Goal: Task Accomplishment & Management: Manage account settings

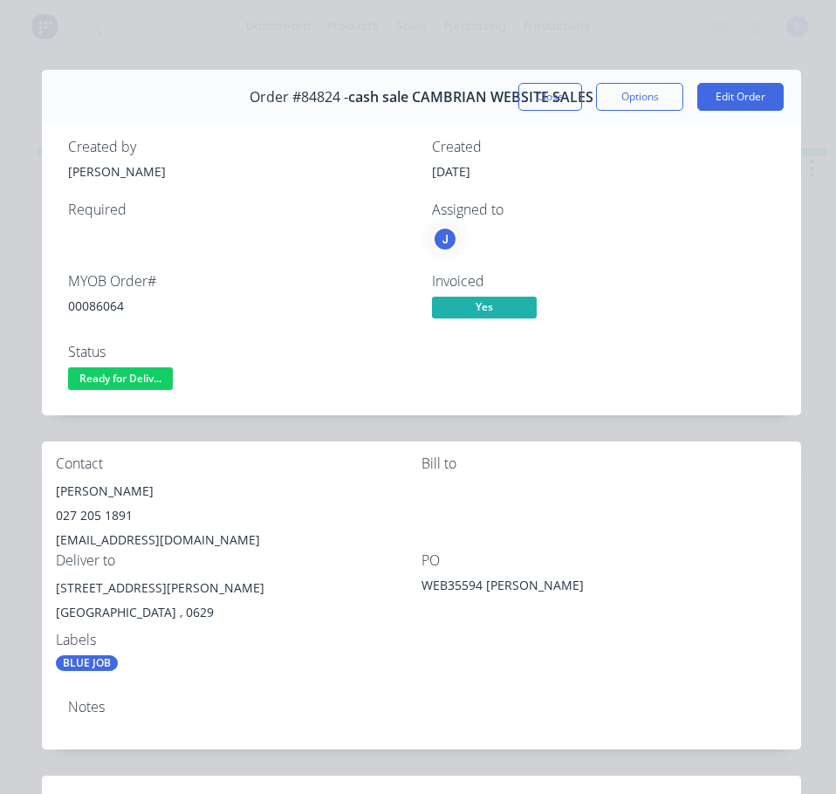
scroll to position [175, 0]
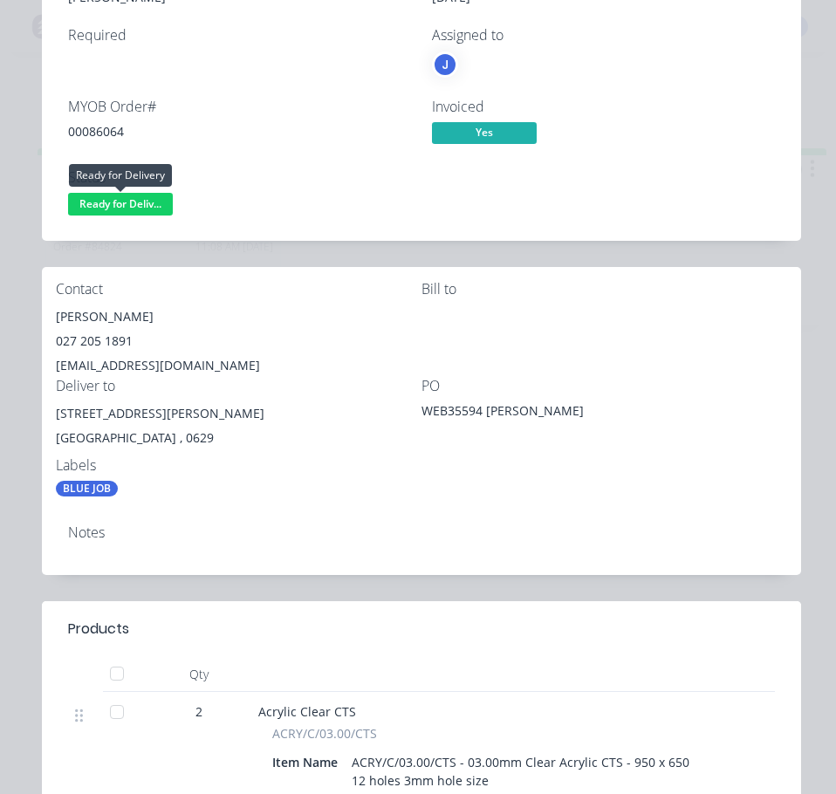
click at [142, 206] on span "Ready for Deliv..." at bounding box center [120, 204] width 105 height 22
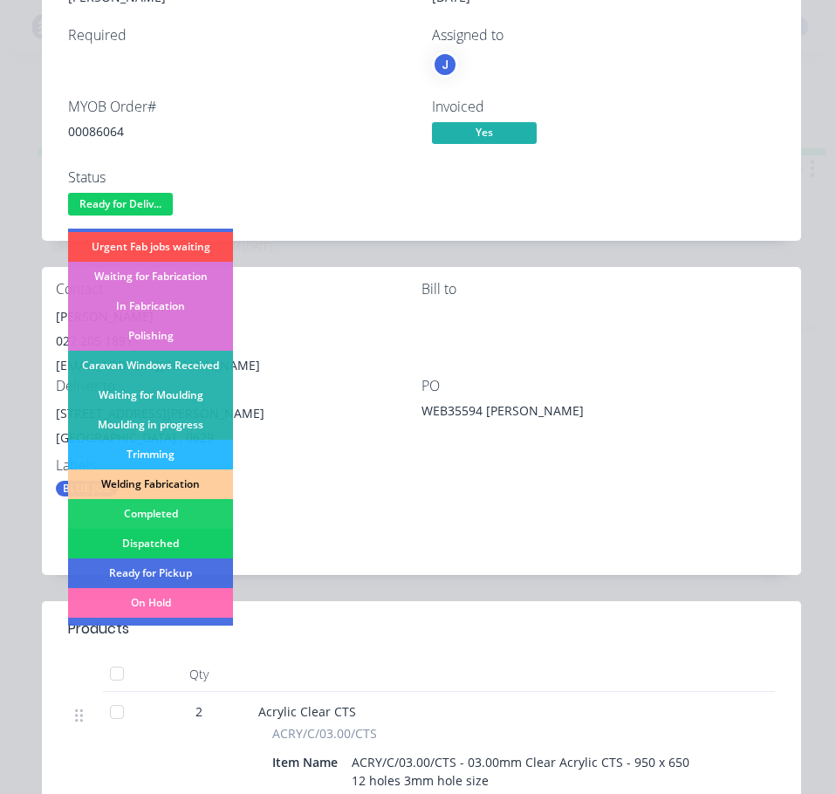
click at [188, 540] on div "Dispatched" at bounding box center [150, 544] width 165 height 30
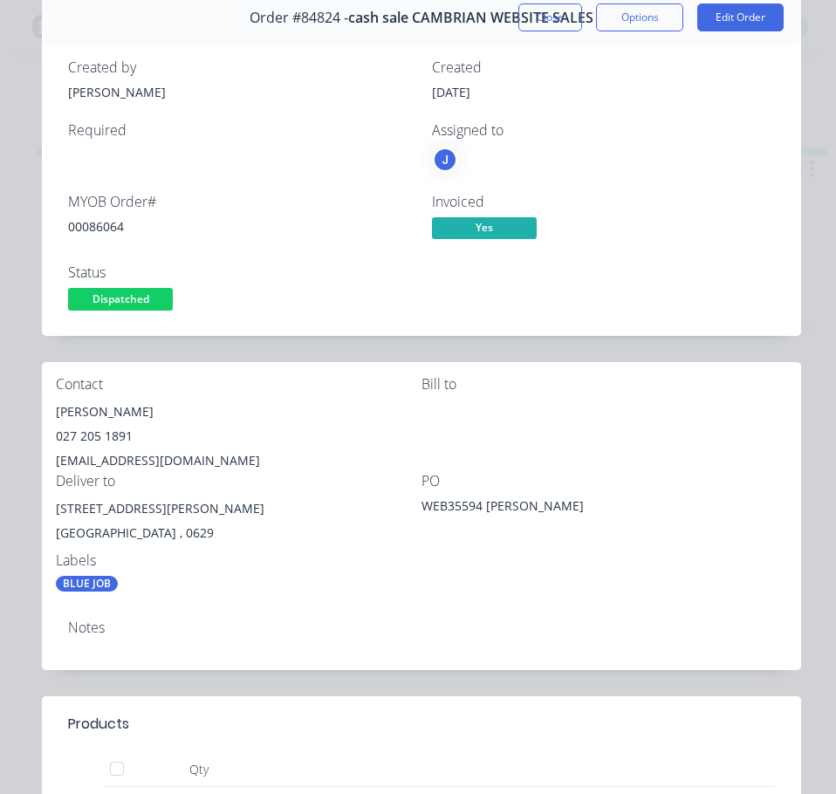
scroll to position [0, 0]
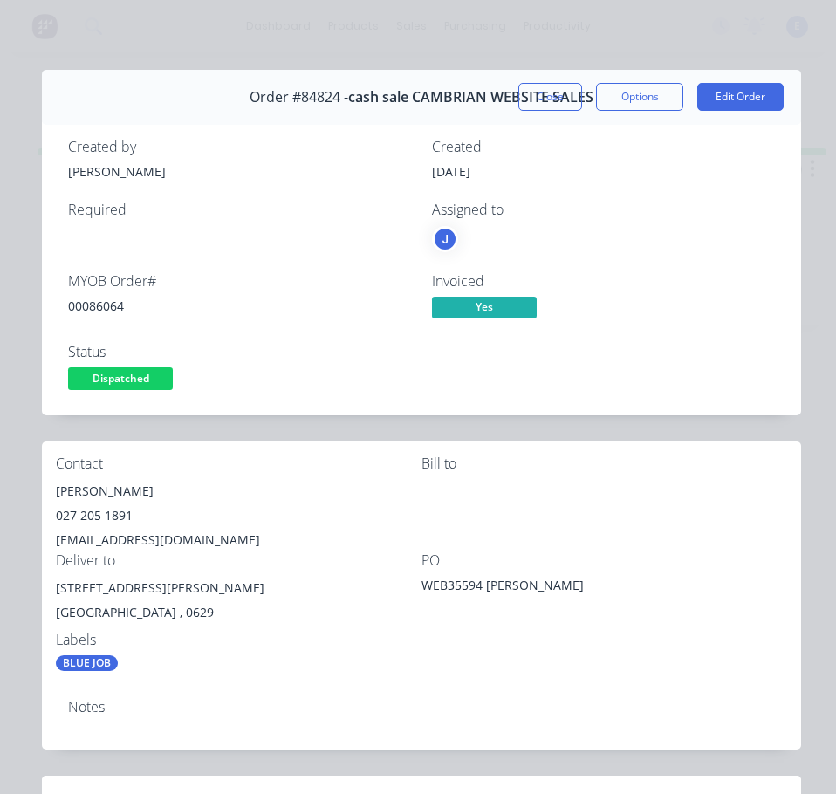
drag, startPoint x: 556, startPoint y: 90, endPoint x: 331, endPoint y: 58, distance: 227.3
click at [551, 90] on button "Close" at bounding box center [550, 97] width 64 height 28
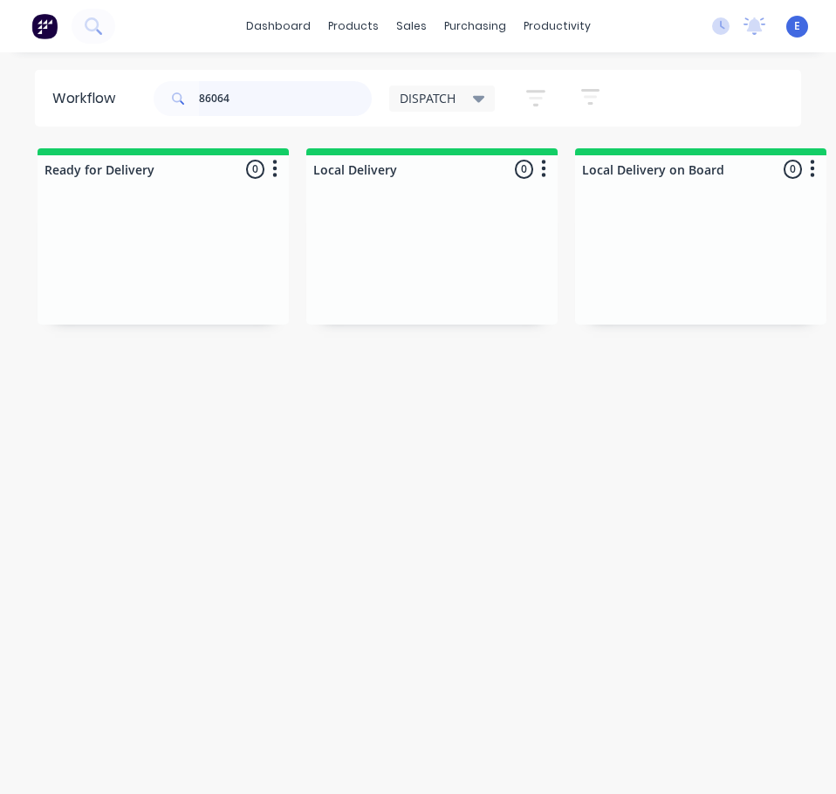
click at [269, 105] on input "86064" at bounding box center [285, 98] width 173 height 35
click at [269, 104] on input "86064" at bounding box center [285, 98] width 173 height 35
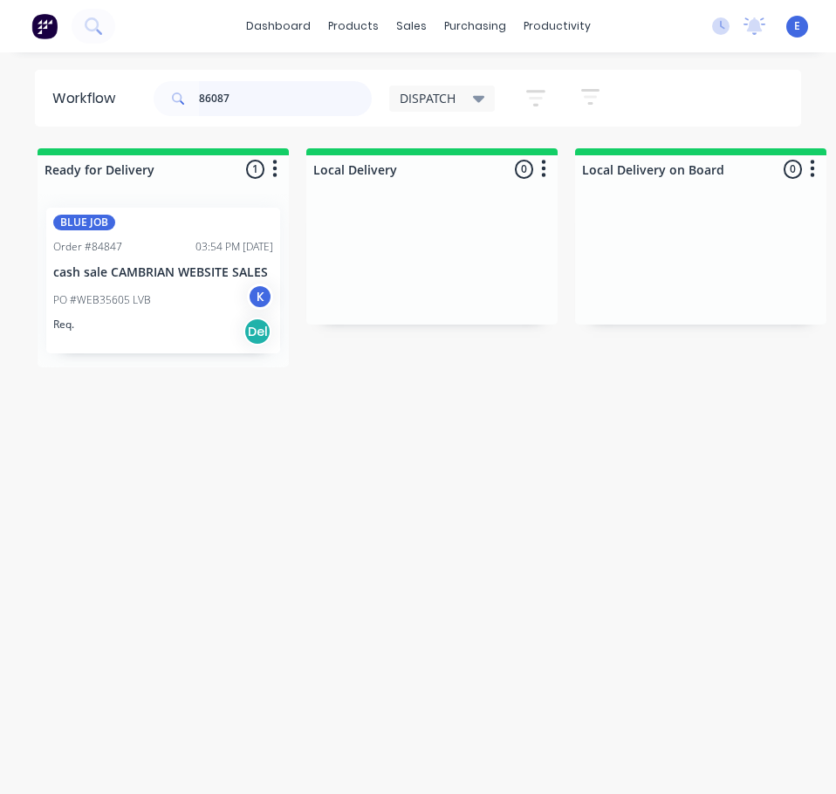
drag, startPoint x: 193, startPoint y: 294, endPoint x: 202, endPoint y: 298, distance: 10.2
click at [202, 297] on div "BLUE JOB Order #84847 03:54 PM [DATE] cash sale CAMBRIAN WEBSITE SALES PO #WEB3…" at bounding box center [163, 281] width 251 height 174
click at [213, 350] on div "BLUE JOB Order #84847 03:54 PM [DATE] cash sale CAMBRIAN WEBSITE SALES PO #WEB3…" at bounding box center [163, 281] width 234 height 146
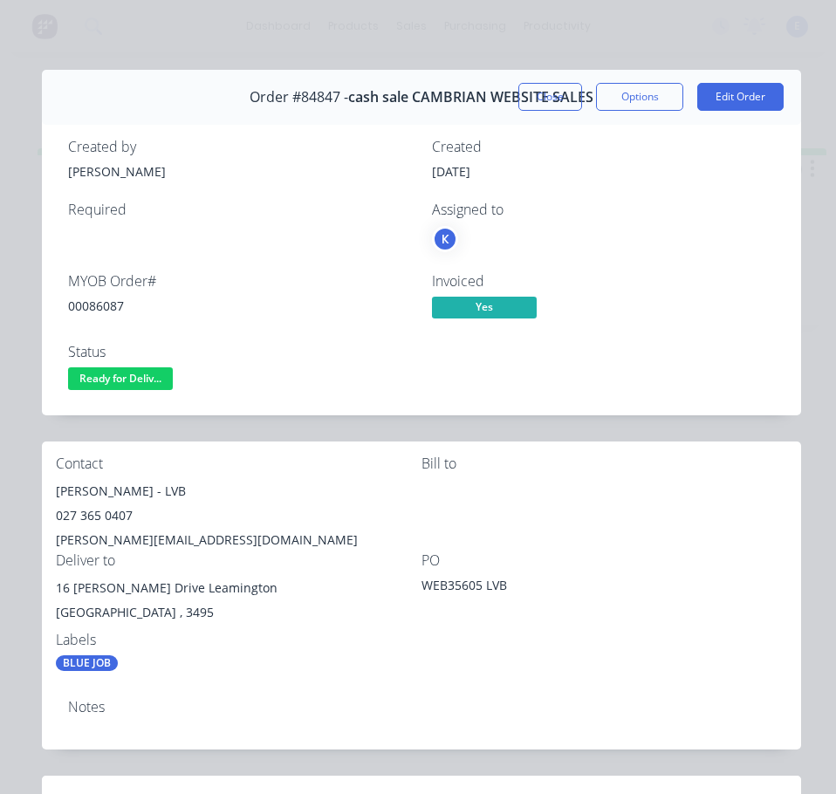
click at [109, 309] on div "00086087" at bounding box center [239, 306] width 343 height 18
click at [109, 308] on div "00086087" at bounding box center [239, 306] width 343 height 18
copy div "00086087"
drag, startPoint x: 131, startPoint y: 492, endPoint x: 48, endPoint y: 483, distance: 83.4
click at [48, 483] on div "Contact [PERSON_NAME] - LVB 027 365 0407 [PERSON_NAME][EMAIL_ADDRESS][DOMAIN_NA…" at bounding box center [421, 563] width 759 height 244
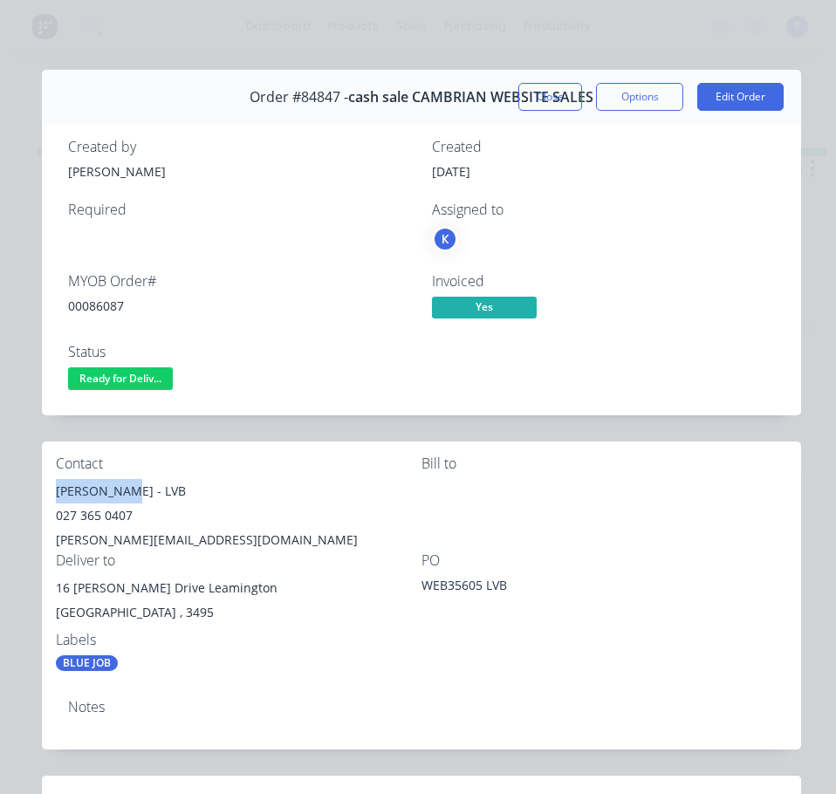
copy div "[PERSON_NAME]"
drag, startPoint x: 142, startPoint y: 496, endPoint x: 165, endPoint y: 489, distance: 23.5
click at [179, 492] on div "[PERSON_NAME] - LVB" at bounding box center [239, 491] width 366 height 24
copy div "LVB"
click at [68, 514] on div "027 365 0407" at bounding box center [239, 515] width 366 height 24
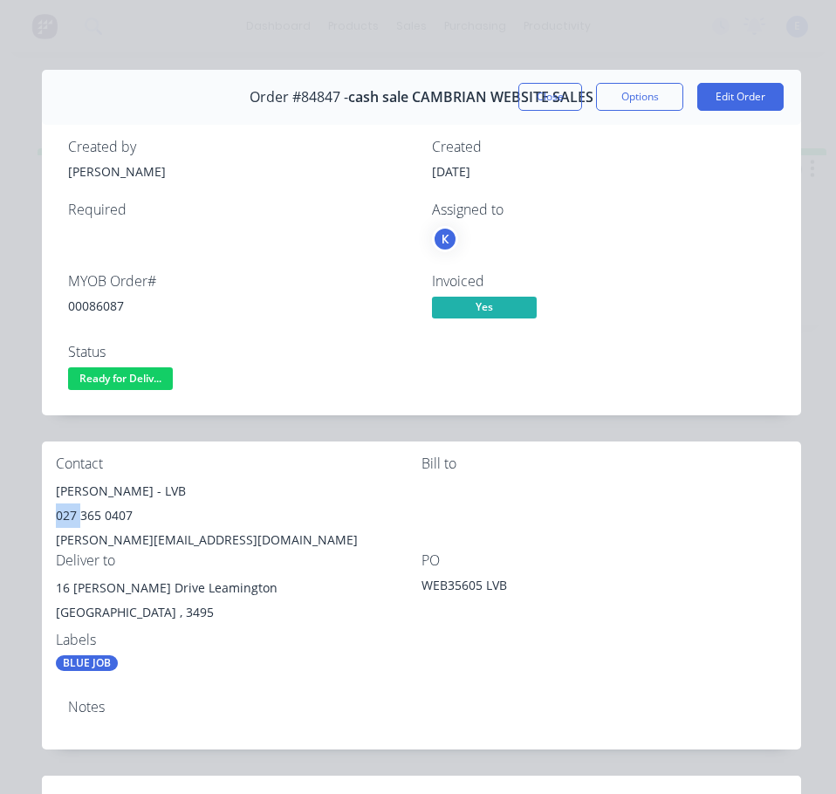
click at [68, 514] on div "027 365 0407" at bounding box center [239, 515] width 366 height 24
copy div "027 365 0407"
click at [135, 537] on div "[PERSON_NAME][EMAIL_ADDRESS][DOMAIN_NAME]" at bounding box center [239, 540] width 366 height 24
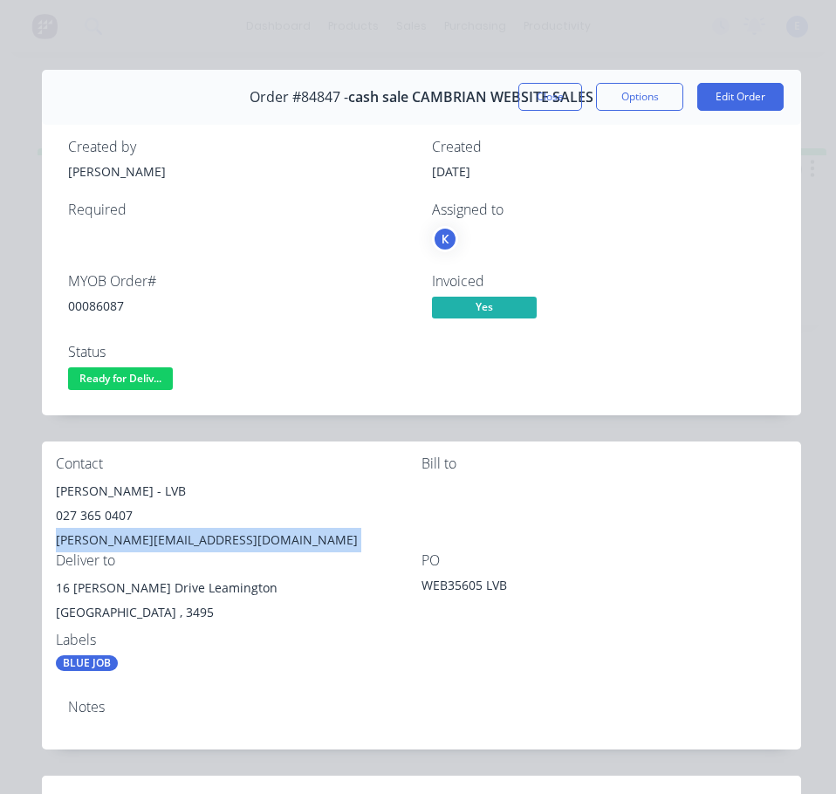
click at [135, 537] on div "[PERSON_NAME][EMAIL_ADDRESS][DOMAIN_NAME]" at bounding box center [239, 540] width 366 height 24
copy div "[PERSON_NAME][EMAIL_ADDRESS][DOMAIN_NAME]"
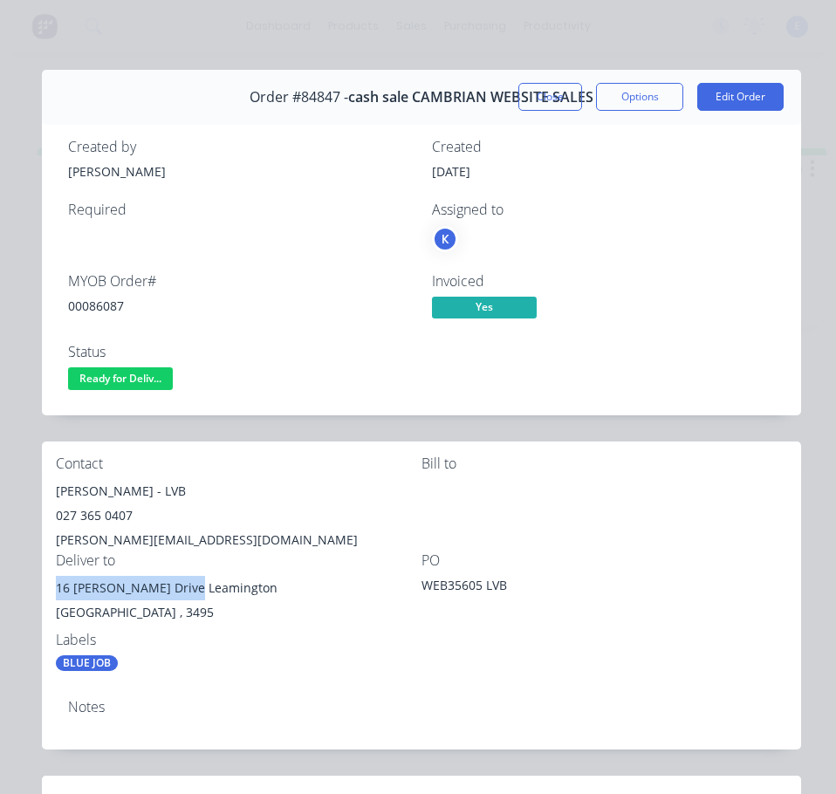
drag, startPoint x: 190, startPoint y: 588, endPoint x: 58, endPoint y: 587, distance: 132.6
click at [58, 587] on div "16 [PERSON_NAME] Drive Leamington" at bounding box center [239, 588] width 366 height 24
copy div "[STREET_ADDRESS][PERSON_NAME]"
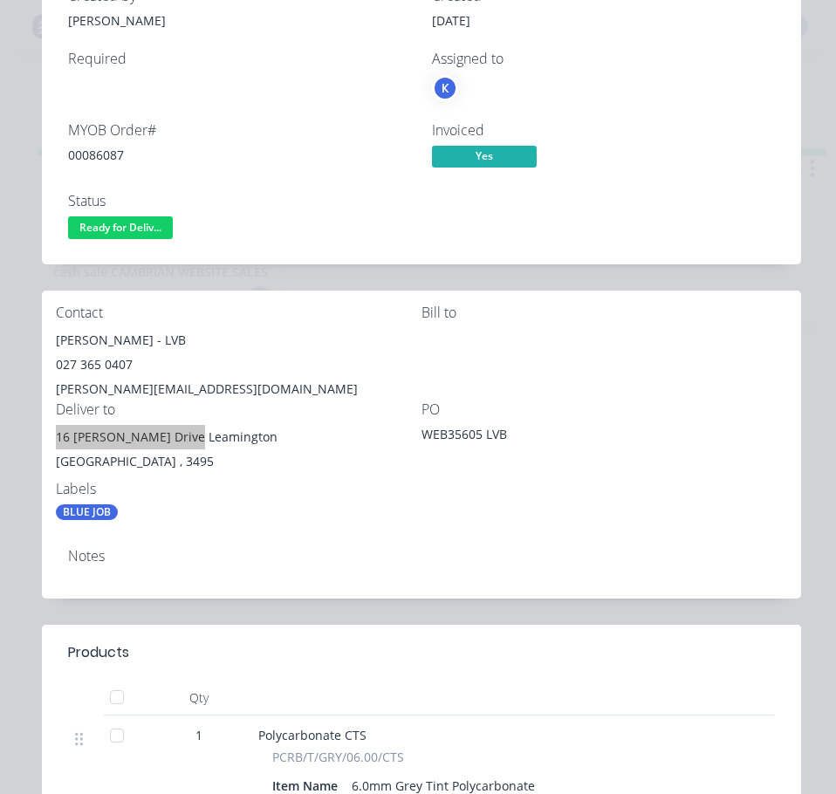
scroll to position [87, 0]
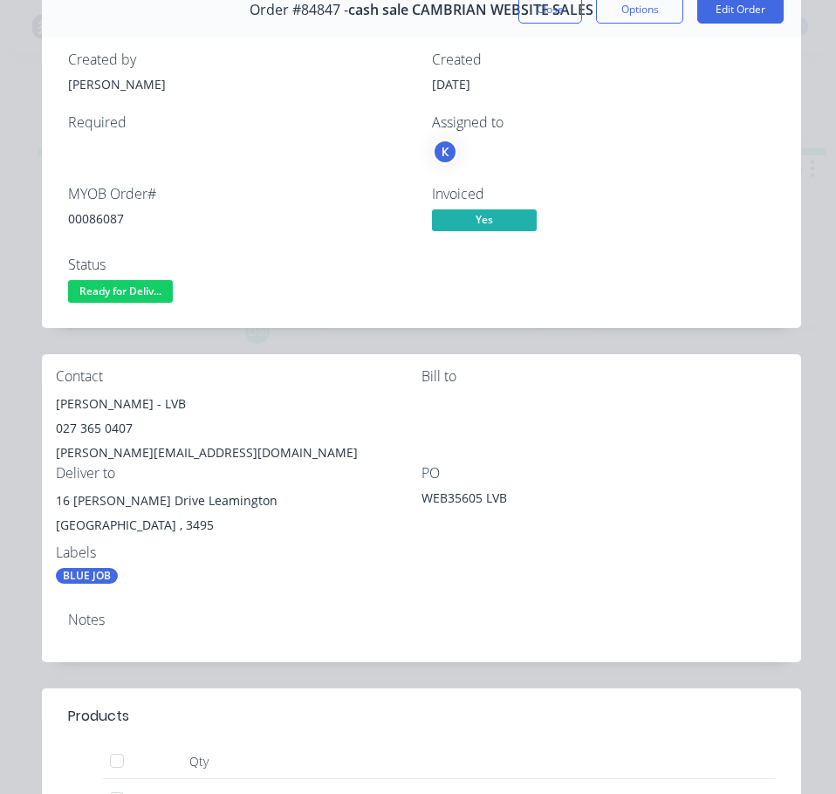
click at [382, 565] on div "Labels BLUE JOB" at bounding box center [239, 563] width 366 height 39
click at [105, 285] on span "Ready for Deliv..." at bounding box center [120, 291] width 105 height 22
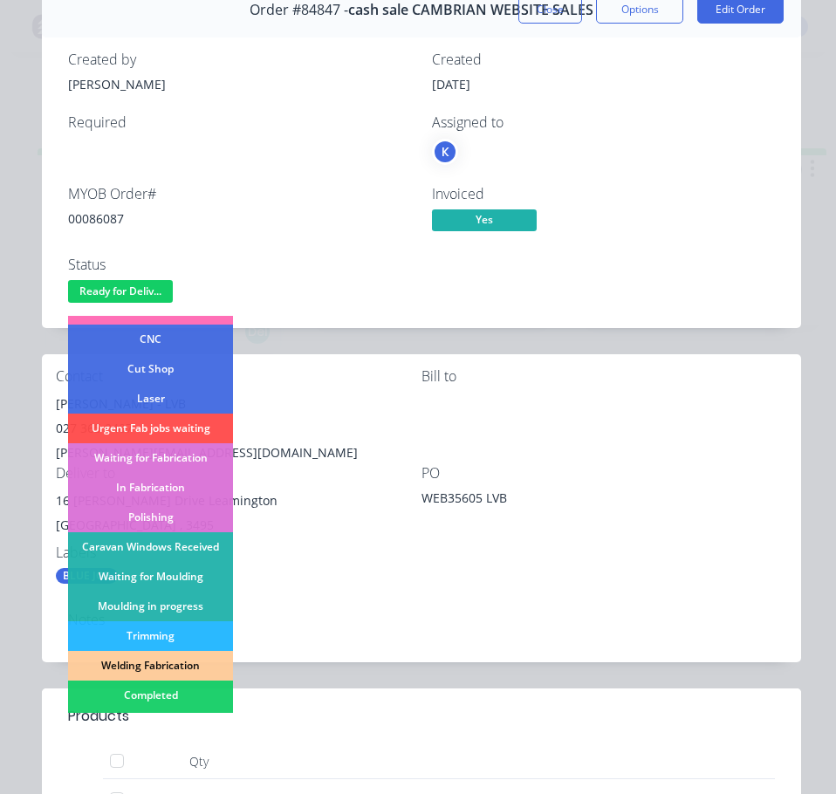
scroll to position [175, 0]
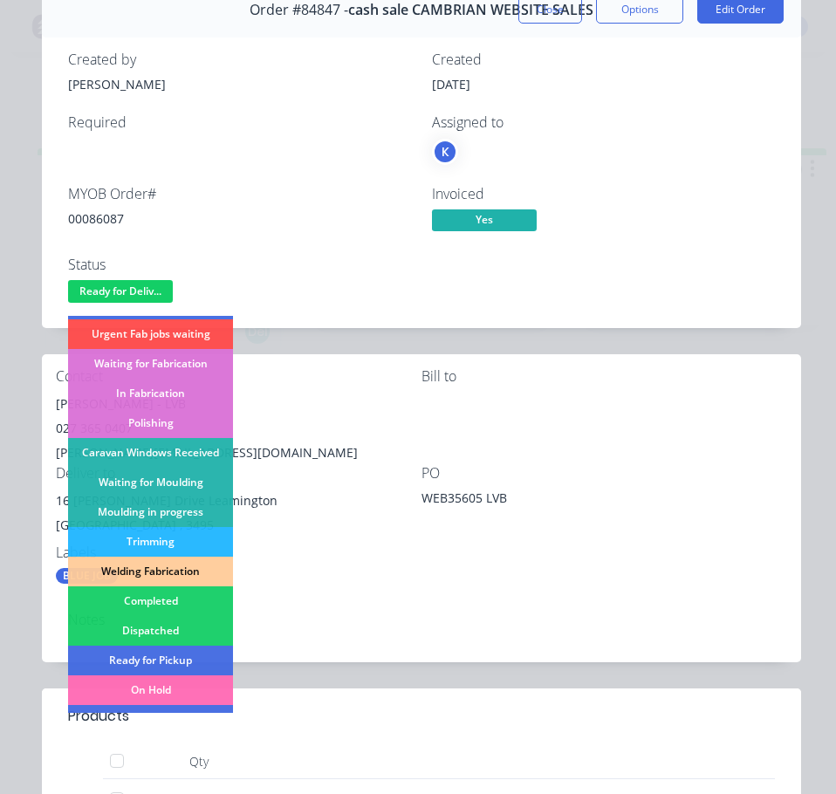
drag, startPoint x: 187, startPoint y: 634, endPoint x: 501, endPoint y: 505, distance: 339.6
click at [188, 634] on div "Dispatched" at bounding box center [150, 631] width 165 height 30
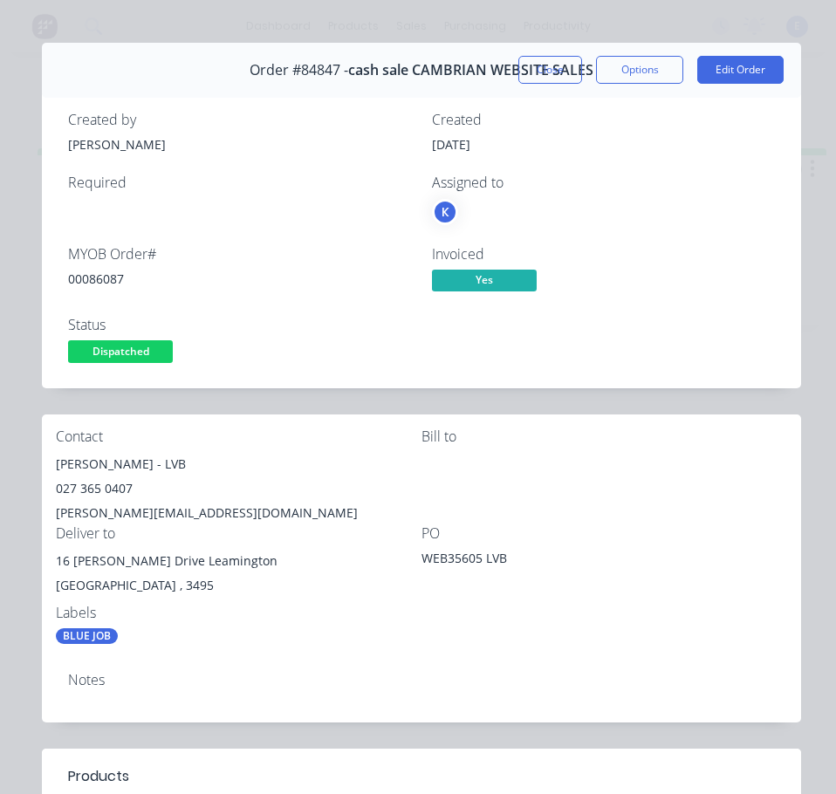
scroll to position [0, 0]
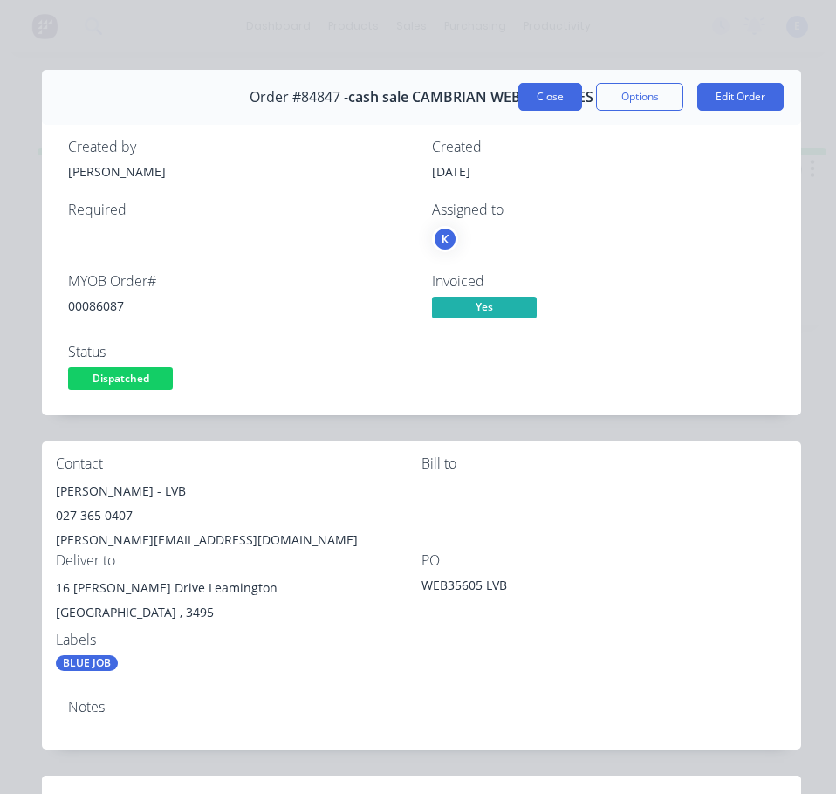
click at [531, 105] on button "Close" at bounding box center [550, 97] width 64 height 28
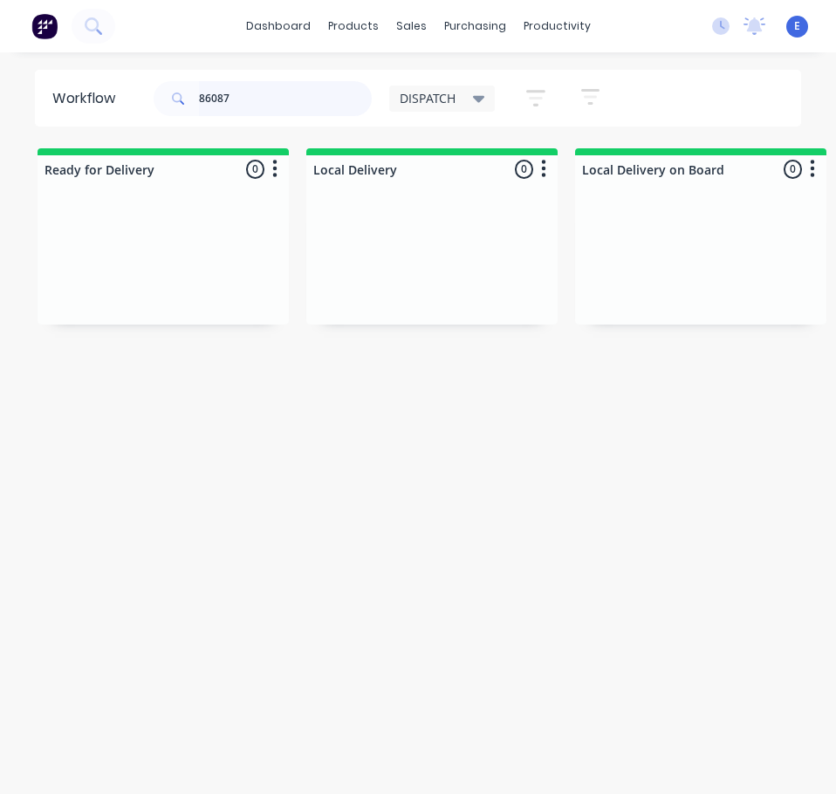
click at [272, 97] on input "86087" at bounding box center [285, 98] width 173 height 35
click at [273, 96] on input "86087" at bounding box center [285, 98] width 173 height 35
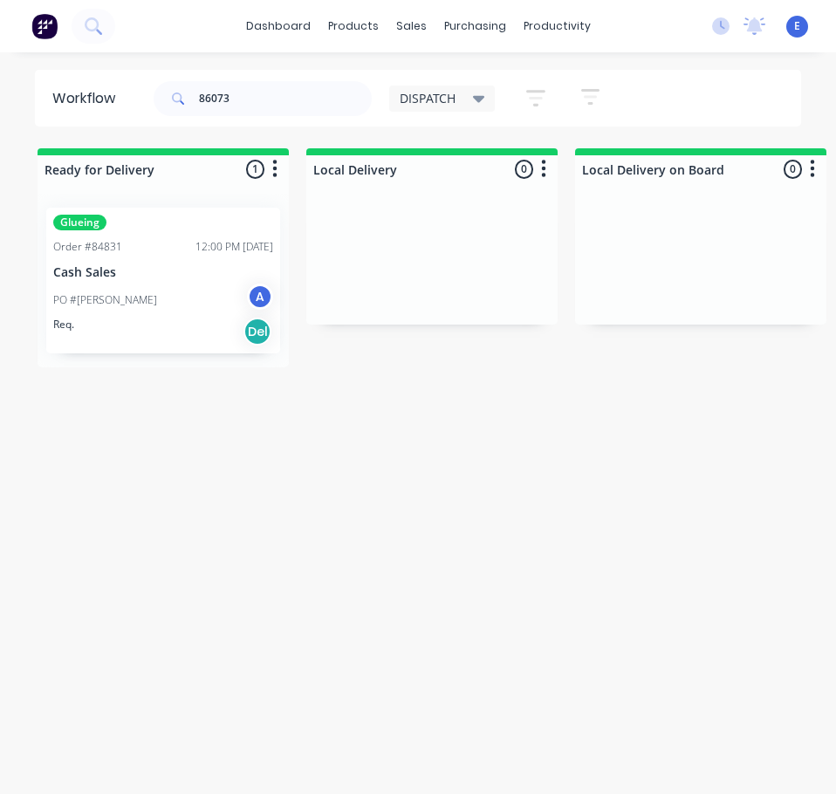
click at [119, 332] on div "Req. Del" at bounding box center [163, 332] width 220 height 30
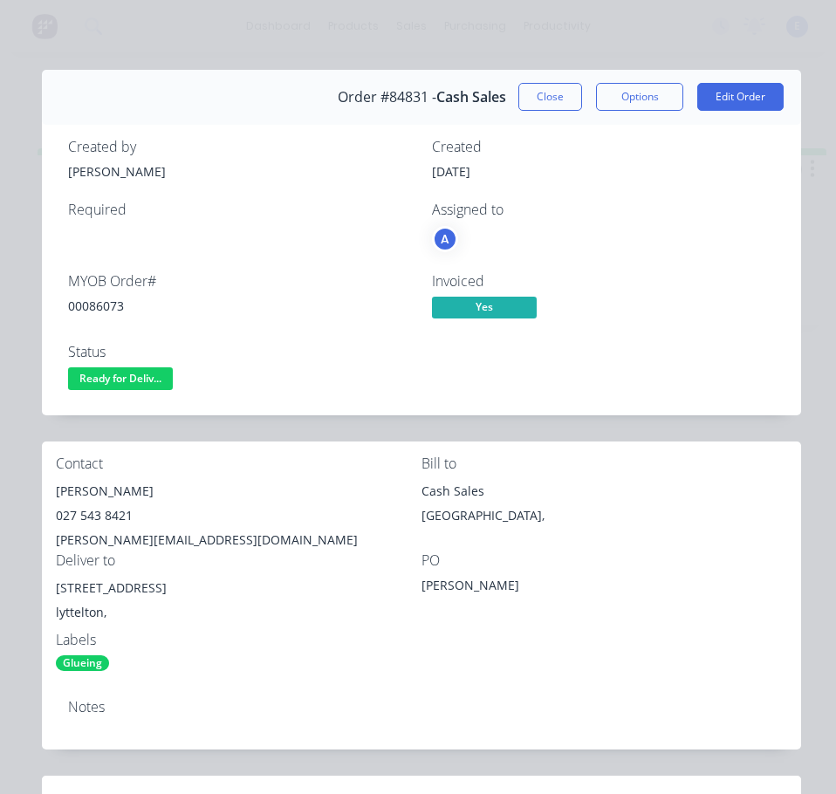
click at [106, 300] on div "00086073" at bounding box center [239, 306] width 343 height 18
copy div "00086073"
click at [112, 489] on div "[PERSON_NAME]" at bounding box center [239, 491] width 366 height 24
click at [113, 488] on div "[PERSON_NAME]" at bounding box center [239, 491] width 366 height 24
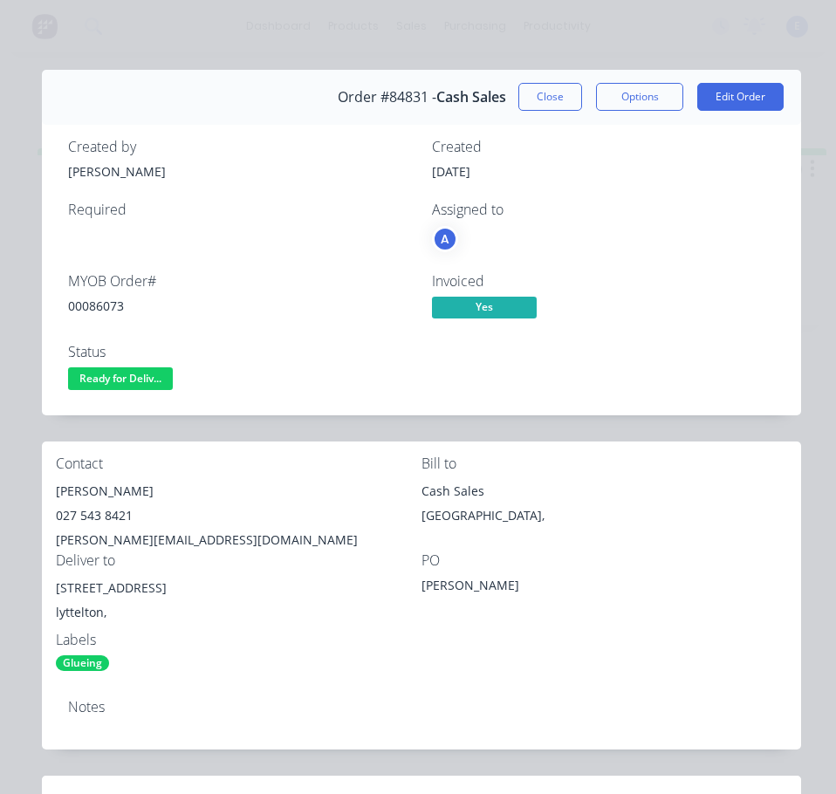
click at [115, 488] on div "[PERSON_NAME]" at bounding box center [239, 491] width 366 height 24
drag, startPoint x: 115, startPoint y: 488, endPoint x: 107, endPoint y: 494, distance: 9.9
click at [107, 494] on div "[PERSON_NAME]" at bounding box center [239, 491] width 366 height 24
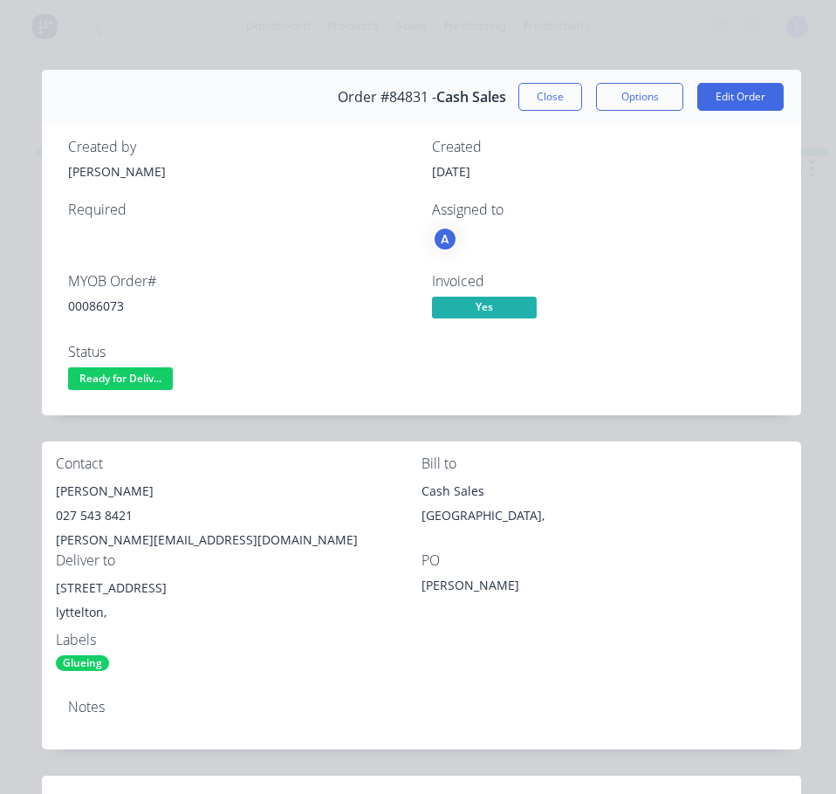
click at [87, 520] on div "027 543 8421" at bounding box center [239, 515] width 366 height 24
click at [87, 519] on div "027 543 8421" at bounding box center [239, 515] width 366 height 24
copy div "027 543 8421"
click at [108, 543] on div "[PERSON_NAME][EMAIL_ADDRESS][DOMAIN_NAME]" at bounding box center [239, 540] width 366 height 24
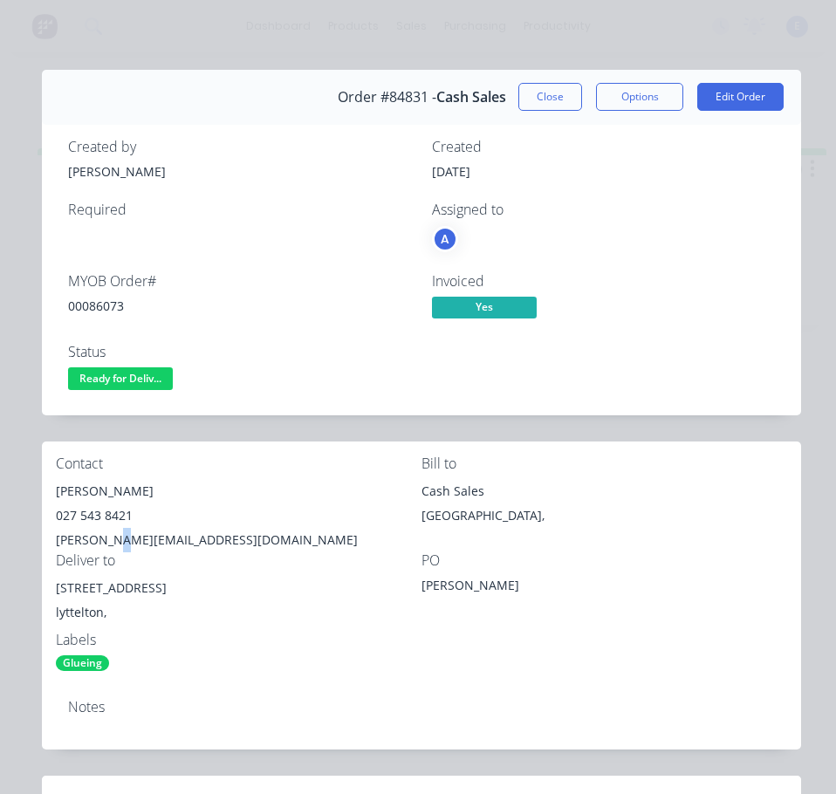
click at [108, 542] on div "[PERSON_NAME][EMAIL_ADDRESS][DOMAIN_NAME]" at bounding box center [239, 540] width 366 height 24
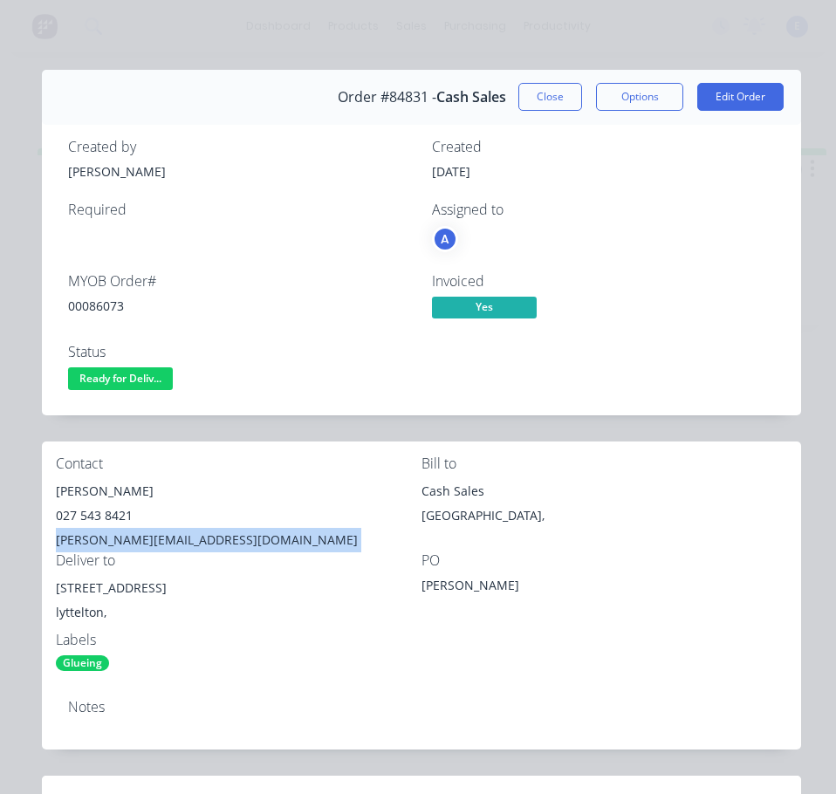
click at [108, 542] on div "[PERSON_NAME][EMAIL_ADDRESS][DOMAIN_NAME]" at bounding box center [239, 540] width 366 height 24
copy div "[PERSON_NAME][EMAIL_ADDRESS][DOMAIN_NAME]"
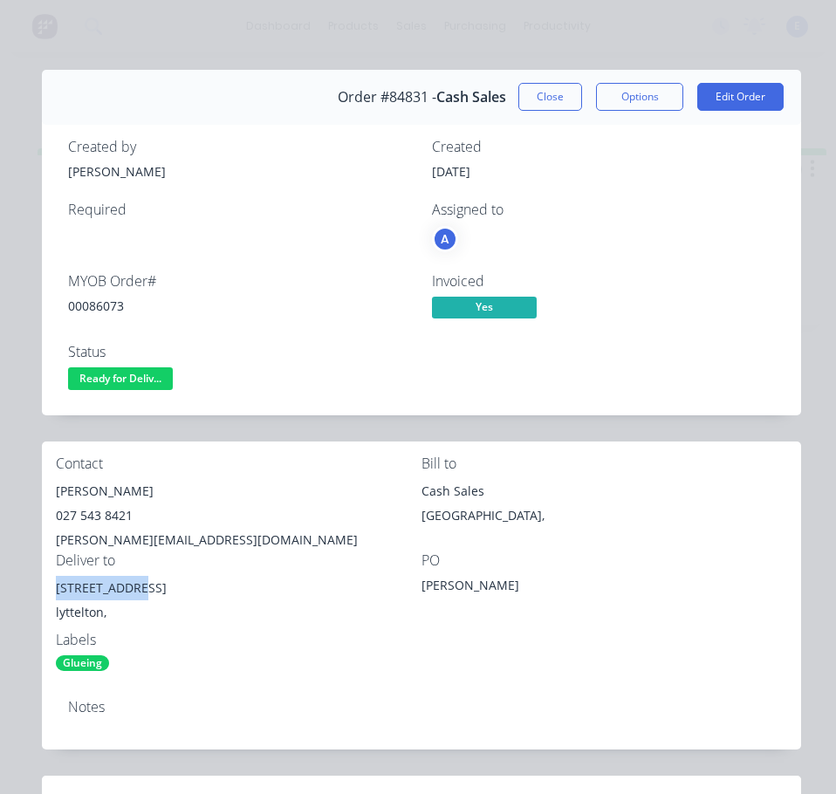
drag, startPoint x: 130, startPoint y: 587, endPoint x: 49, endPoint y: 591, distance: 81.2
click at [49, 591] on div "Contact [PERSON_NAME] 027 543 8421 [EMAIL_ADDRESS][DOMAIN_NAME] Bill to Cash Sa…" at bounding box center [421, 563] width 759 height 244
copy div "[STREET_ADDRESS]"
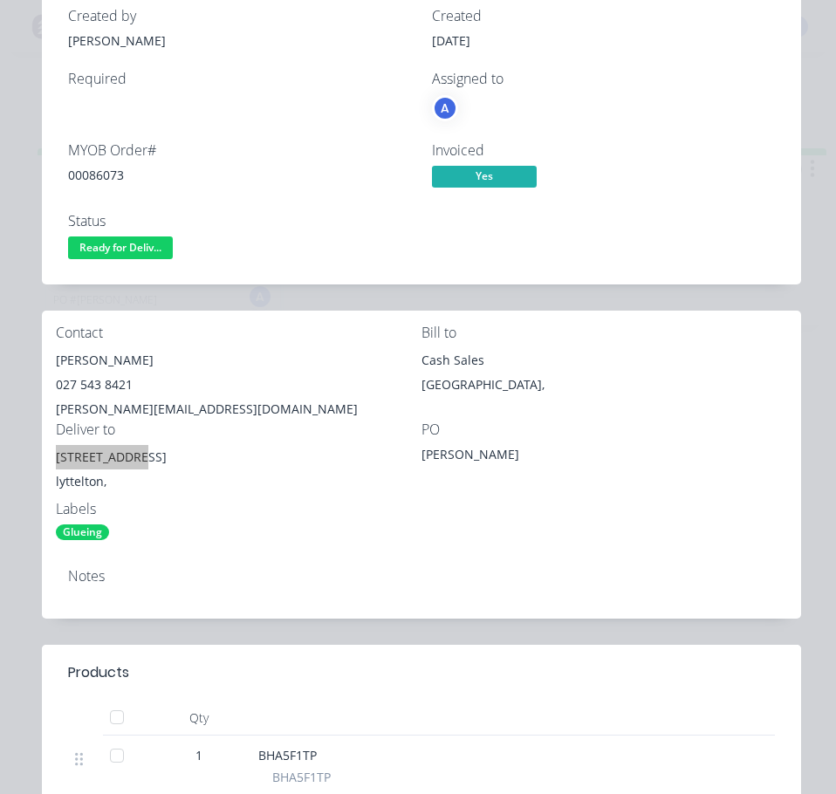
scroll to position [87, 0]
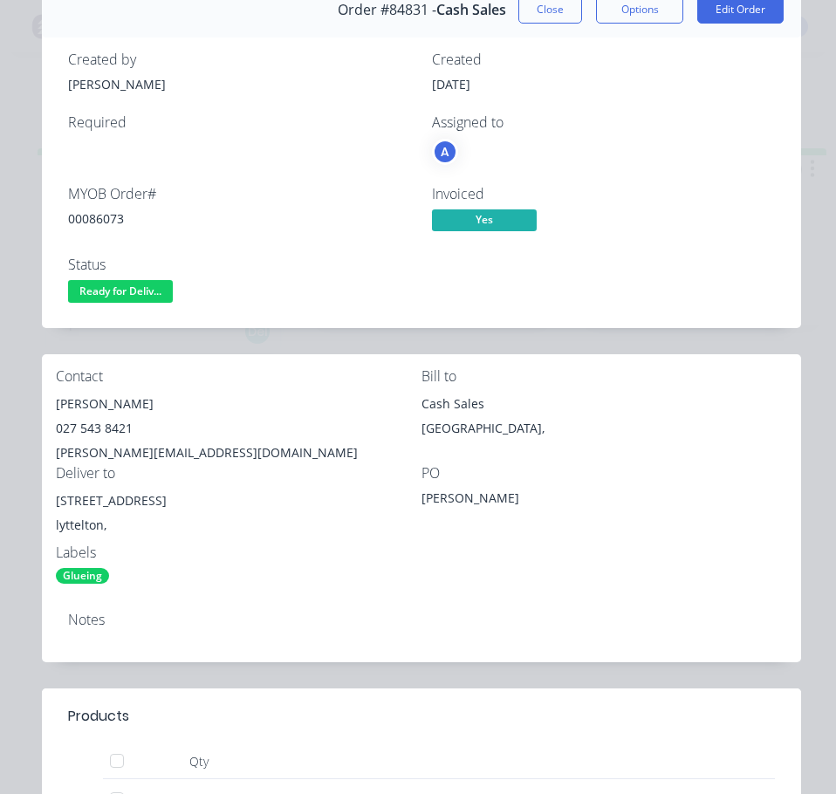
click at [273, 487] on div "Deliver to [STREET_ADDRESS]," at bounding box center [239, 504] width 366 height 79
click at [115, 291] on span "Ready for Deliv..." at bounding box center [120, 291] width 105 height 22
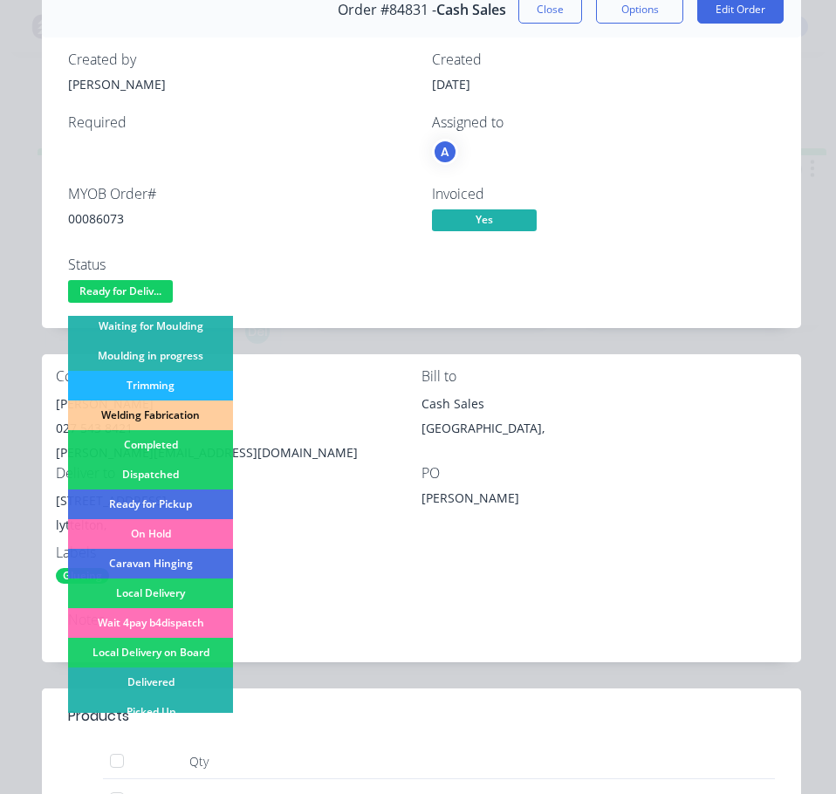
scroll to position [345, 0]
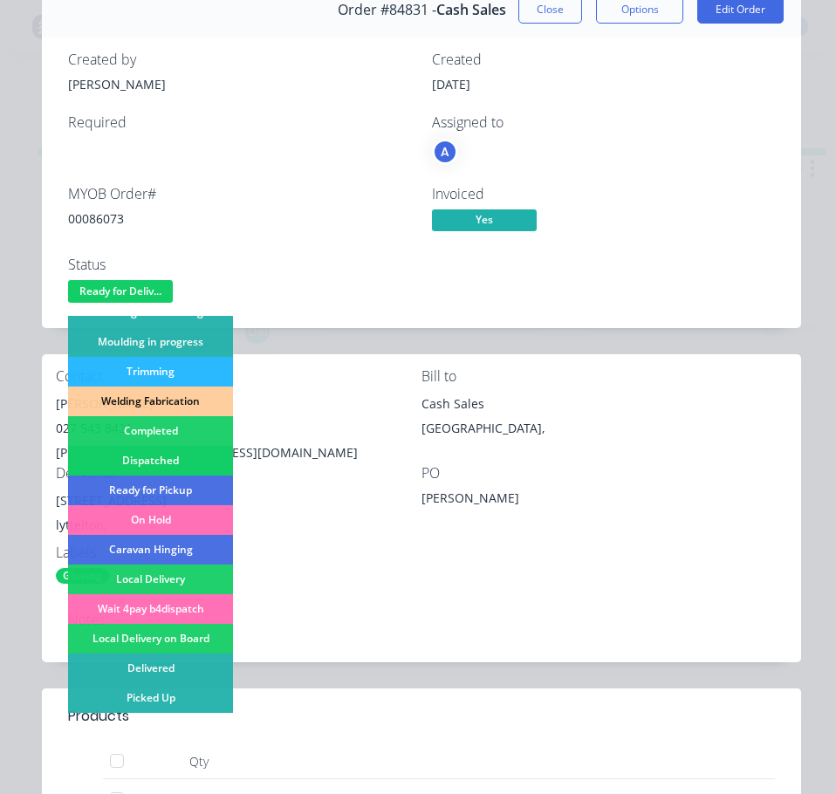
click at [208, 456] on div "Dispatched" at bounding box center [150, 461] width 165 height 30
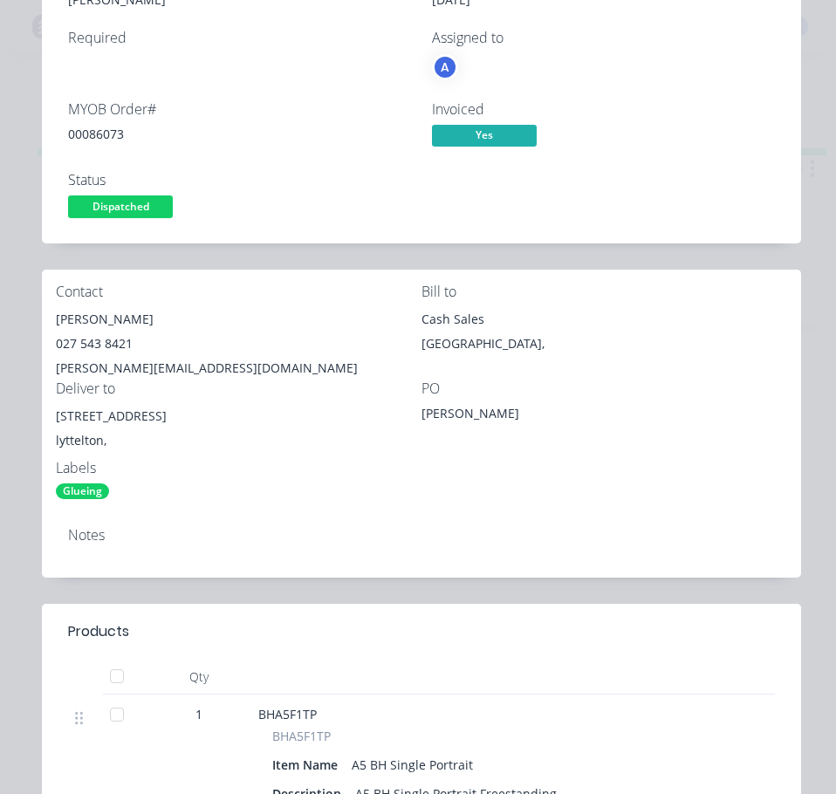
scroll to position [0, 0]
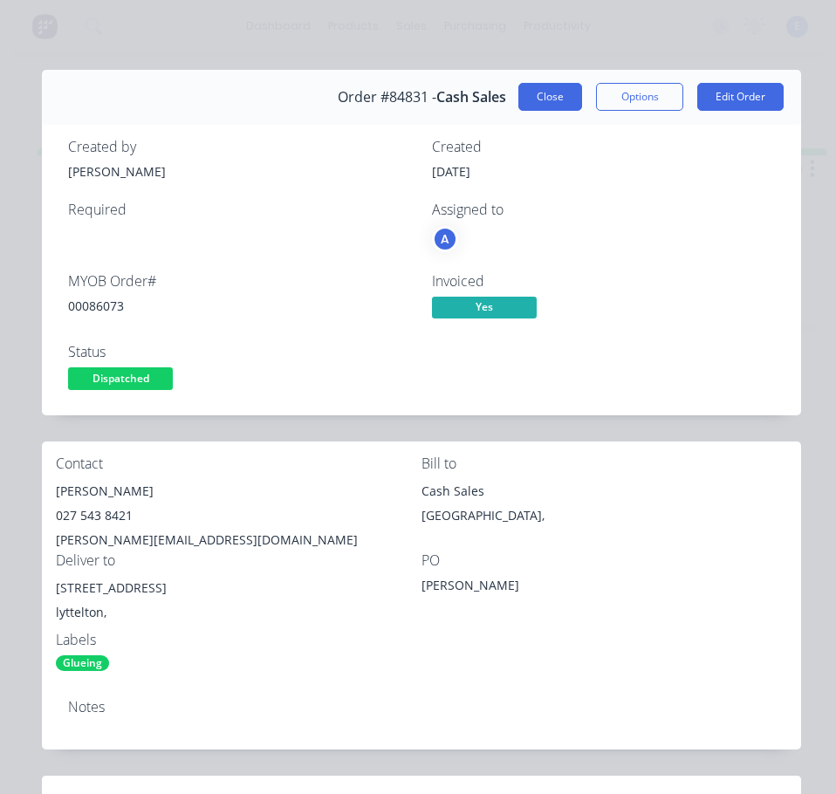
click at [529, 99] on button "Close" at bounding box center [550, 97] width 64 height 28
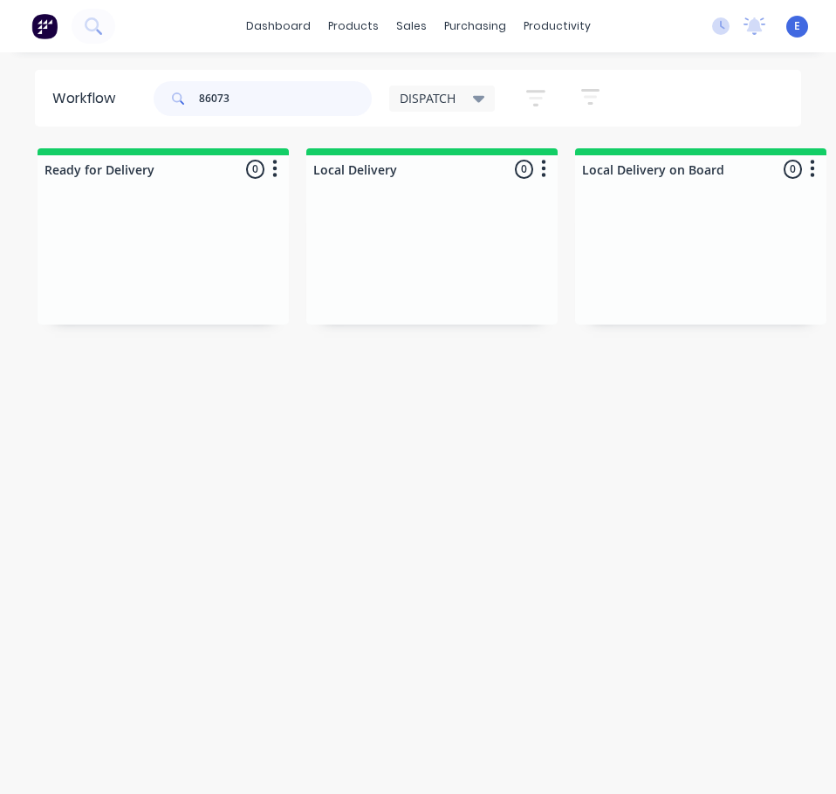
click at [243, 105] on input "86073" at bounding box center [285, 98] width 173 height 35
click at [158, 282] on div "Req. Del" at bounding box center [163, 290] width 220 height 30
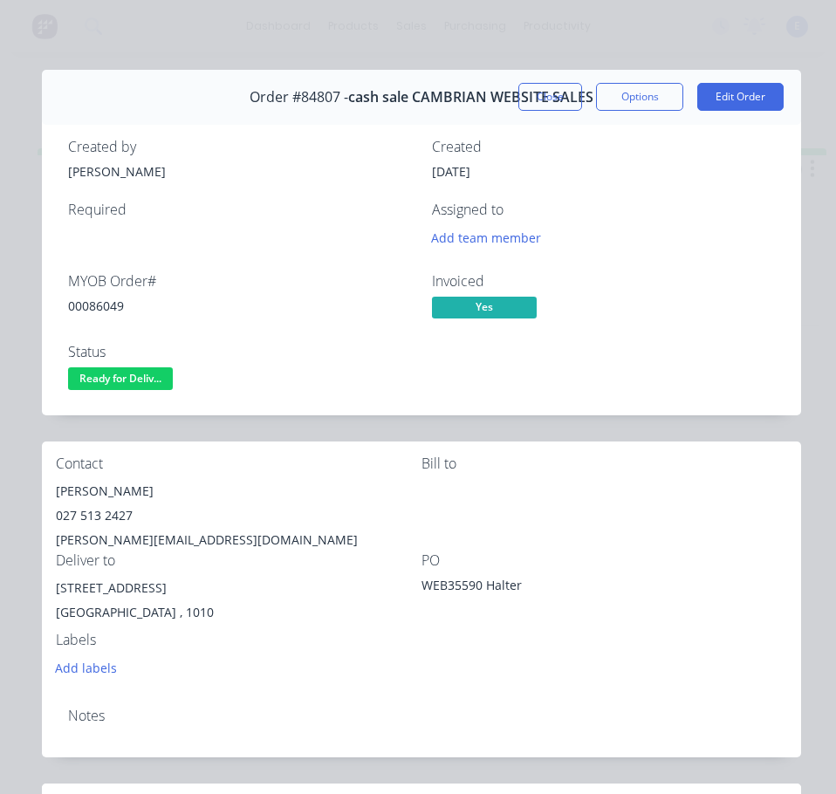
click at [96, 306] on div "00086049" at bounding box center [239, 306] width 343 height 18
click at [98, 306] on div "00086049" at bounding box center [239, 306] width 343 height 18
drag, startPoint x: 169, startPoint y: 489, endPoint x: 46, endPoint y: 500, distance: 123.5
click at [46, 500] on div "Contact [PERSON_NAME] 027 513 2427 [EMAIL_ADDRESS][DOMAIN_NAME] Bill to Deliver…" at bounding box center [421, 567] width 759 height 252
click at [207, 488] on div "[PERSON_NAME]" at bounding box center [239, 491] width 366 height 24
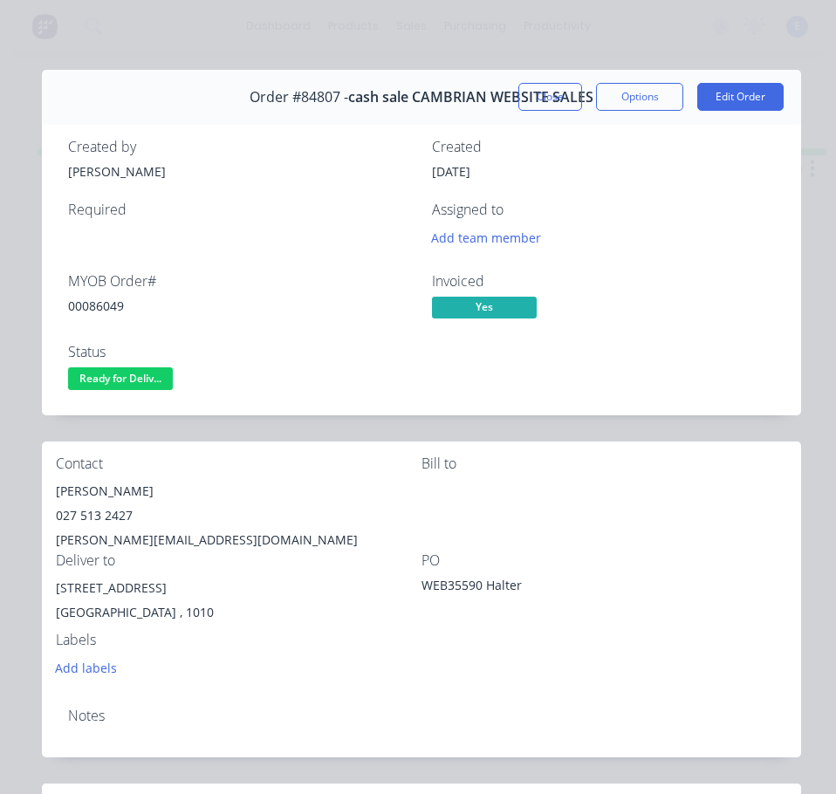
click at [208, 488] on div "[PERSON_NAME]" at bounding box center [239, 491] width 366 height 24
click at [92, 515] on div "027 513 2427" at bounding box center [239, 515] width 366 height 24
click at [184, 537] on div "[PERSON_NAME][EMAIL_ADDRESS][DOMAIN_NAME]" at bounding box center [239, 540] width 366 height 24
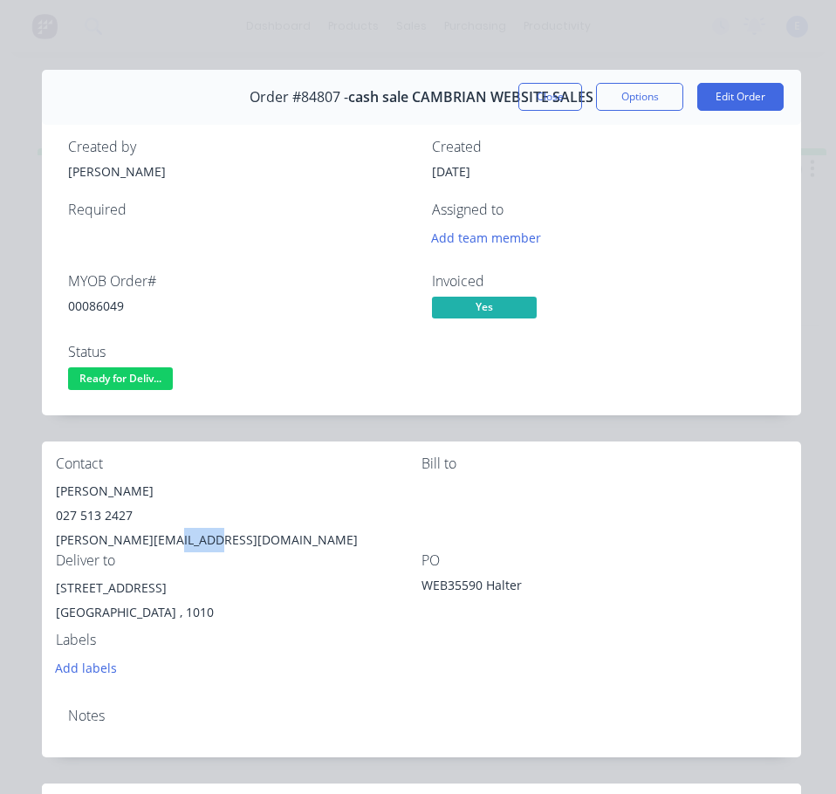
click at [184, 537] on div "[PERSON_NAME][EMAIL_ADDRESS][DOMAIN_NAME]" at bounding box center [239, 540] width 366 height 24
click at [118, 582] on div "[STREET_ADDRESS]" at bounding box center [239, 588] width 366 height 24
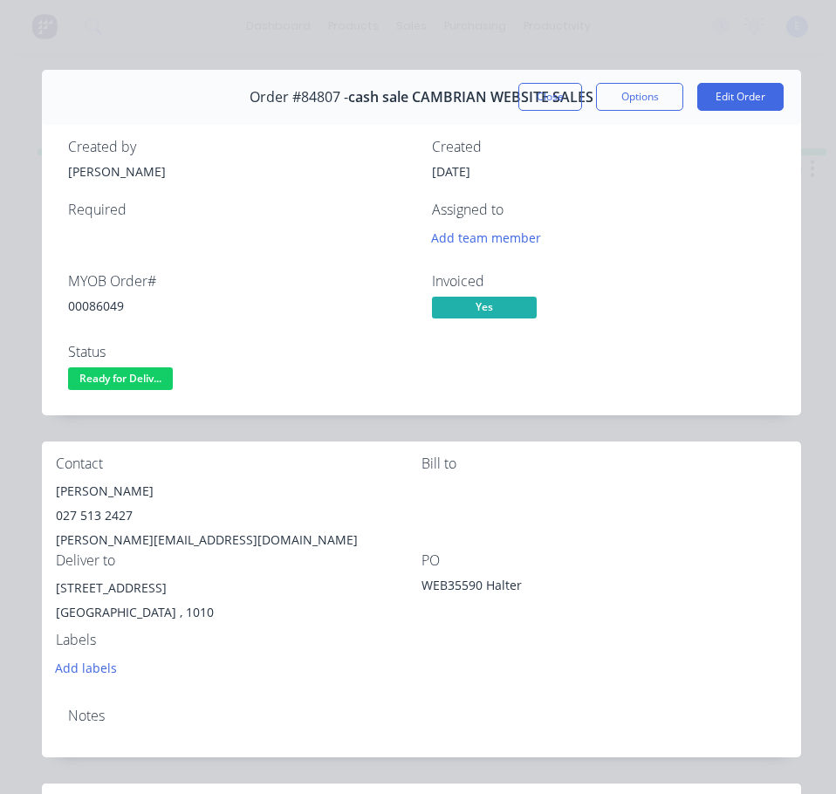
click at [205, 631] on div "[STREET_ADDRESS]" at bounding box center [239, 604] width 366 height 56
click at [113, 308] on div "00086049" at bounding box center [239, 306] width 343 height 18
click at [329, 530] on div "[PERSON_NAME][EMAIL_ADDRESS][DOMAIN_NAME]" at bounding box center [239, 540] width 366 height 24
click at [118, 387] on span "Ready for Deliv..." at bounding box center [120, 378] width 105 height 22
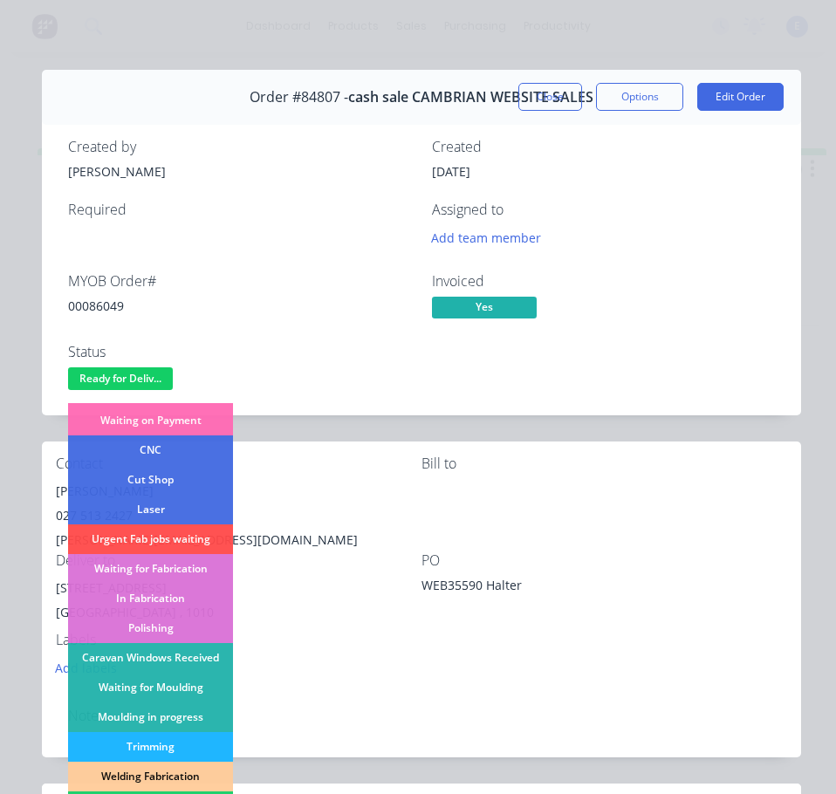
scroll to position [262, 0]
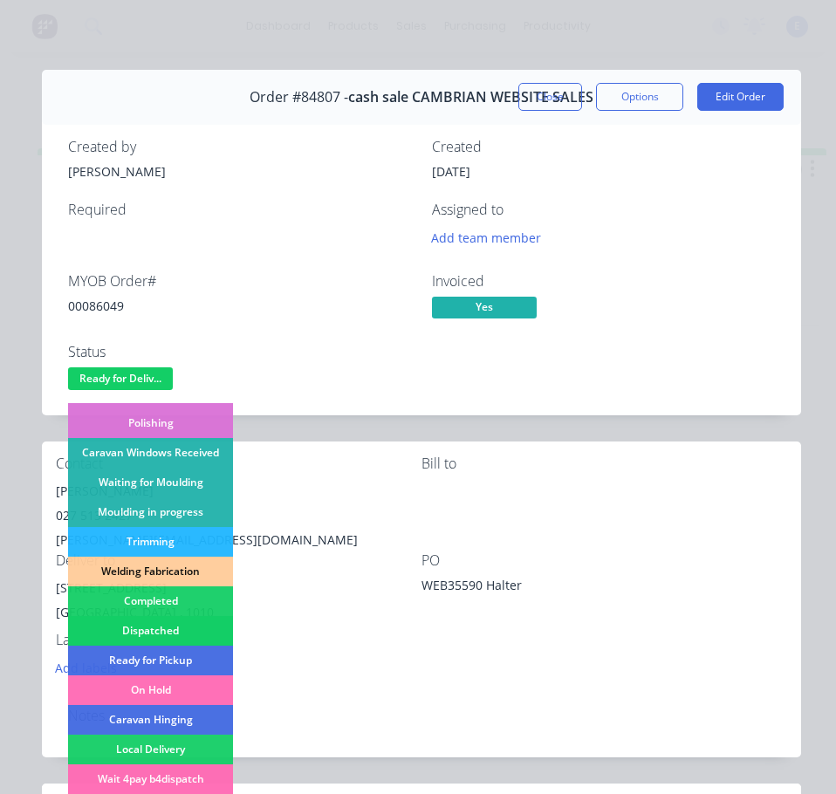
click at [188, 622] on div "Dispatched" at bounding box center [150, 631] width 165 height 30
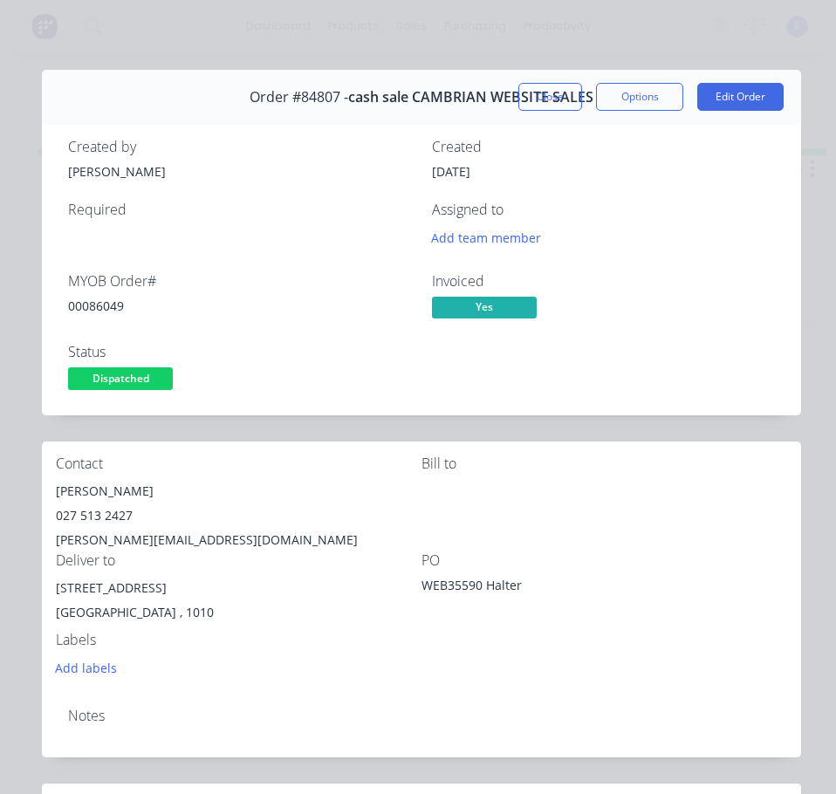
drag, startPoint x: 550, startPoint y: 90, endPoint x: 433, endPoint y: 67, distance: 119.1
click at [545, 87] on button "Close" at bounding box center [550, 97] width 64 height 28
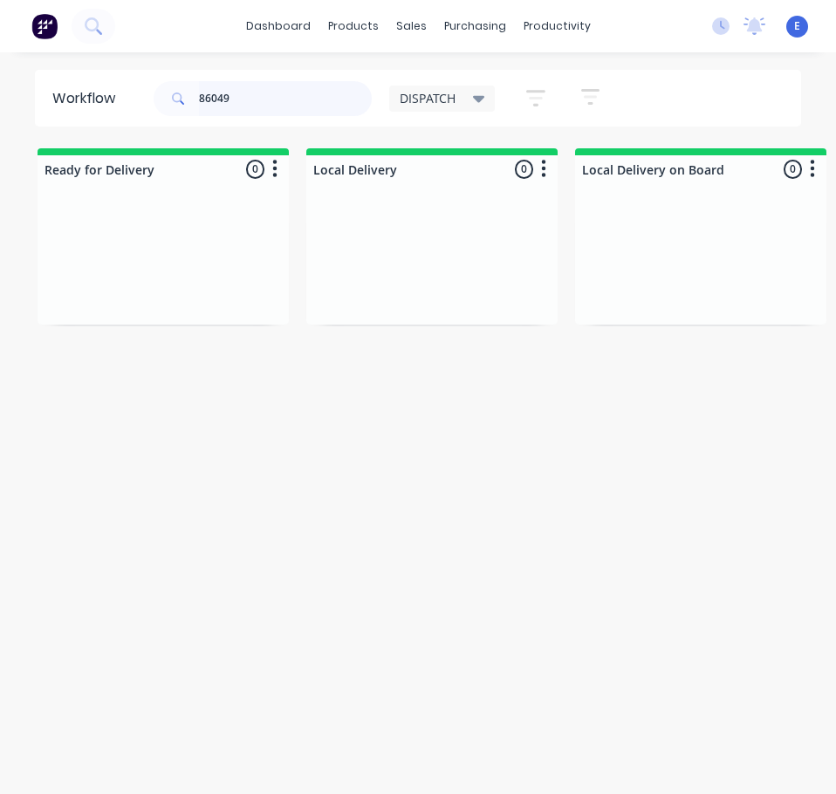
click at [256, 94] on input "86049" at bounding box center [285, 98] width 173 height 35
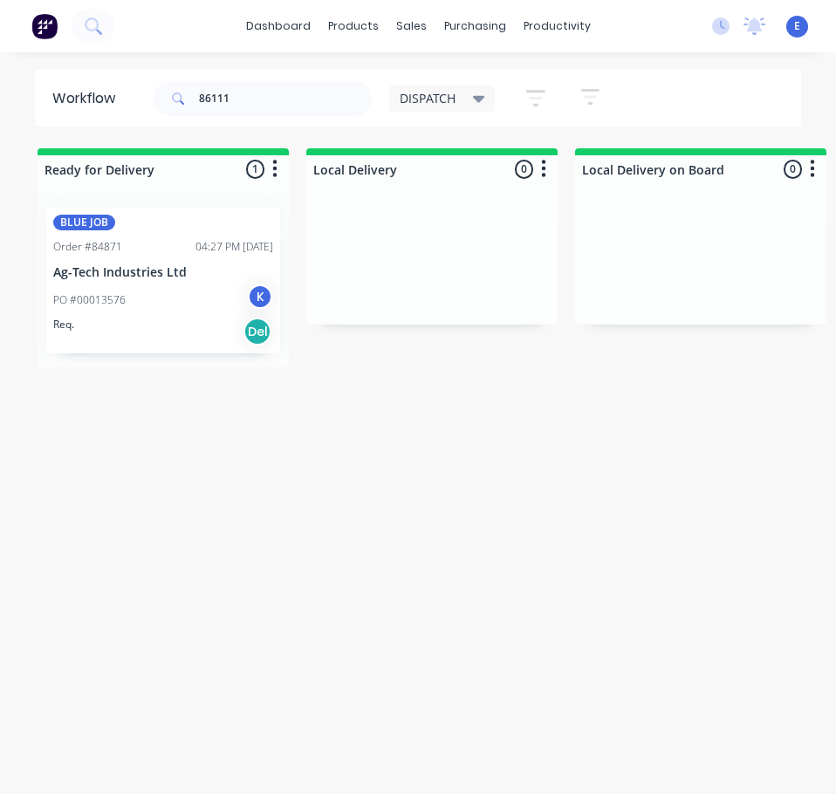
click at [184, 337] on div "Req. Del" at bounding box center [163, 332] width 220 height 30
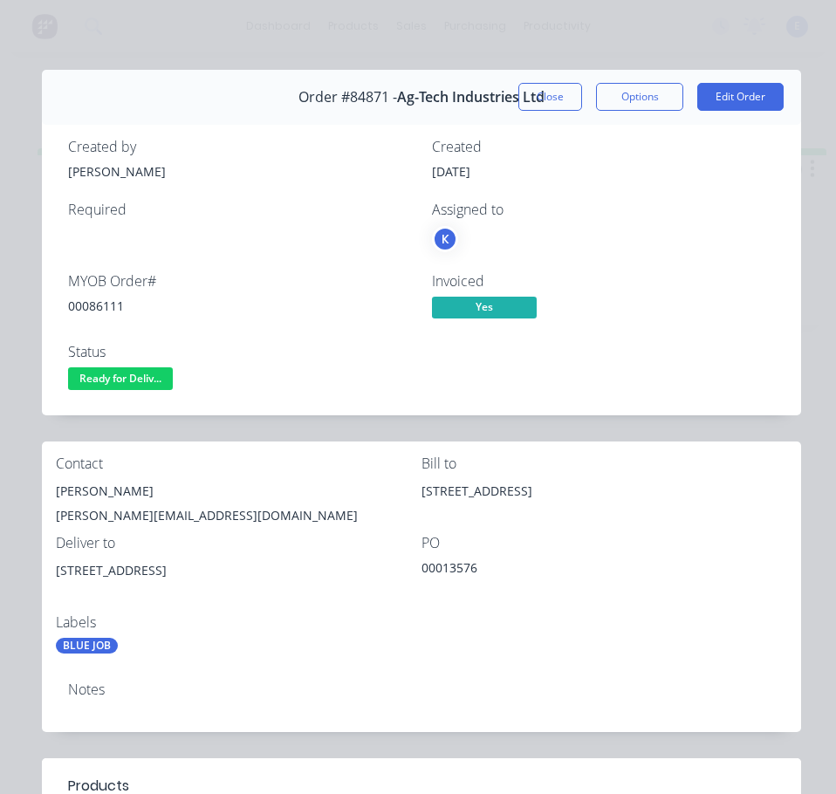
click at [84, 302] on div "00086111" at bounding box center [239, 306] width 343 height 18
click at [61, 484] on div "[PERSON_NAME]" at bounding box center [239, 491] width 366 height 24
click at [62, 483] on div "[PERSON_NAME]" at bounding box center [239, 491] width 366 height 24
click at [120, 510] on div "[PERSON_NAME][EMAIL_ADDRESS][DOMAIN_NAME]" at bounding box center [239, 515] width 366 height 24
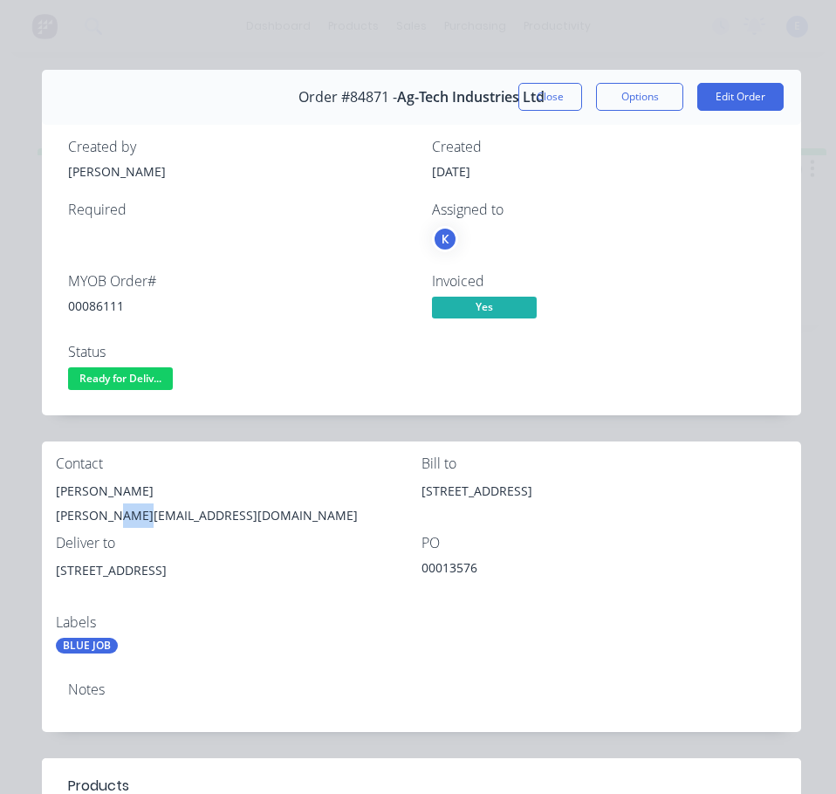
click at [121, 510] on div "[PERSON_NAME][EMAIL_ADDRESS][DOMAIN_NAME]" at bounding box center [239, 515] width 366 height 24
click at [122, 510] on div "[PERSON_NAME][EMAIL_ADDRESS][DOMAIN_NAME]" at bounding box center [239, 515] width 366 height 24
click at [122, 513] on div "[PERSON_NAME][EMAIL_ADDRESS][DOMAIN_NAME]" at bounding box center [239, 515] width 366 height 24
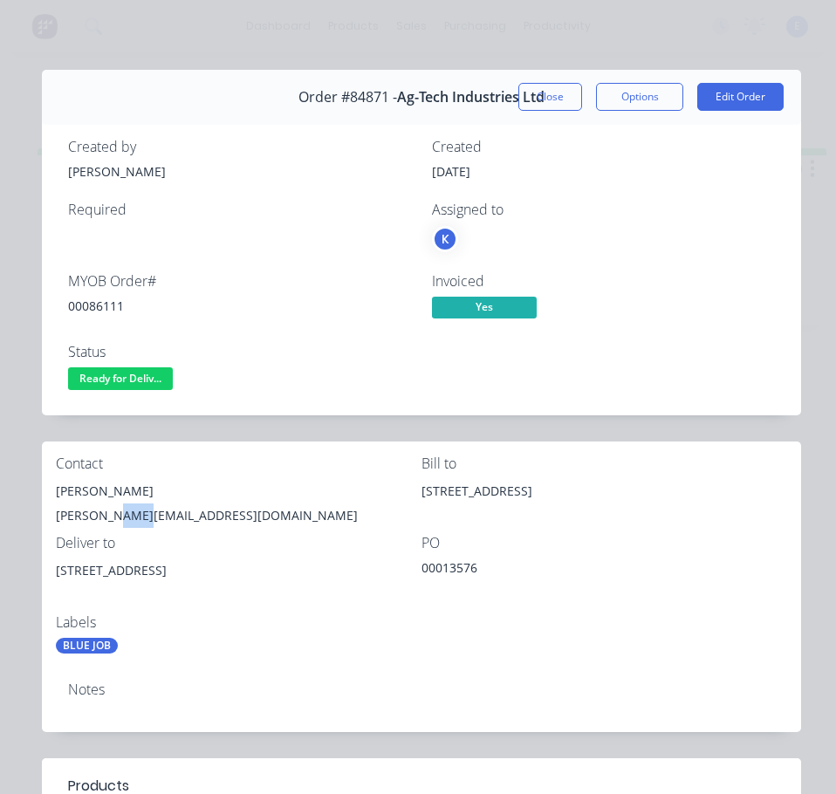
click at [122, 513] on div "[PERSON_NAME][EMAIL_ADDRESS][DOMAIN_NAME]" at bounding box center [239, 515] width 366 height 24
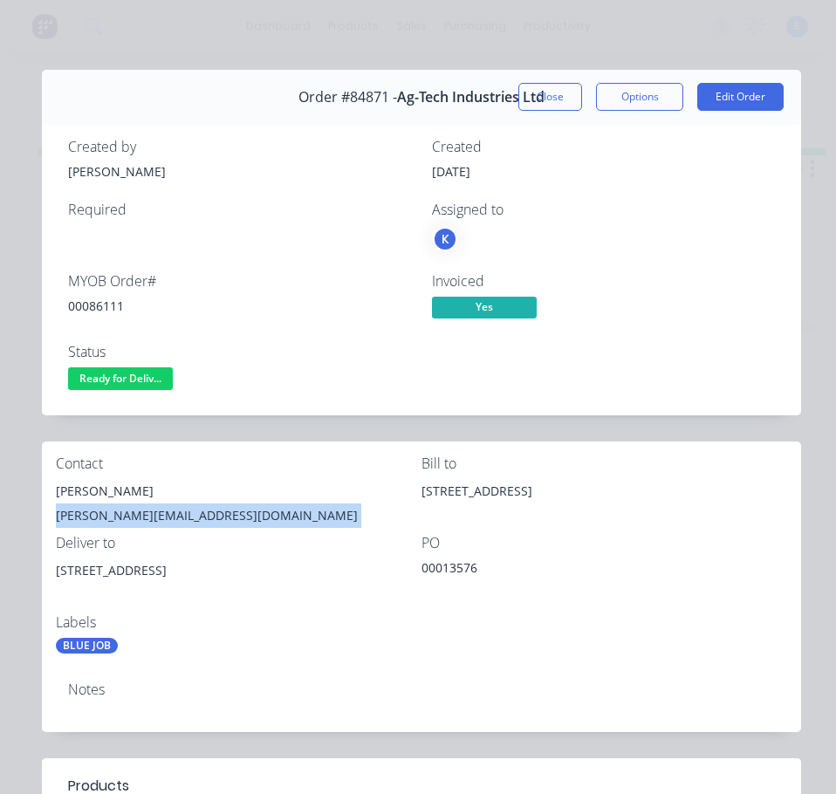
click at [122, 513] on div "[PERSON_NAME][EMAIL_ADDRESS][DOMAIN_NAME]" at bounding box center [239, 515] width 366 height 24
drag, startPoint x: 156, startPoint y: 572, endPoint x: 56, endPoint y: 583, distance: 100.9
click at [56, 583] on div "[STREET_ADDRESS]" at bounding box center [239, 570] width 366 height 24
click at [127, 377] on span "Ready for Deliv..." at bounding box center [120, 378] width 105 height 22
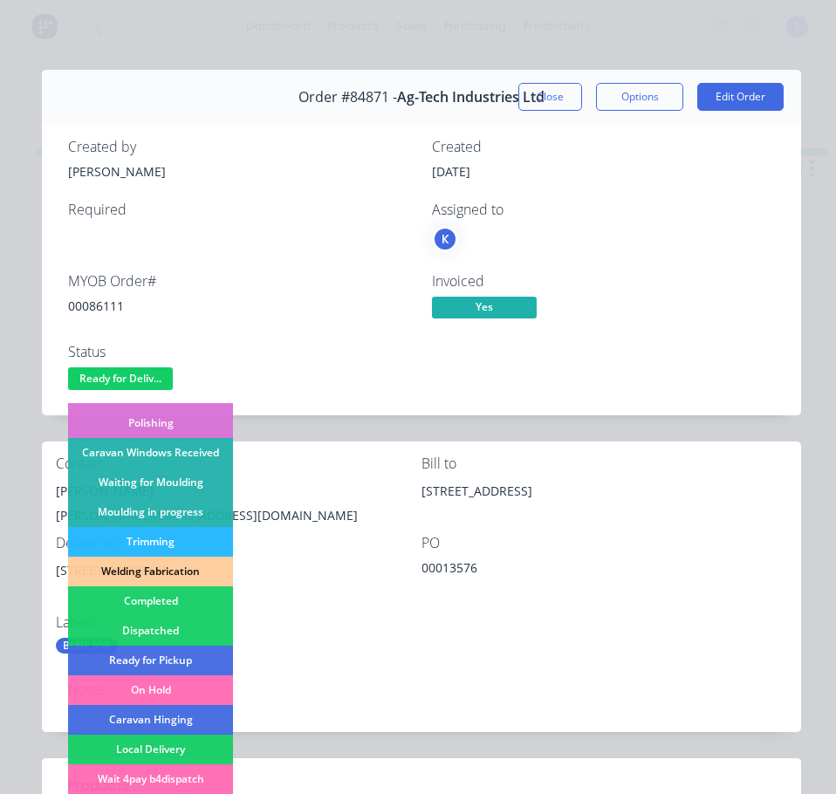
click at [176, 633] on div "Dispatched" at bounding box center [150, 631] width 165 height 30
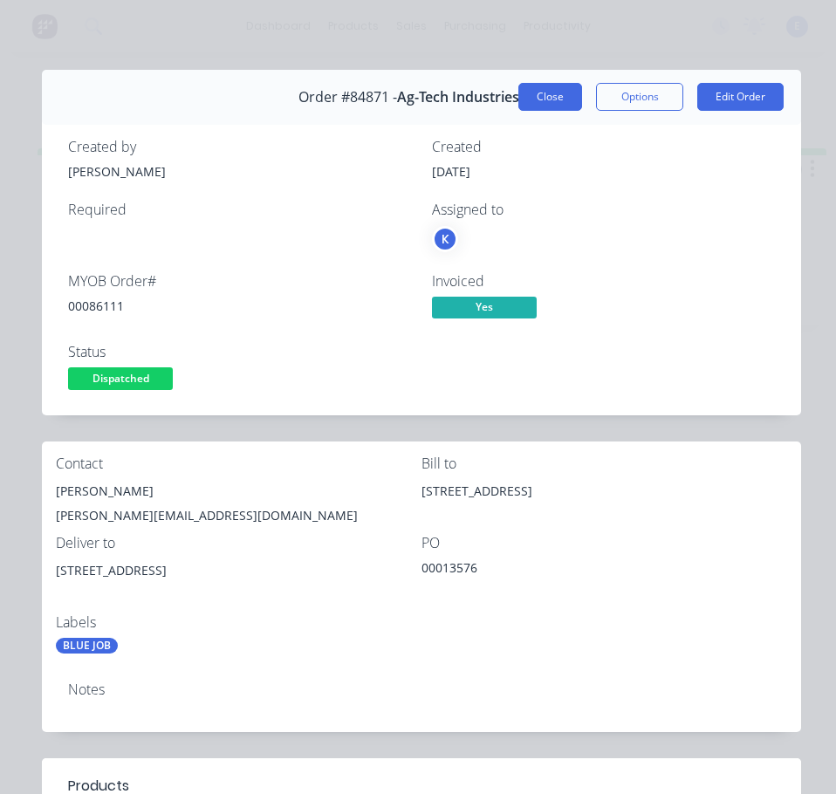
click at [540, 110] on button "Close" at bounding box center [550, 97] width 64 height 28
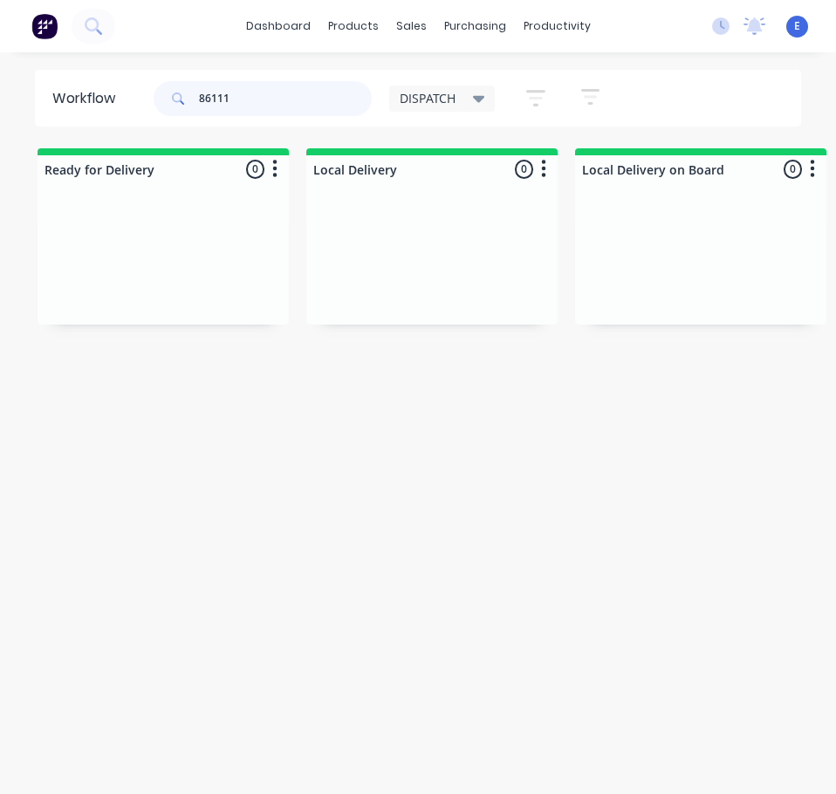
click at [300, 92] on input "86111" at bounding box center [285, 98] width 173 height 35
click at [187, 296] on div "Req. Del" at bounding box center [163, 307] width 220 height 30
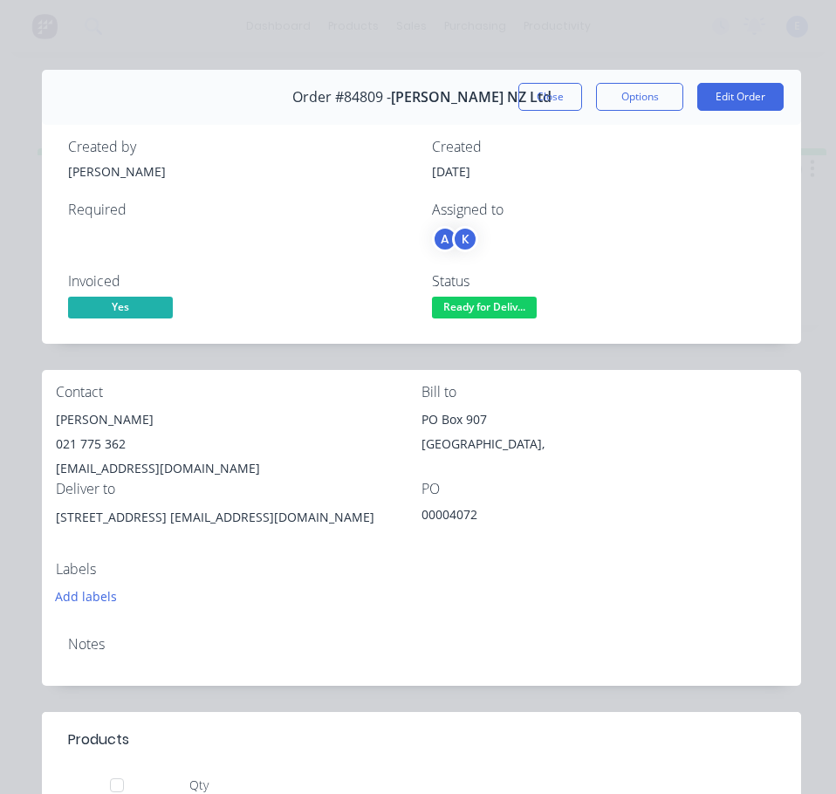
click at [99, 415] on div "[PERSON_NAME]" at bounding box center [239, 419] width 366 height 24
click at [101, 414] on div "[PERSON_NAME]" at bounding box center [239, 419] width 366 height 24
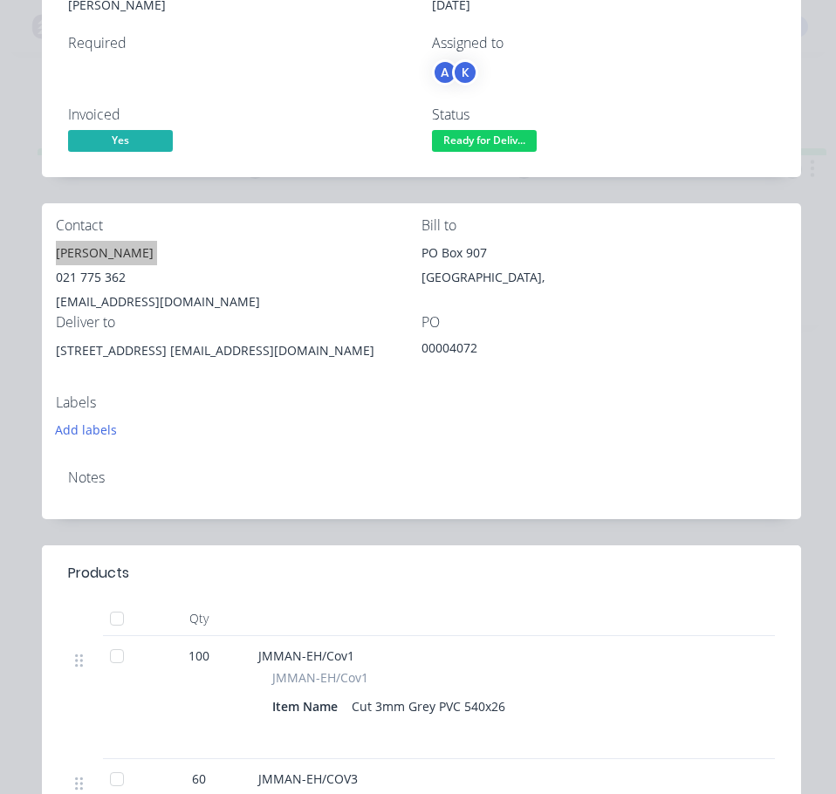
scroll to position [175, 0]
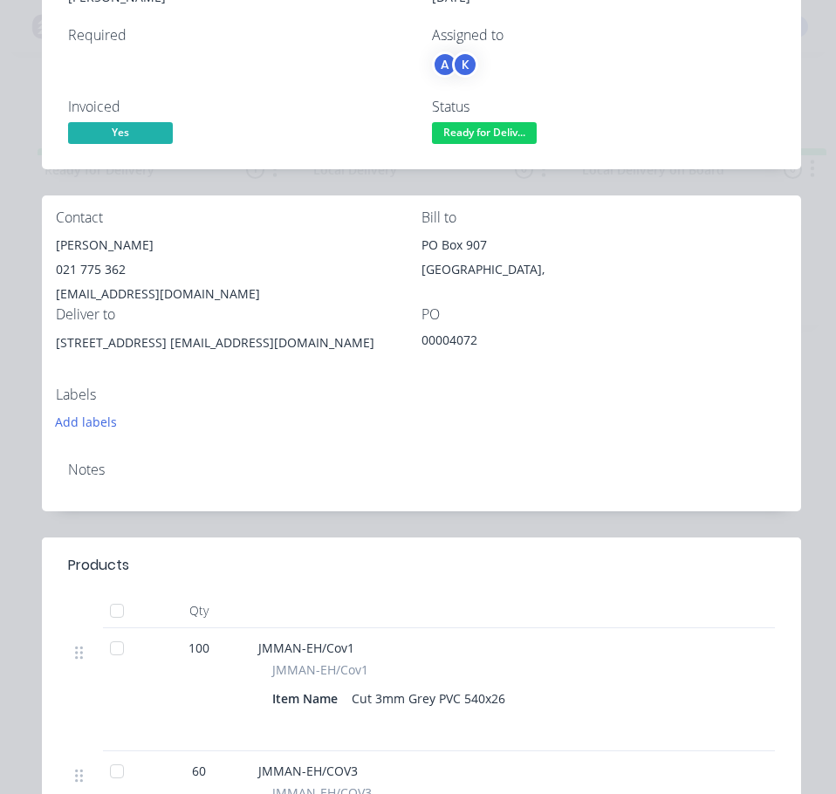
click at [70, 273] on div "021 775 362" at bounding box center [239, 269] width 366 height 24
click at [70, 272] on div "021 775 362" at bounding box center [239, 269] width 366 height 24
click at [161, 291] on div "[EMAIL_ADDRESS][DOMAIN_NAME]" at bounding box center [239, 294] width 366 height 24
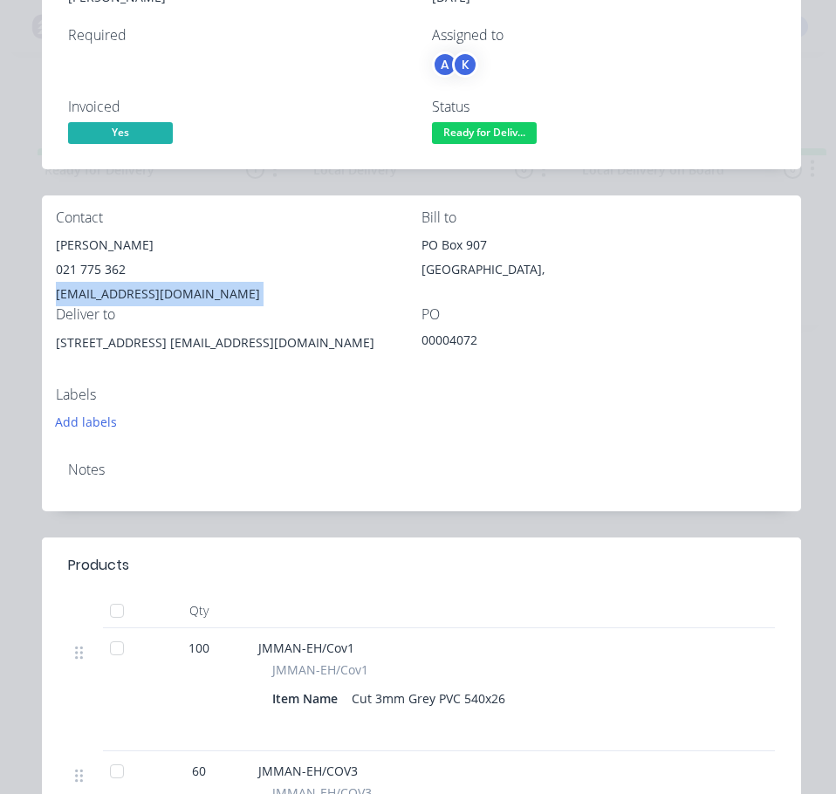
click at [161, 291] on div "[EMAIL_ADDRESS][DOMAIN_NAME]" at bounding box center [239, 294] width 366 height 24
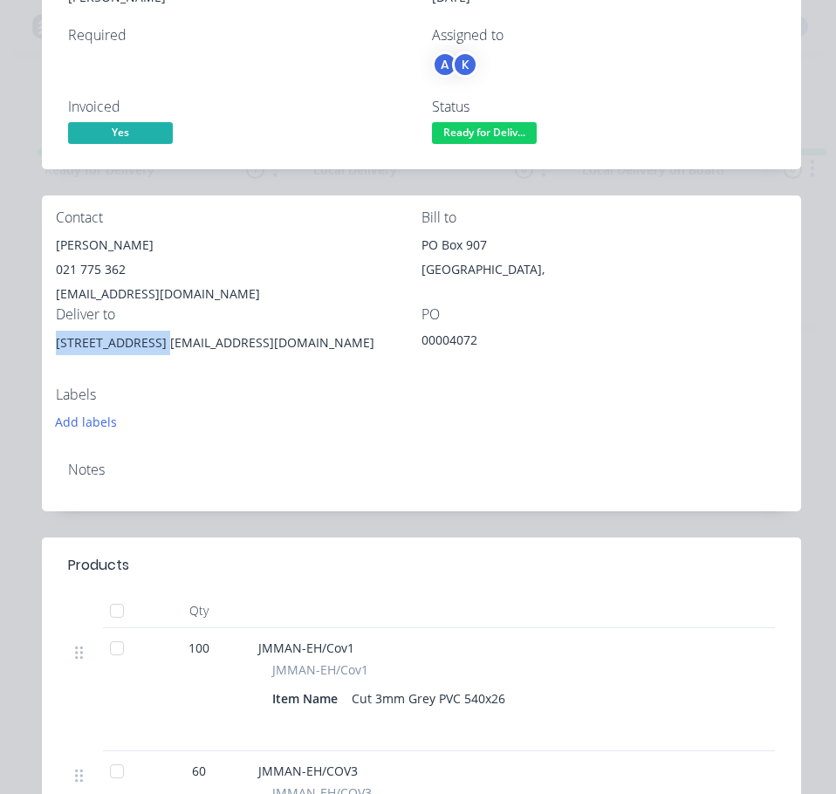
drag, startPoint x: 161, startPoint y: 344, endPoint x: 62, endPoint y: 339, distance: 98.7
click at [46, 333] on div "Contact [PERSON_NAME] [PHONE_NUMBER] [EMAIL_ADDRESS][DOMAIN_NAME] Bill to [GEOG…" at bounding box center [421, 321] width 759 height 252
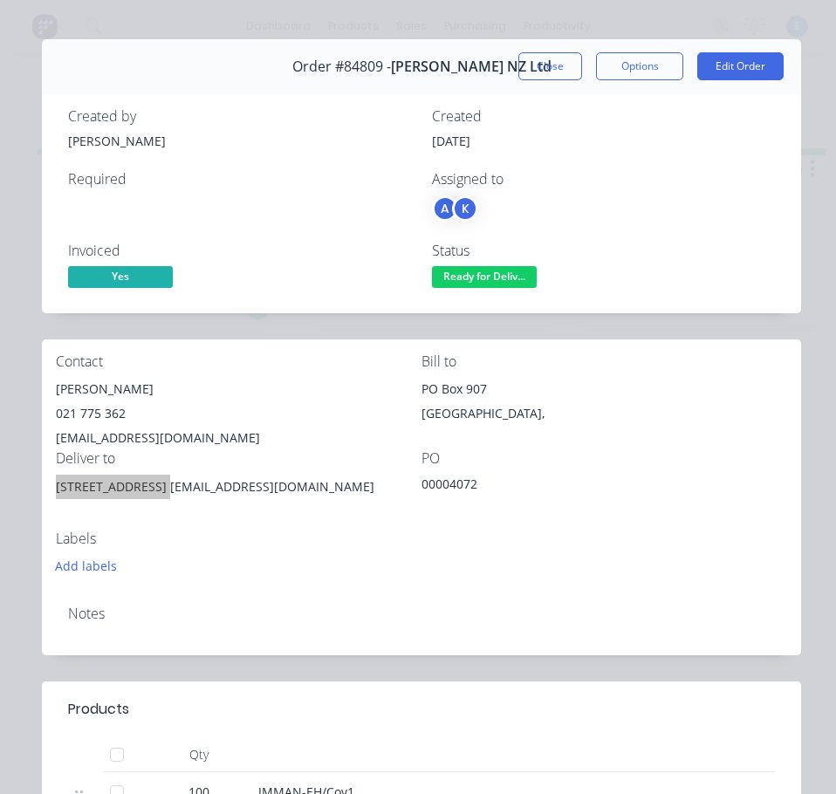
scroll to position [0, 0]
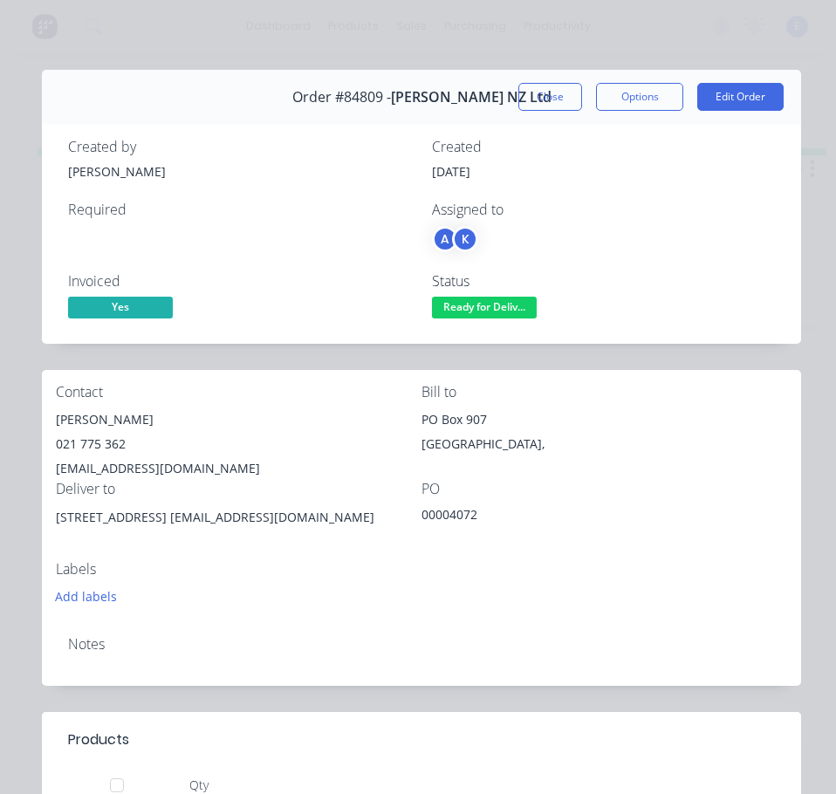
click at [124, 310] on span "Yes" at bounding box center [120, 308] width 105 height 22
drag, startPoint x: 121, startPoint y: 306, endPoint x: 180, endPoint y: 294, distance: 59.7
click at [130, 305] on span "Yes" at bounding box center [120, 308] width 105 height 22
drag, startPoint x: 465, startPoint y: 300, endPoint x: 468, endPoint y: 314, distance: 14.2
click at [467, 301] on span "Ready for Deliv..." at bounding box center [484, 308] width 105 height 22
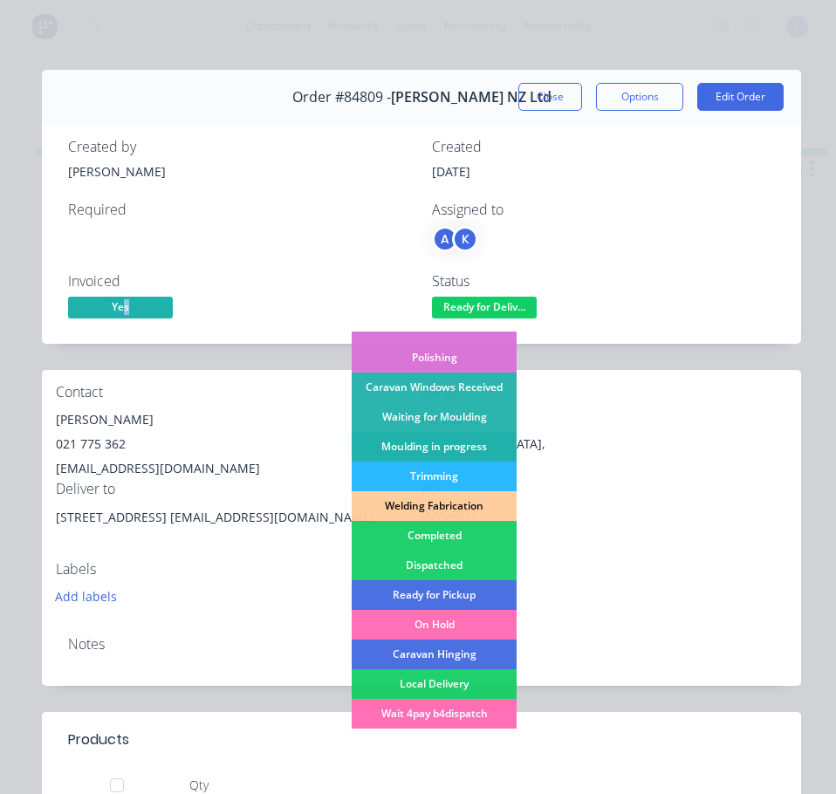
scroll to position [262, 0]
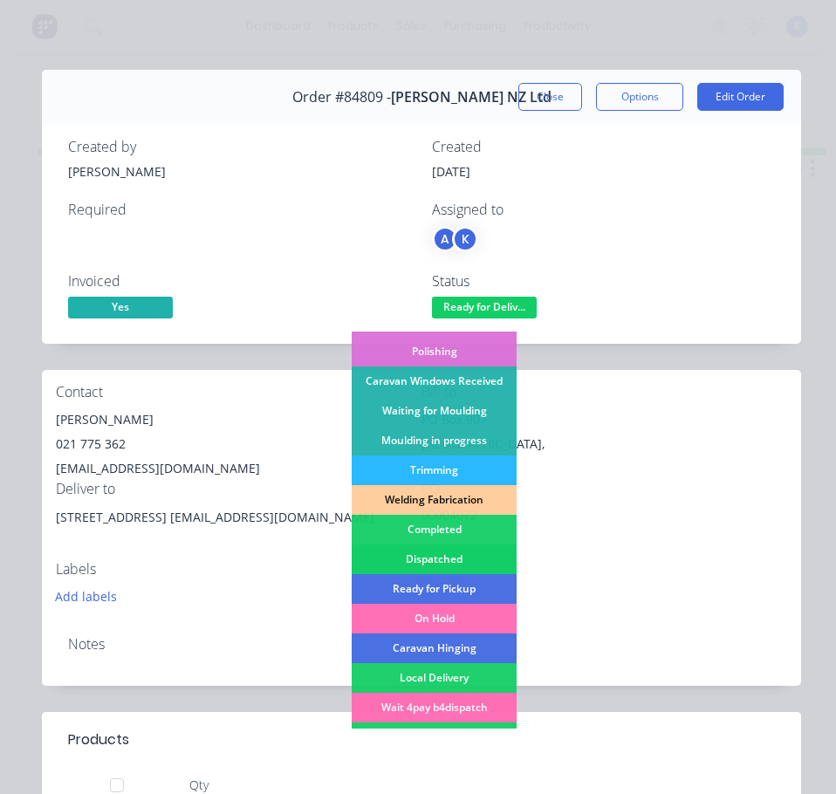
click at [466, 558] on div "Dispatched" at bounding box center [434, 559] width 165 height 30
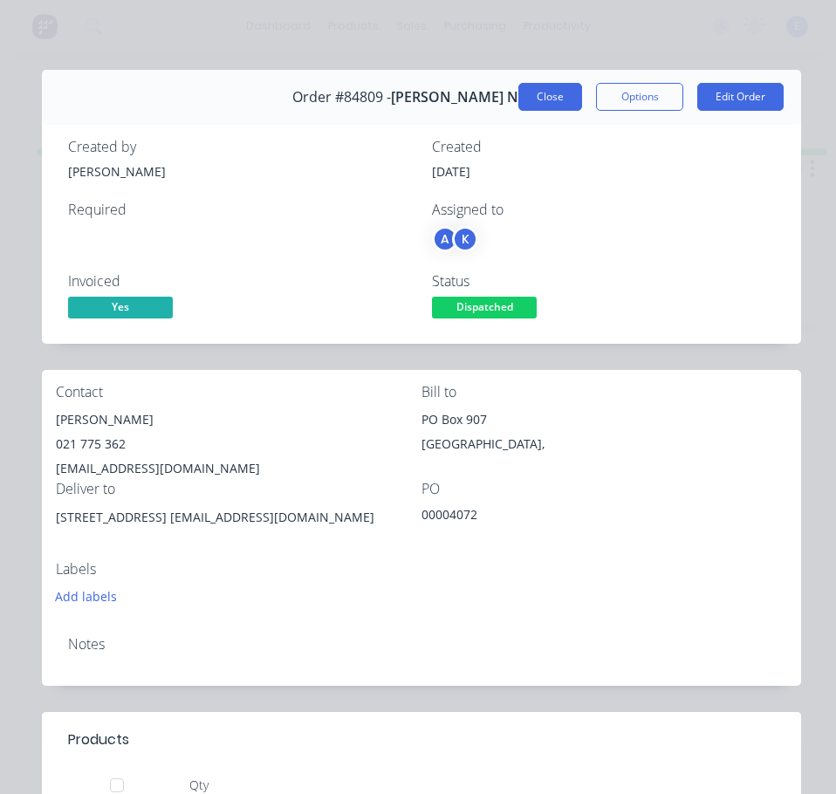
click at [551, 106] on button "Close" at bounding box center [550, 97] width 64 height 28
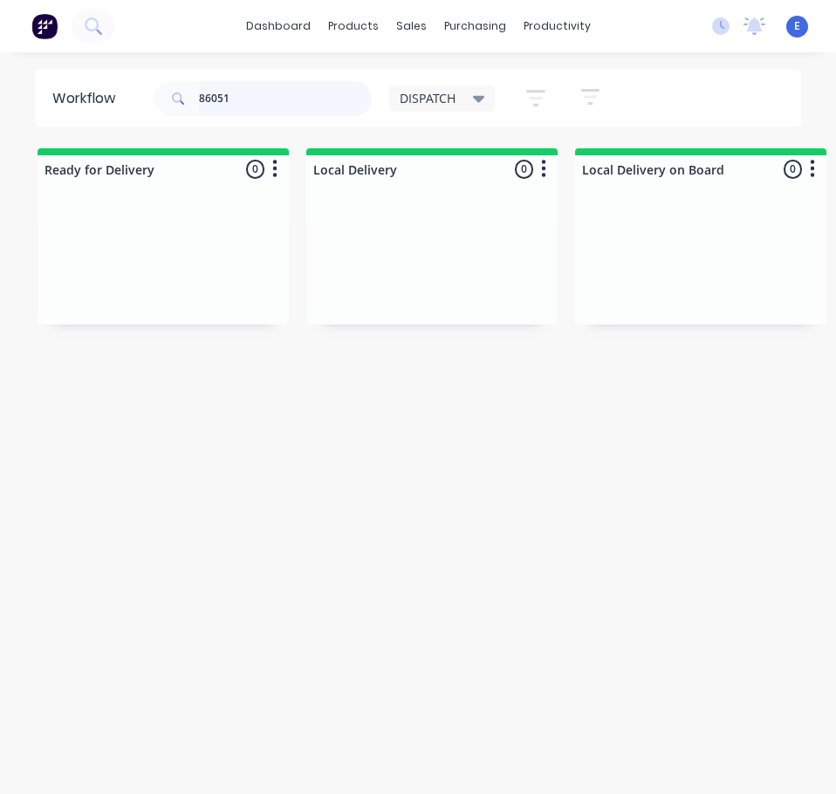
click at [250, 103] on input "86051" at bounding box center [285, 98] width 173 height 35
click at [250, 102] on input "86051" at bounding box center [285, 98] width 173 height 35
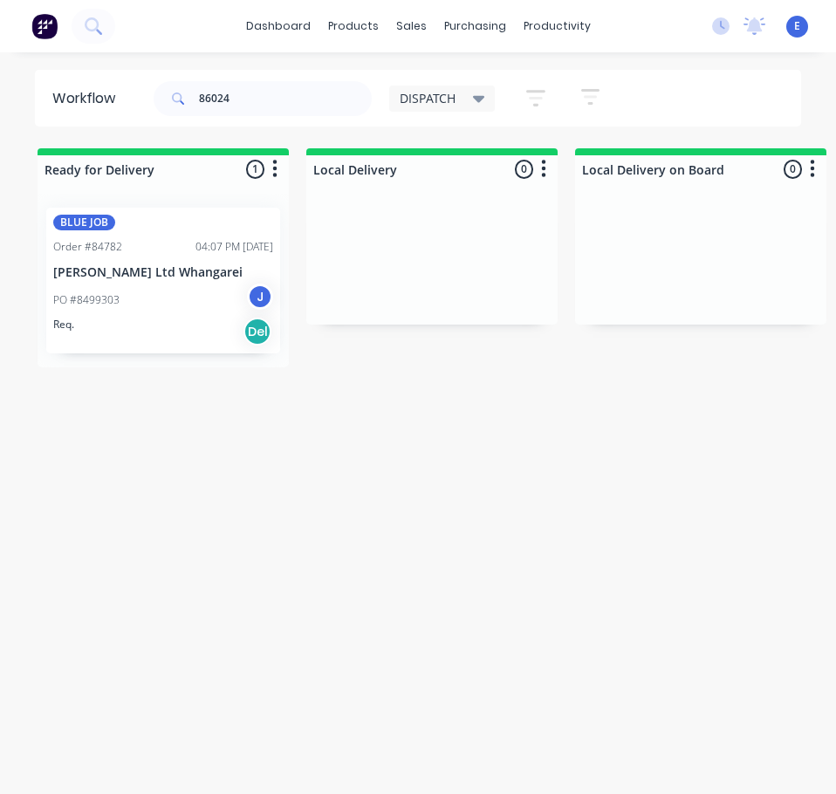
click at [194, 356] on div "BLUE JOB Order #84782 04:07 PM [DATE] [PERSON_NAME] Ltd Whangarei PO #8499303 J…" at bounding box center [163, 281] width 251 height 174
click at [198, 300] on div "PO #8499303 J" at bounding box center [163, 300] width 220 height 33
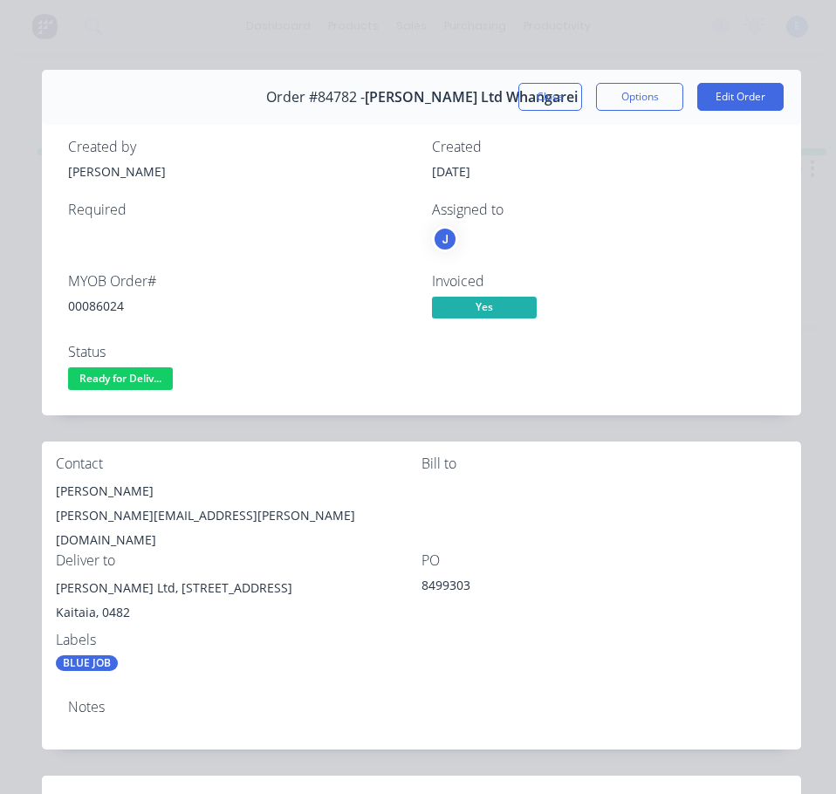
click at [93, 304] on div "00086024" at bounding box center [239, 306] width 343 height 18
click at [93, 303] on div "00086024" at bounding box center [239, 306] width 343 height 18
click at [105, 488] on div "[PERSON_NAME]" at bounding box center [239, 491] width 366 height 24
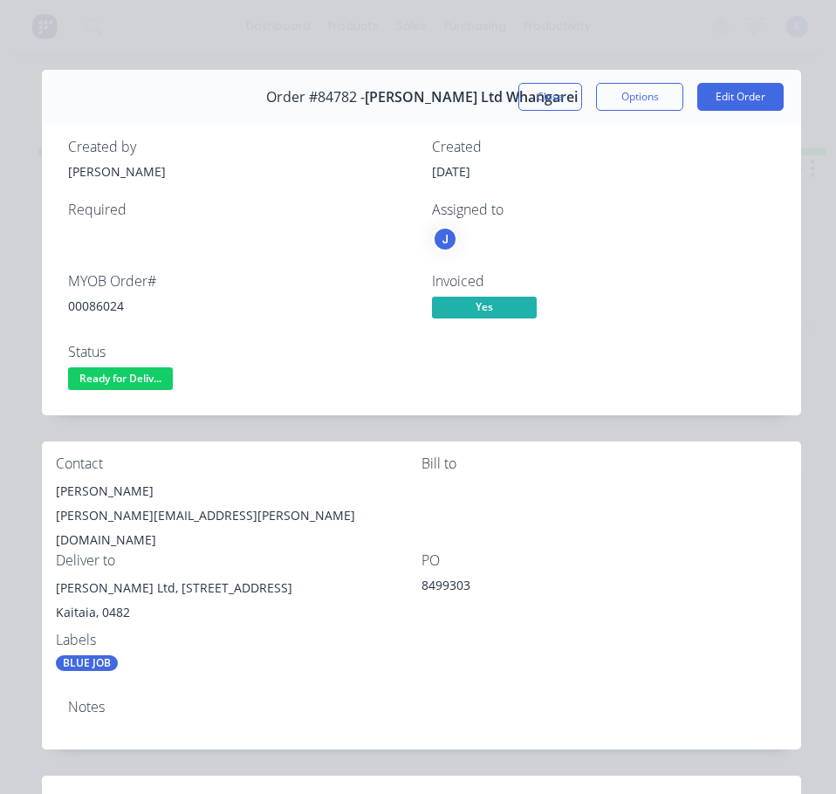
click at [140, 519] on div "[PERSON_NAME][EMAIL_ADDRESS][PERSON_NAME][DOMAIN_NAME]" at bounding box center [239, 527] width 366 height 49
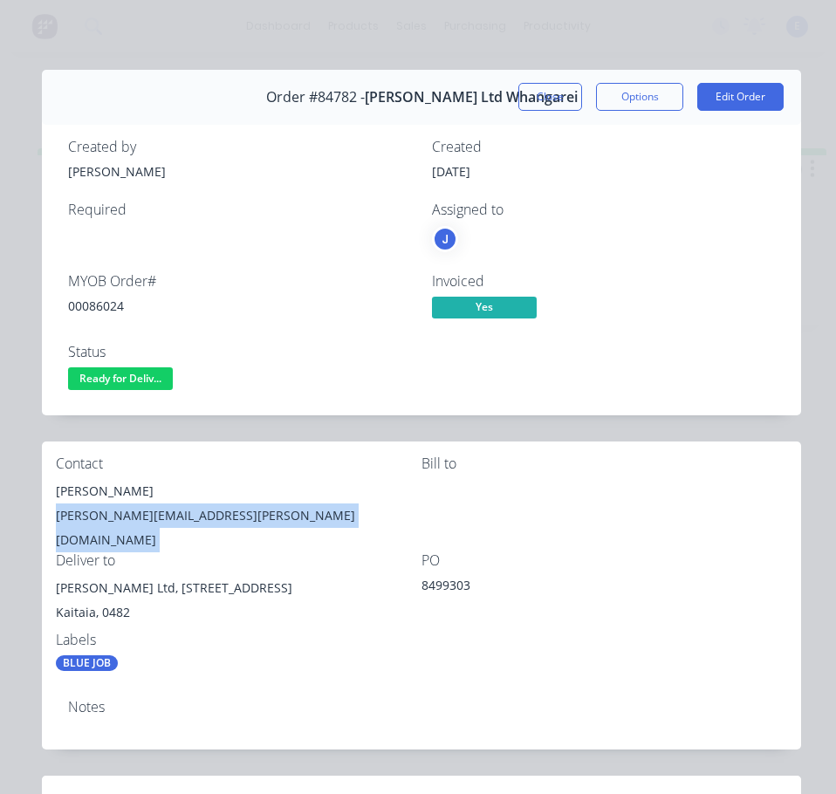
click at [140, 519] on div "[PERSON_NAME][EMAIL_ADDRESS][PERSON_NAME][DOMAIN_NAME]" at bounding box center [239, 527] width 366 height 49
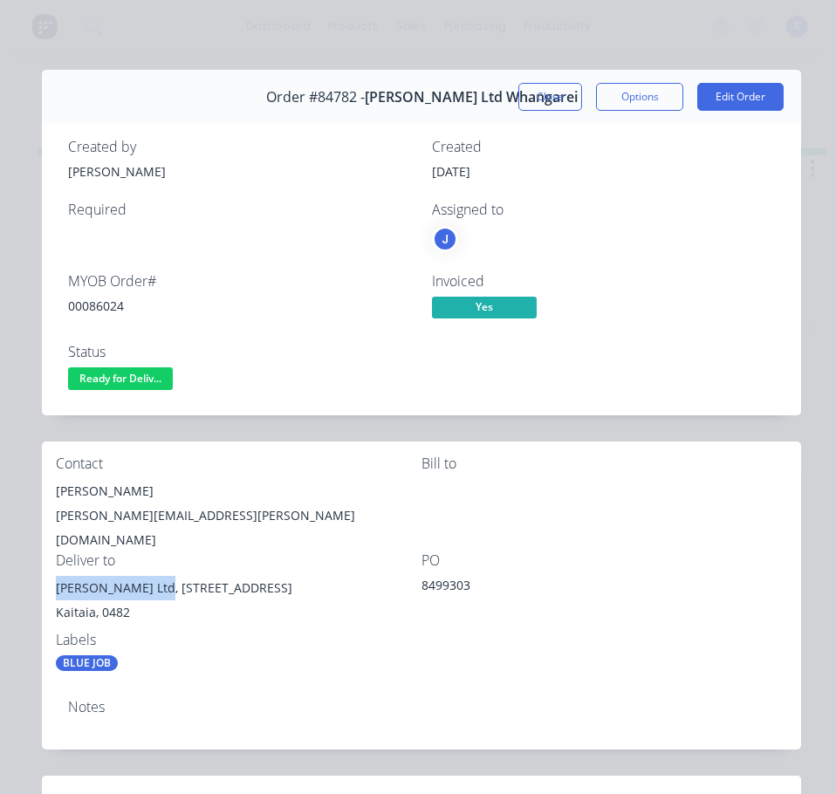
drag, startPoint x: 141, startPoint y: 569, endPoint x: 45, endPoint y: 582, distance: 96.9
click at [45, 582] on div "Contact [PERSON_NAME] [PERSON_NAME][EMAIL_ADDRESS][PERSON_NAME][DOMAIN_NAME] [P…" at bounding box center [421, 563] width 759 height 244
drag, startPoint x: 148, startPoint y: 576, endPoint x: 240, endPoint y: 574, distance: 91.6
click at [266, 576] on div "[PERSON_NAME] Ltd, [STREET_ADDRESS]" at bounding box center [239, 588] width 366 height 24
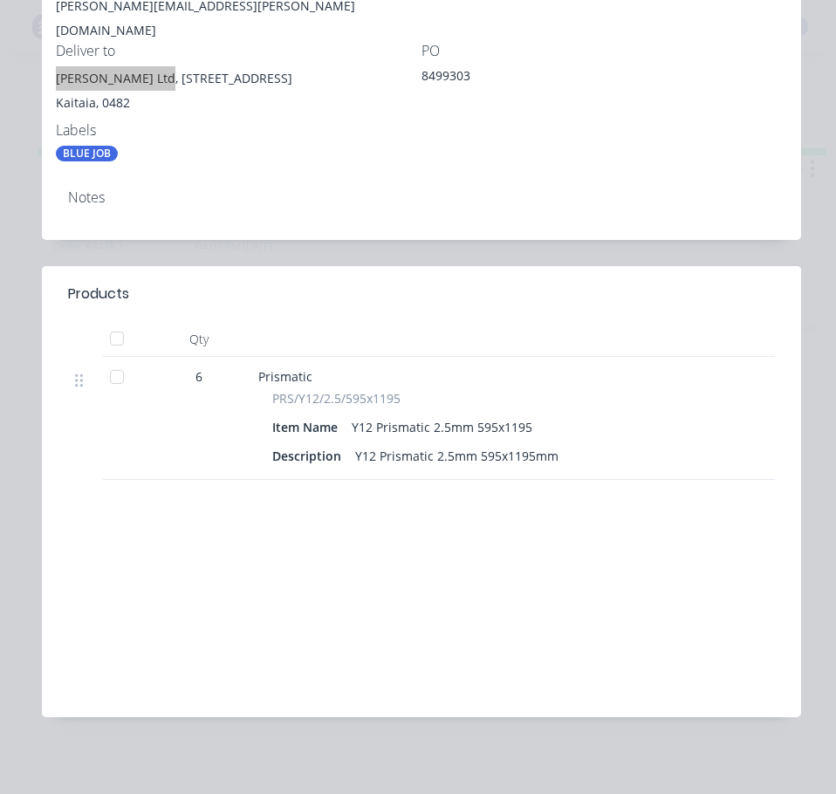
scroll to position [0, 0]
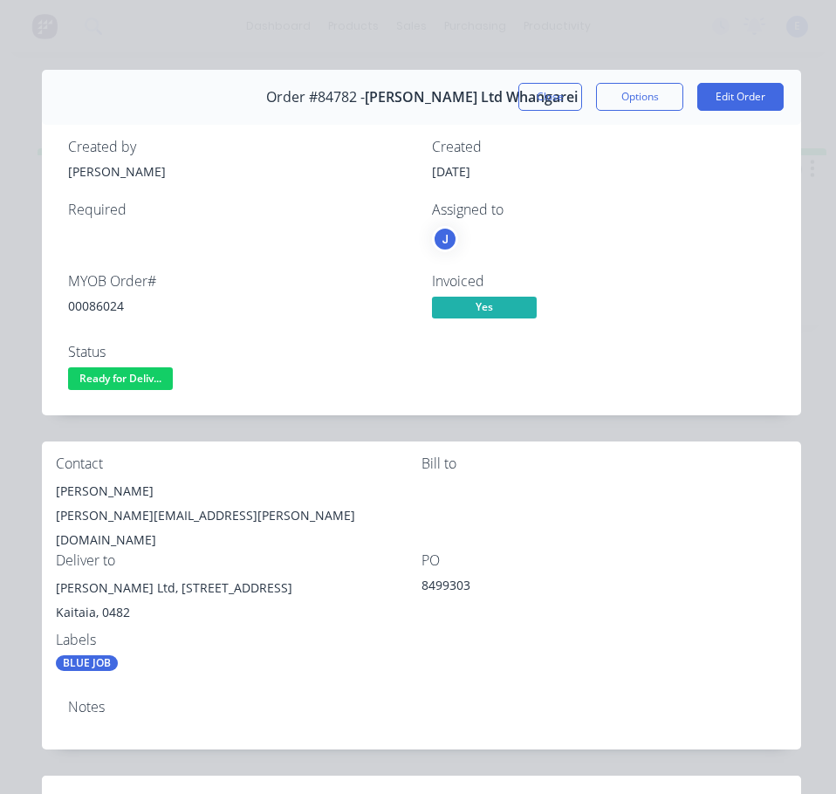
click at [576, 642] on div "Contact [PERSON_NAME] [PERSON_NAME][EMAIL_ADDRESS][PERSON_NAME][DOMAIN_NAME] [P…" at bounding box center [421, 563] width 759 height 244
drag, startPoint x: 113, startPoint y: 380, endPoint x: 122, endPoint y: 402, distance: 24.3
click at [113, 379] on span "Ready for Deliv..." at bounding box center [120, 378] width 105 height 22
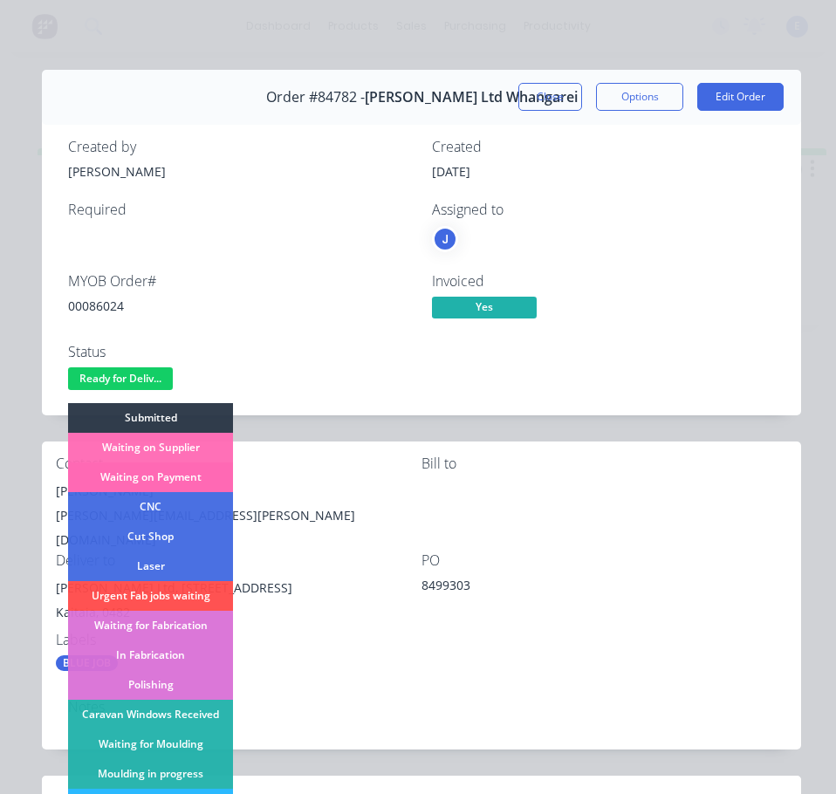
scroll to position [175, 0]
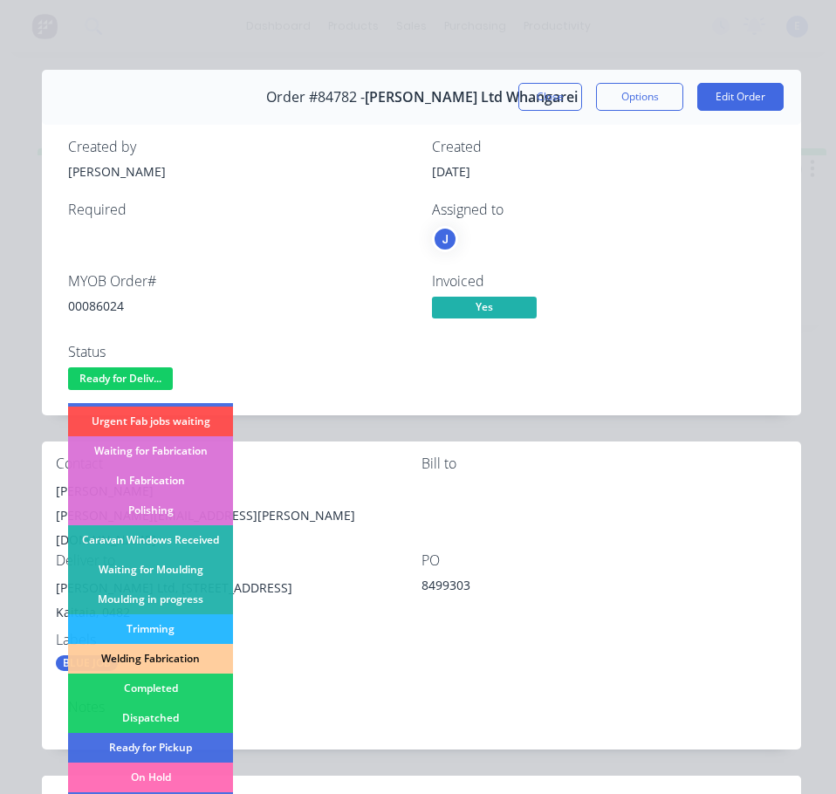
click at [180, 717] on div "Dispatched" at bounding box center [150, 718] width 165 height 30
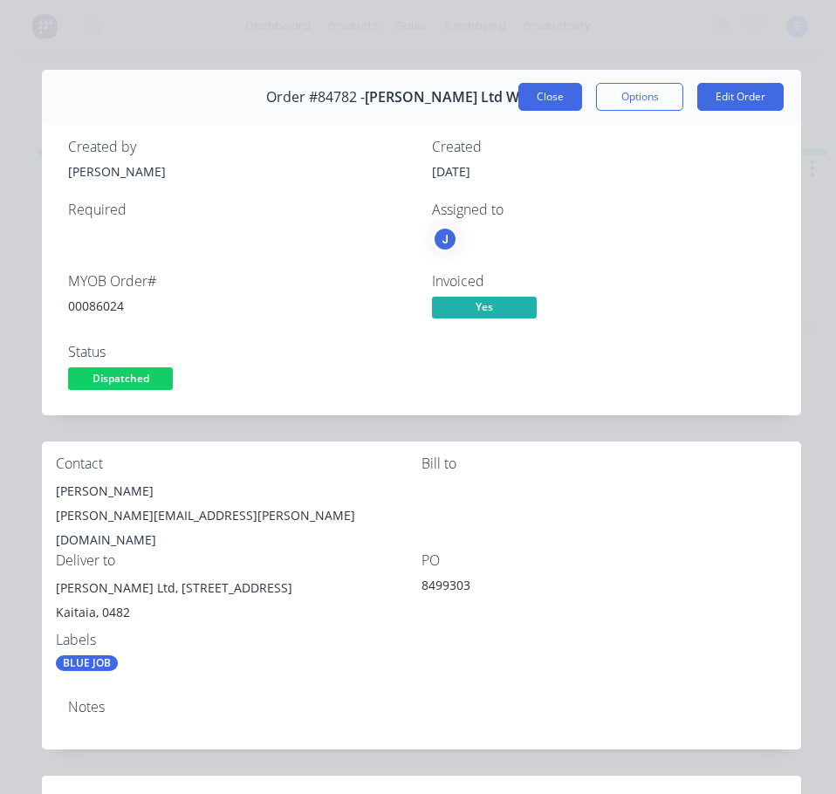
click at [518, 102] on button "Close" at bounding box center [550, 97] width 64 height 28
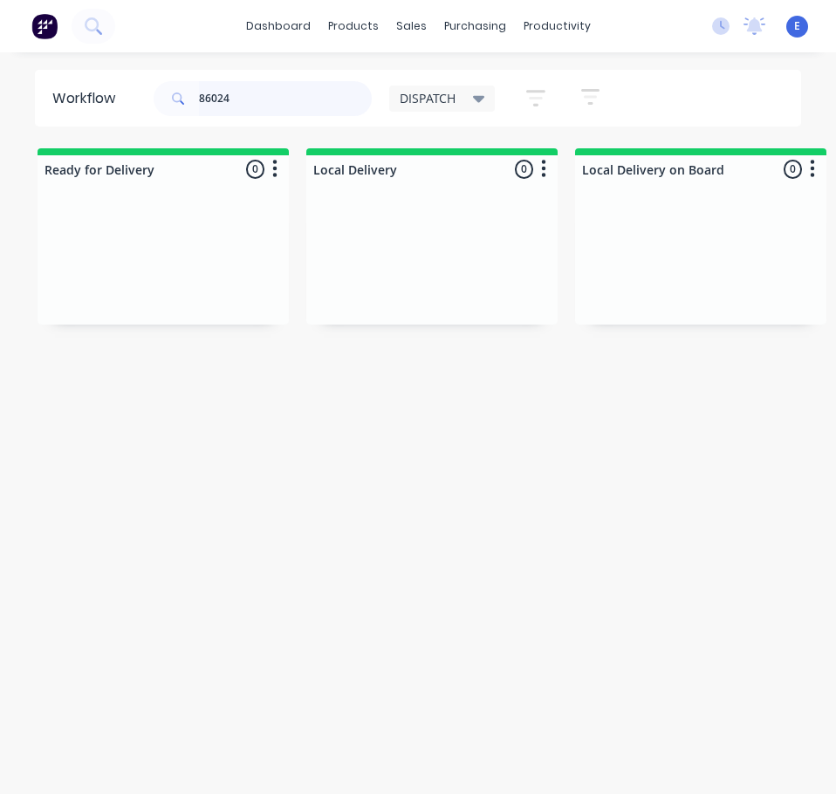
click at [236, 104] on input "86024" at bounding box center [285, 98] width 173 height 35
click at [239, 103] on input "86024" at bounding box center [285, 98] width 173 height 35
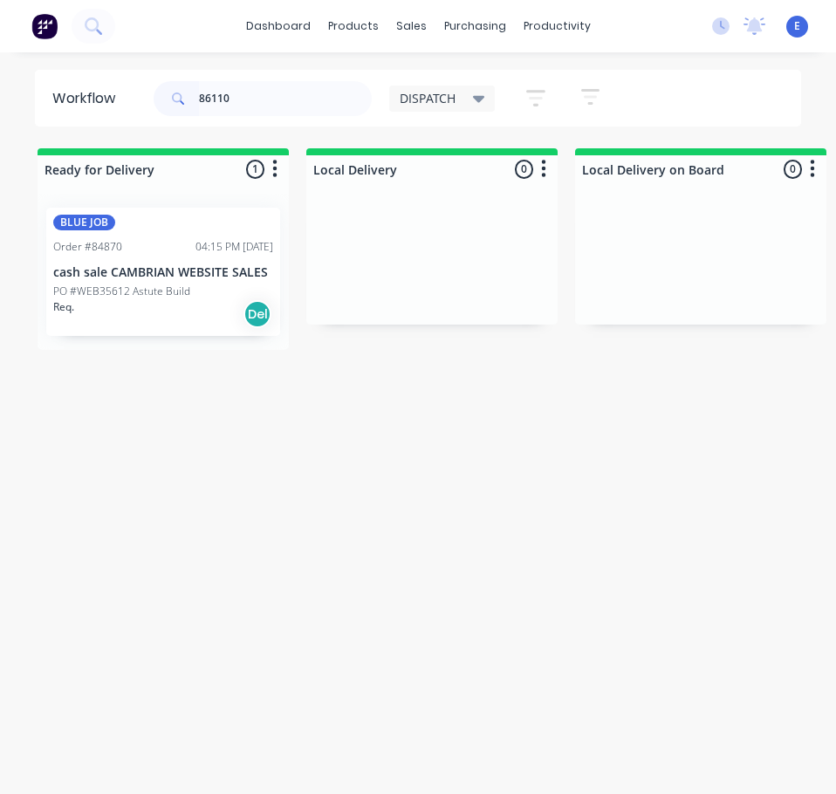
click at [204, 332] on div "BLUE JOB Order #84870 04:15 PM [DATE] cash sale CAMBRIAN WEBSITE SALES PO #WEB3…" at bounding box center [163, 272] width 234 height 128
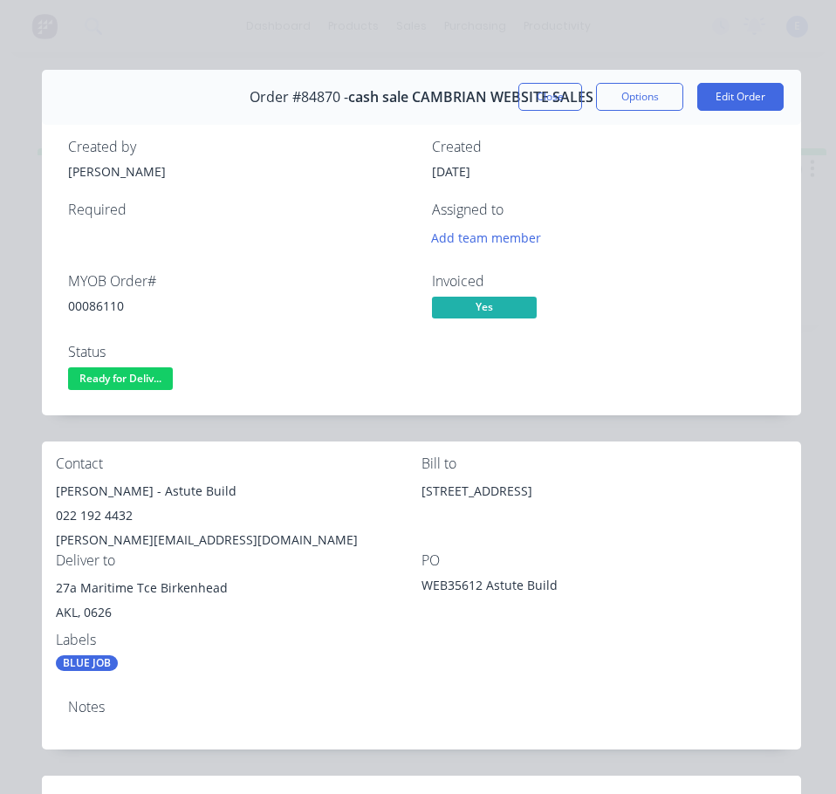
click at [110, 304] on div "00086110" at bounding box center [239, 306] width 343 height 18
drag, startPoint x: 125, startPoint y: 492, endPoint x: 51, endPoint y: 491, distance: 73.3
click at [51, 491] on div "Contact [PERSON_NAME] - Astute Build 022 192 4432 [PERSON_NAME][EMAIL_ADDRESS][…" at bounding box center [421, 563] width 759 height 244
drag, startPoint x: 139, startPoint y: 491, endPoint x: 169, endPoint y: 496, distance: 31.0
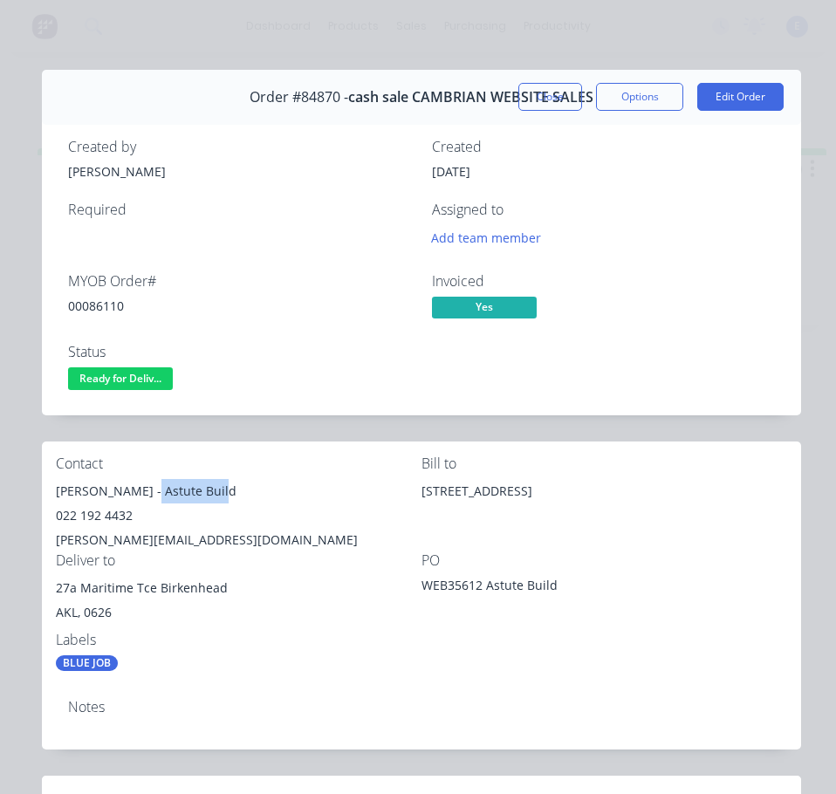
click at [222, 475] on div "Contact [PERSON_NAME] - Astute Build 022 192 4432 [PERSON_NAME][EMAIL_ADDRESS][…" at bounding box center [239, 503] width 366 height 97
click at [94, 511] on div "022 192 4432" at bounding box center [239, 515] width 366 height 24
click at [94, 510] on div "022 192 4432" at bounding box center [239, 515] width 366 height 24
click at [143, 538] on div "[PERSON_NAME][EMAIL_ADDRESS][DOMAIN_NAME]" at bounding box center [239, 540] width 366 height 24
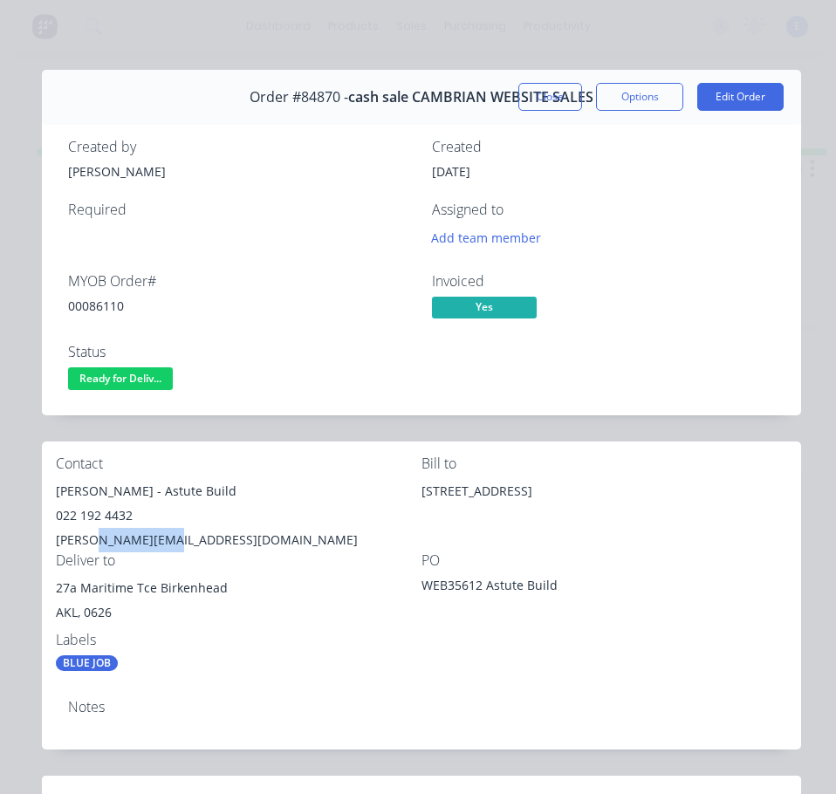
click at [143, 537] on div "[PERSON_NAME][EMAIL_ADDRESS][DOMAIN_NAME]" at bounding box center [239, 540] width 366 height 24
drag, startPoint x: 155, startPoint y: 587, endPoint x: 52, endPoint y: 590, distance: 103.0
click at [52, 590] on div "Contact [PERSON_NAME] - Astute Build 022 192 4432 [PERSON_NAME][EMAIL_ADDRESS][…" at bounding box center [421, 563] width 759 height 244
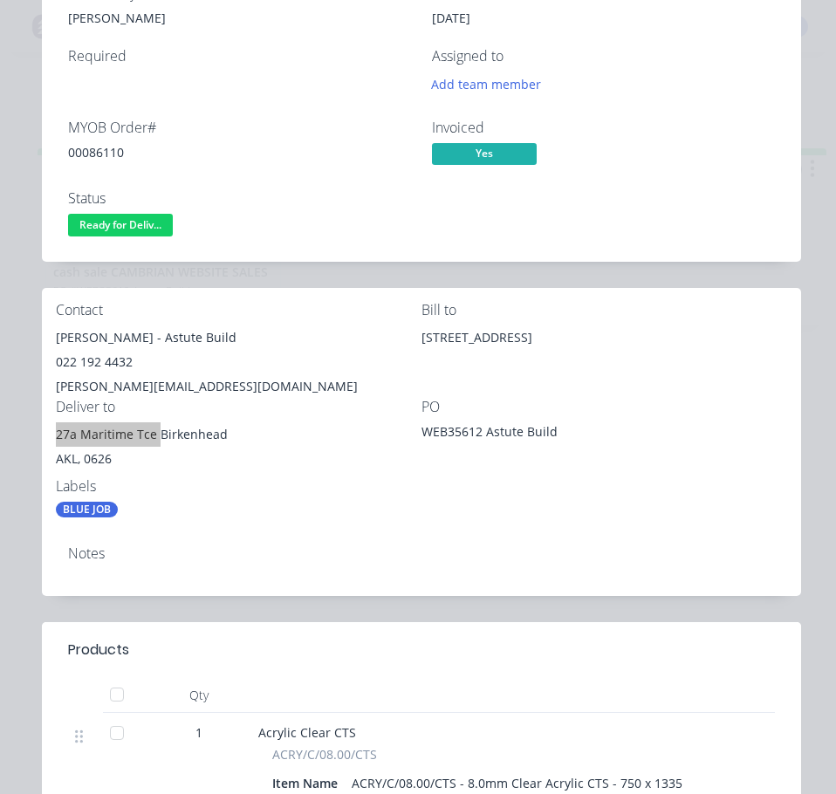
scroll to position [87, 0]
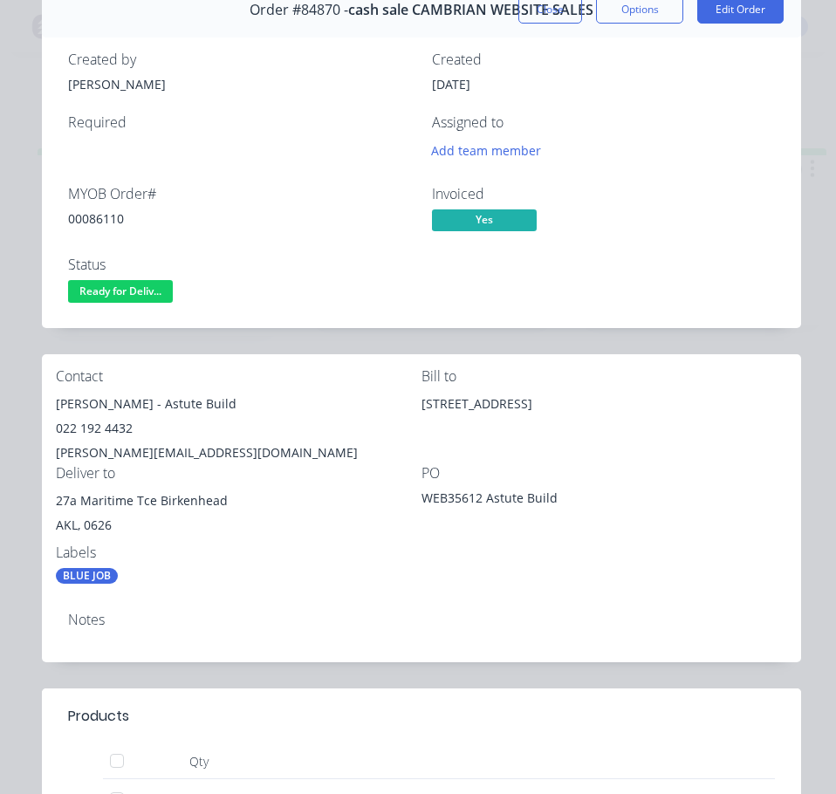
click at [657, 596] on div "Contact [PERSON_NAME] - Astute Build 022 192 4432 [PERSON_NAME][EMAIL_ADDRESS][…" at bounding box center [421, 476] width 759 height 244
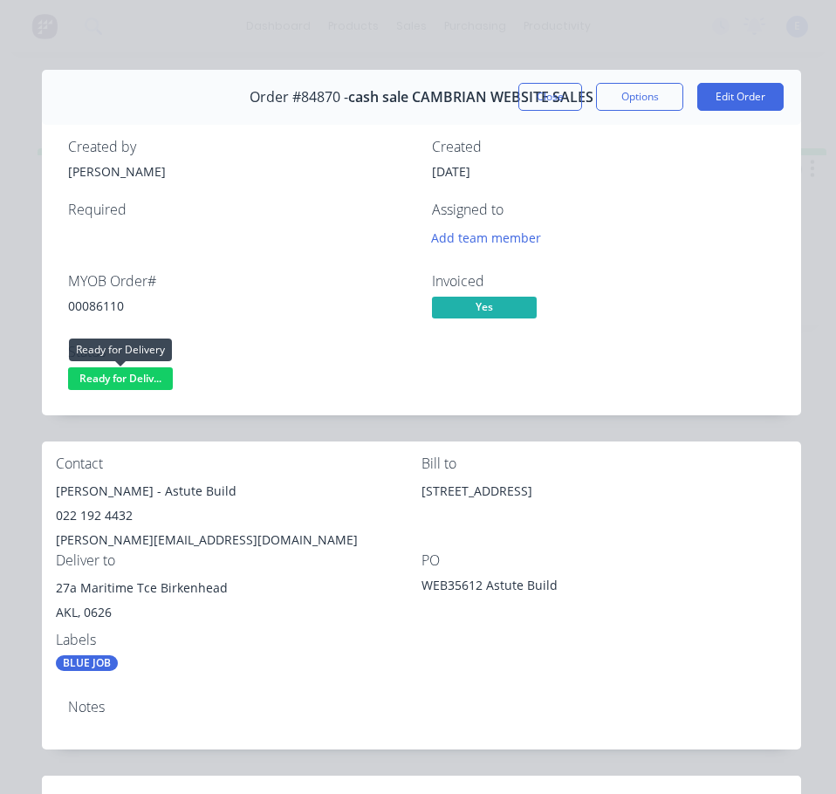
click at [140, 377] on span "Ready for Deliv..." at bounding box center [120, 378] width 105 height 22
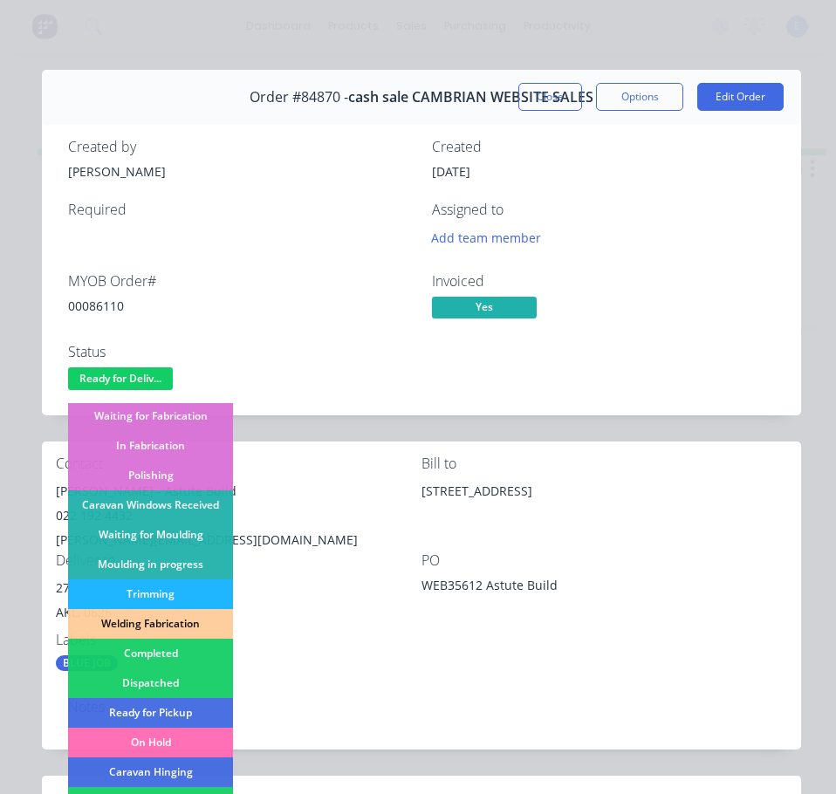
scroll to position [345, 0]
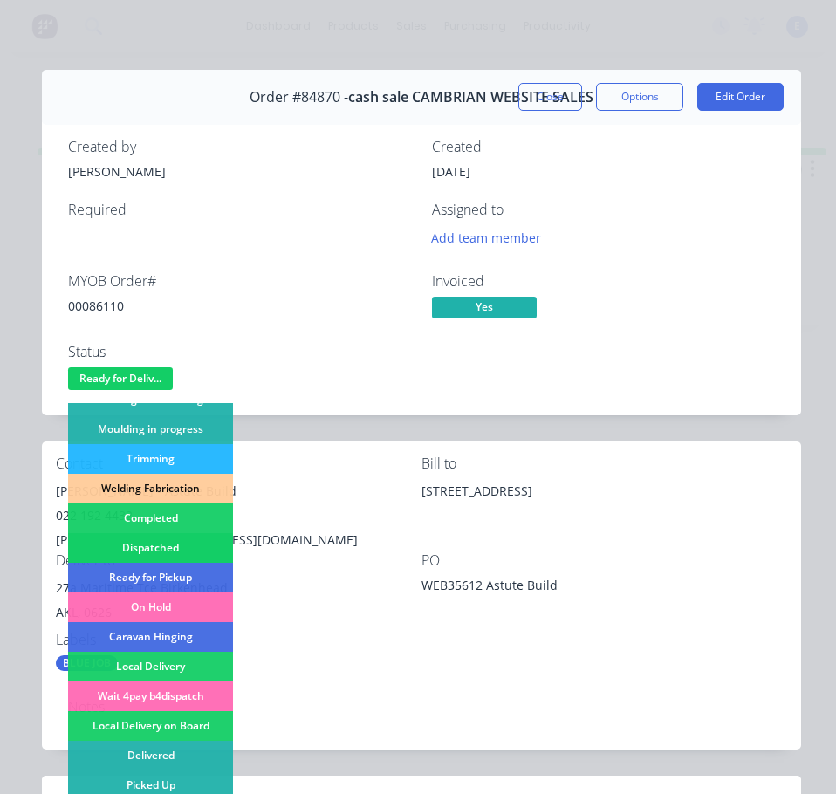
click at [177, 543] on div "Dispatched" at bounding box center [150, 548] width 165 height 30
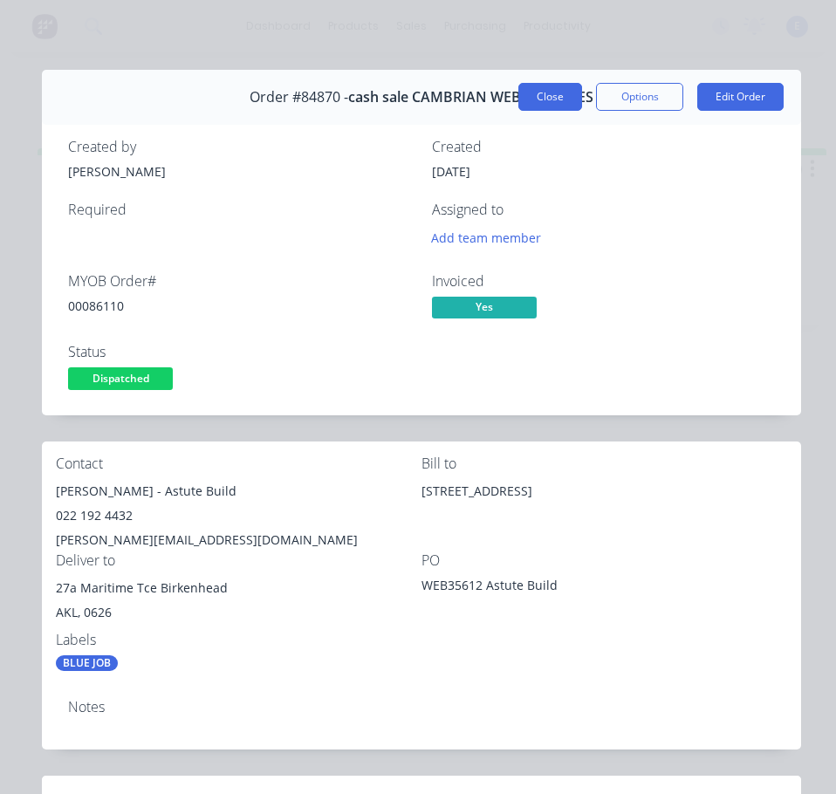
click at [521, 102] on button "Close" at bounding box center [550, 97] width 64 height 28
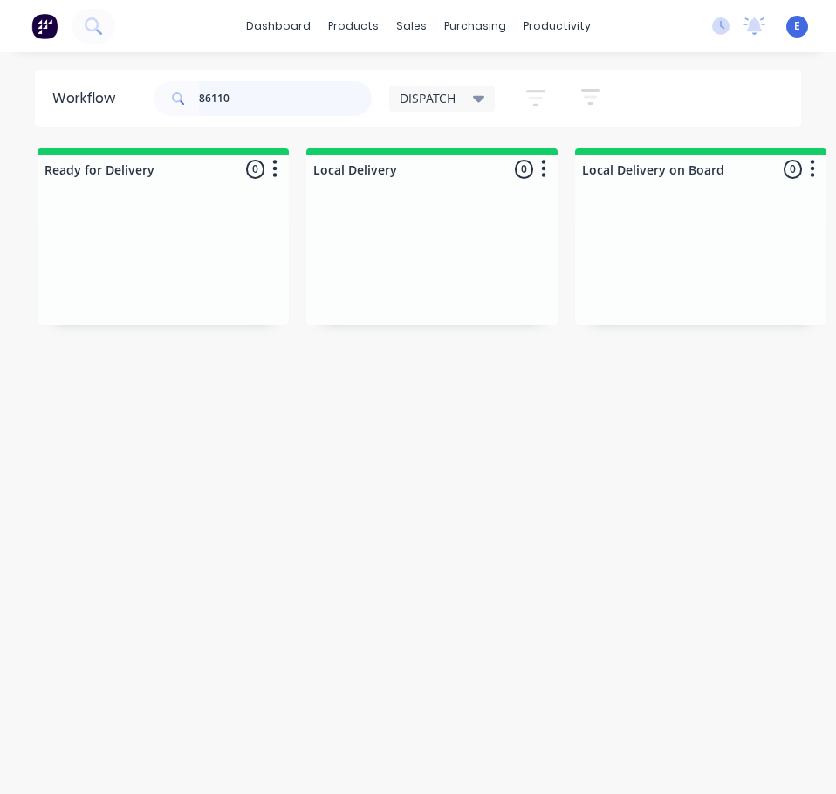
click at [261, 98] on input "86110" at bounding box center [285, 98] width 173 height 35
click at [264, 95] on input "86110" at bounding box center [285, 98] width 173 height 35
click at [133, 311] on div "Order #84915 10:54 AM [DATE] cash sale CAMBRIAN WEBSITE SALES PO #WEB35624 [PER…" at bounding box center [163, 260] width 251 height 133
click at [174, 298] on div "Req. Del" at bounding box center [163, 290] width 220 height 30
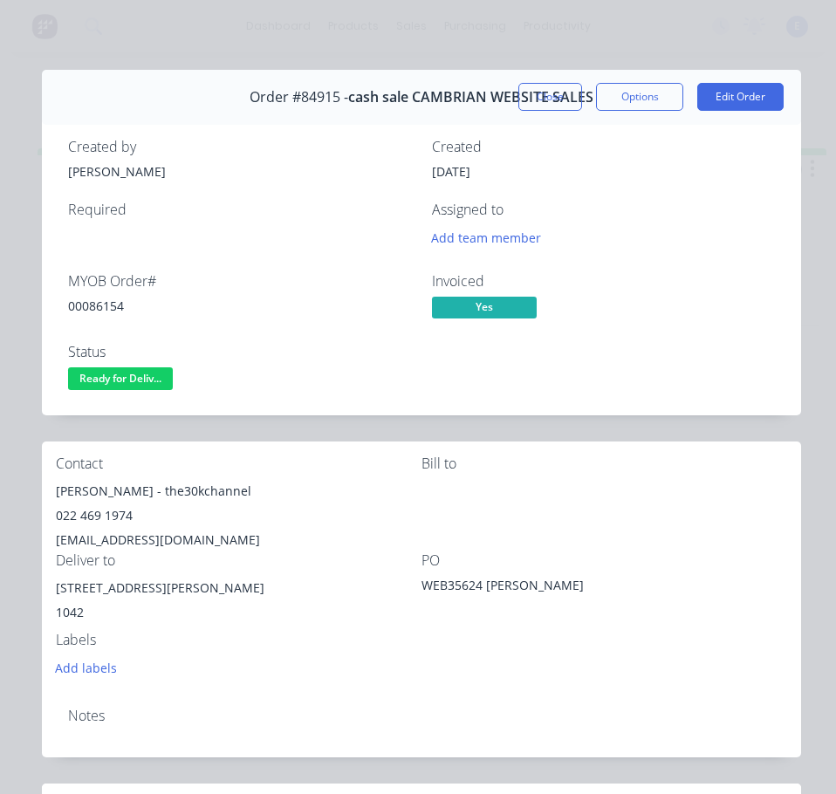
click at [92, 310] on div "00086154" at bounding box center [239, 306] width 343 height 18
click at [92, 309] on div "00086154" at bounding box center [239, 306] width 343 height 18
click at [90, 303] on div "00086154" at bounding box center [239, 306] width 343 height 18
click at [91, 303] on div "00086154" at bounding box center [239, 306] width 343 height 18
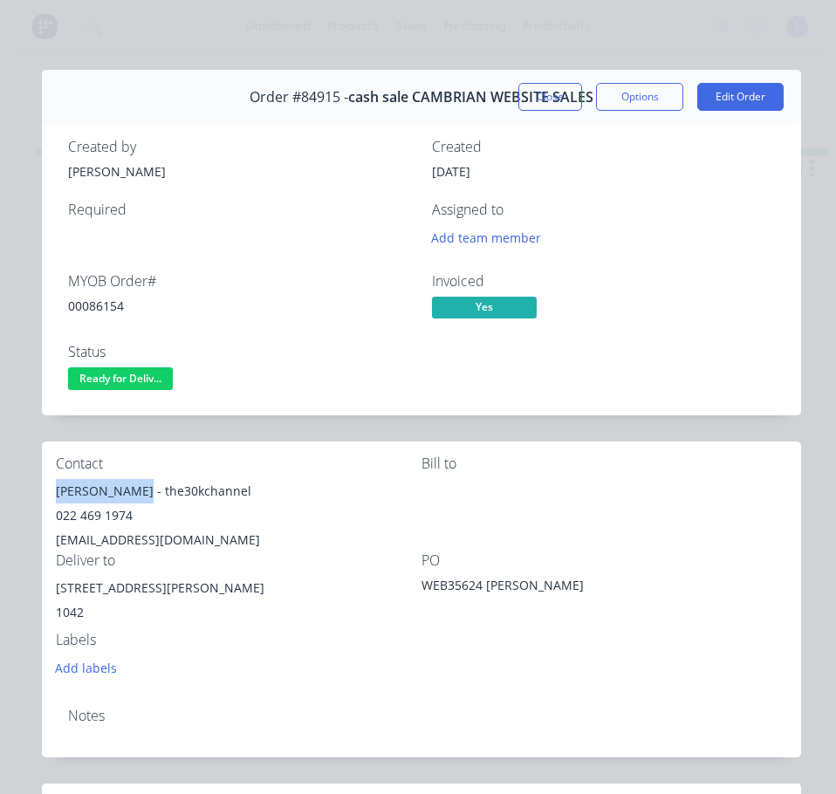
drag, startPoint x: 133, startPoint y: 489, endPoint x: 56, endPoint y: 494, distance: 77.8
click at [56, 494] on div "[PERSON_NAME] - the30kchannel" at bounding box center [239, 491] width 366 height 24
drag, startPoint x: 142, startPoint y: 491, endPoint x: 222, endPoint y: 490, distance: 79.4
click at [244, 484] on div "[PERSON_NAME] - the30kchannel" at bounding box center [239, 491] width 366 height 24
click at [100, 513] on div "022 469 1974" at bounding box center [239, 515] width 366 height 24
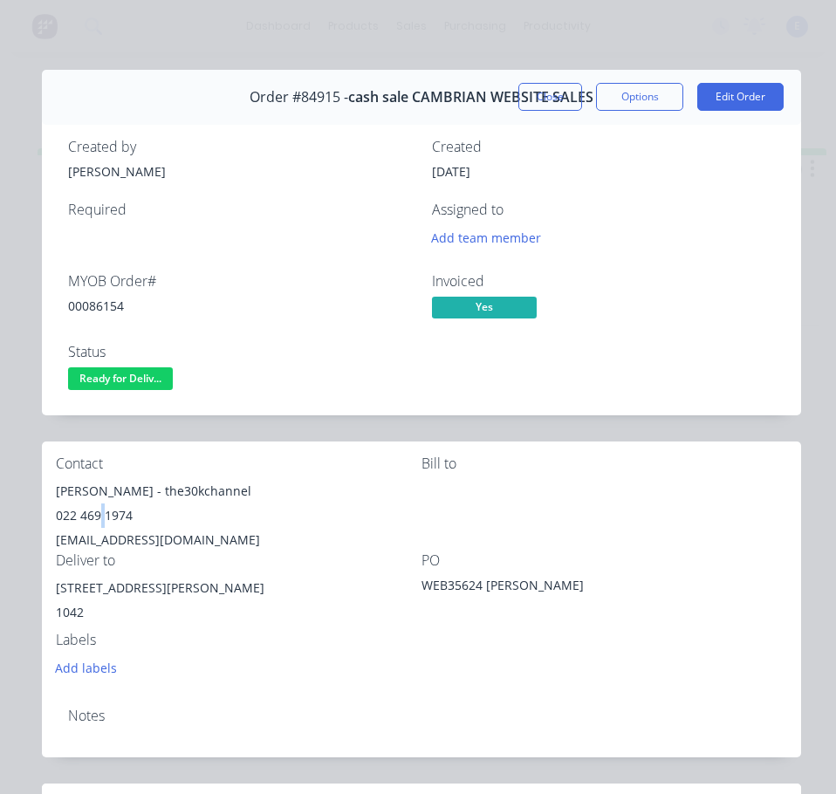
click at [100, 513] on div "022 469 1974" at bounding box center [239, 515] width 366 height 24
click at [115, 532] on div "[EMAIL_ADDRESS][DOMAIN_NAME]" at bounding box center [239, 540] width 366 height 24
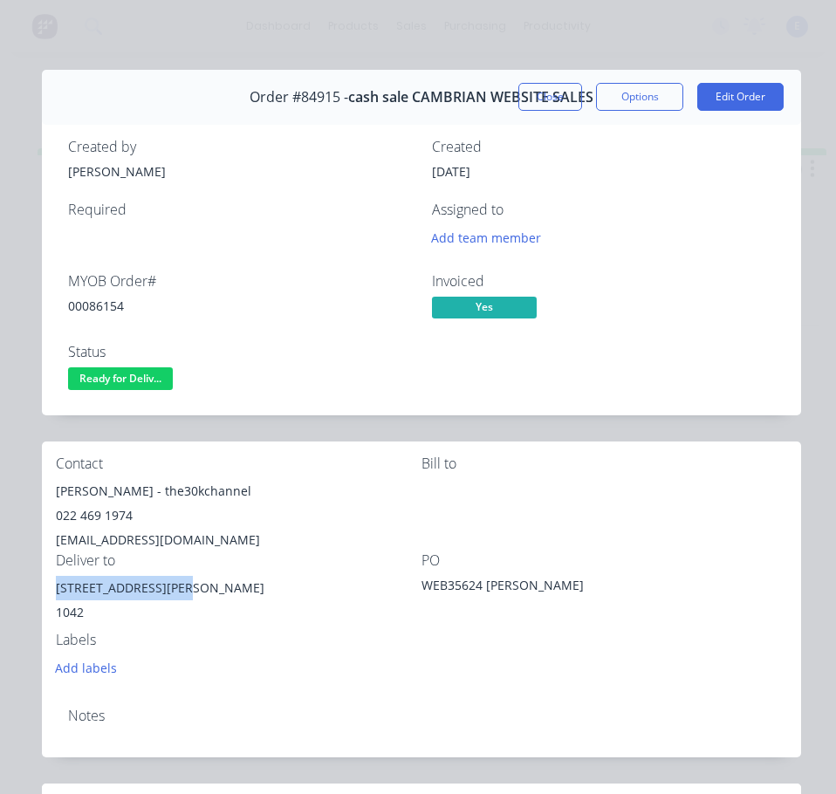
drag, startPoint x: 165, startPoint y: 586, endPoint x: 82, endPoint y: 587, distance: 82.9
click at [52, 592] on div "Contact [PERSON_NAME] - the30kchannel 022 469 1974 [EMAIL_ADDRESS][DOMAIN_NAME]…" at bounding box center [421, 567] width 759 height 252
click at [345, 494] on div "[PERSON_NAME] - the30kchannel" at bounding box center [239, 491] width 366 height 24
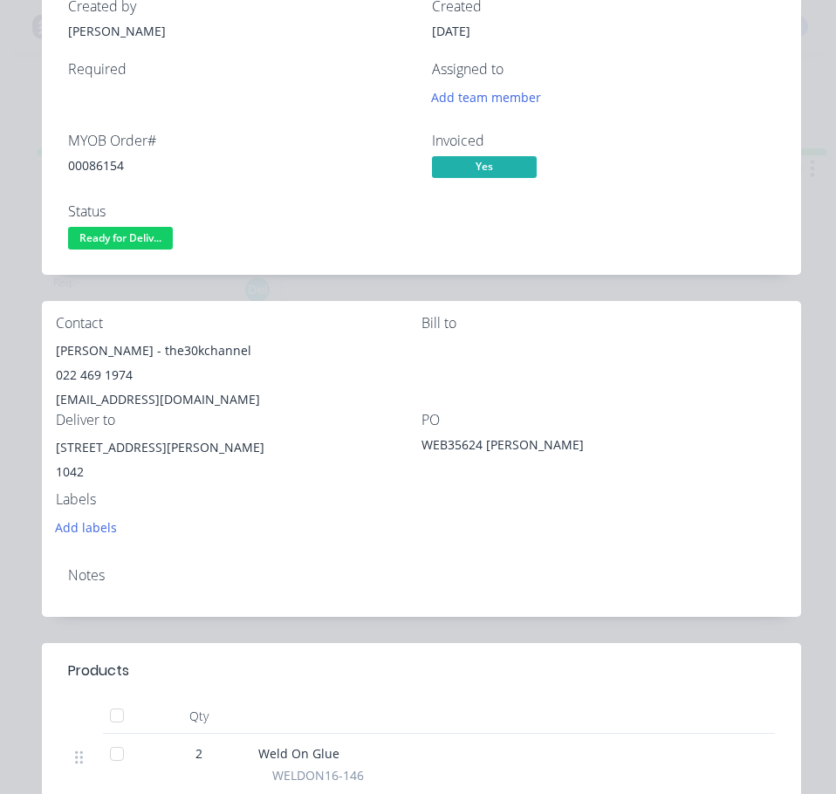
scroll to position [0, 0]
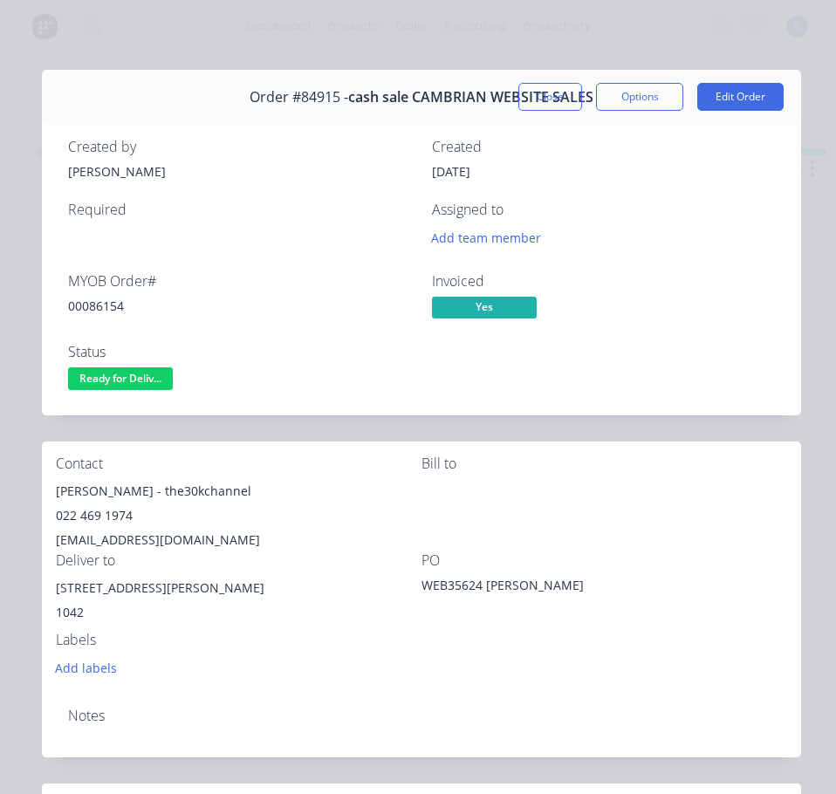
click at [117, 369] on span "Ready for Deliv..." at bounding box center [120, 378] width 105 height 22
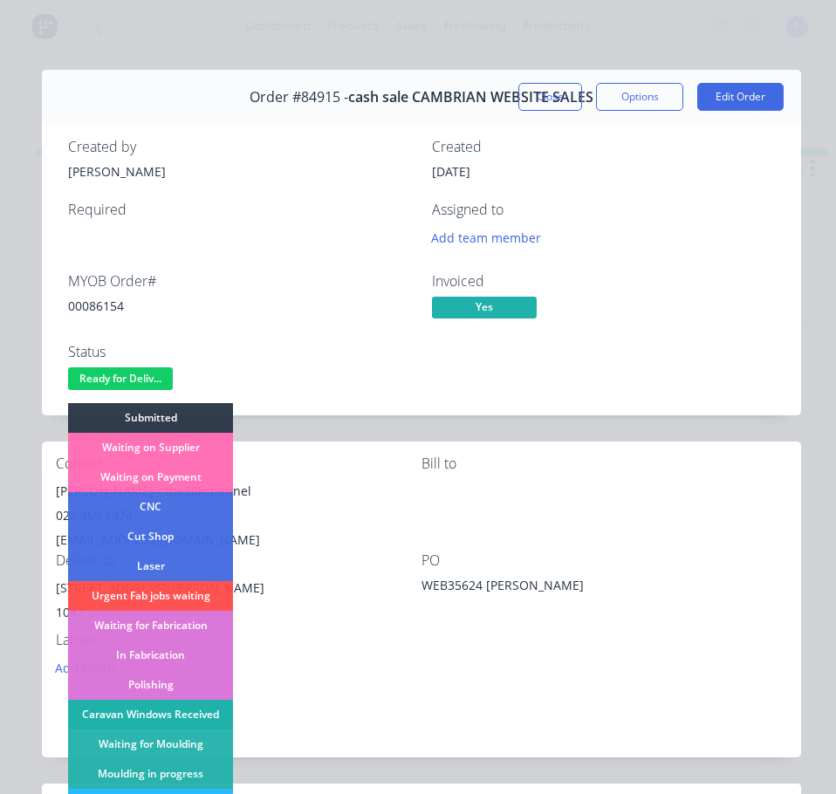
scroll to position [262, 0]
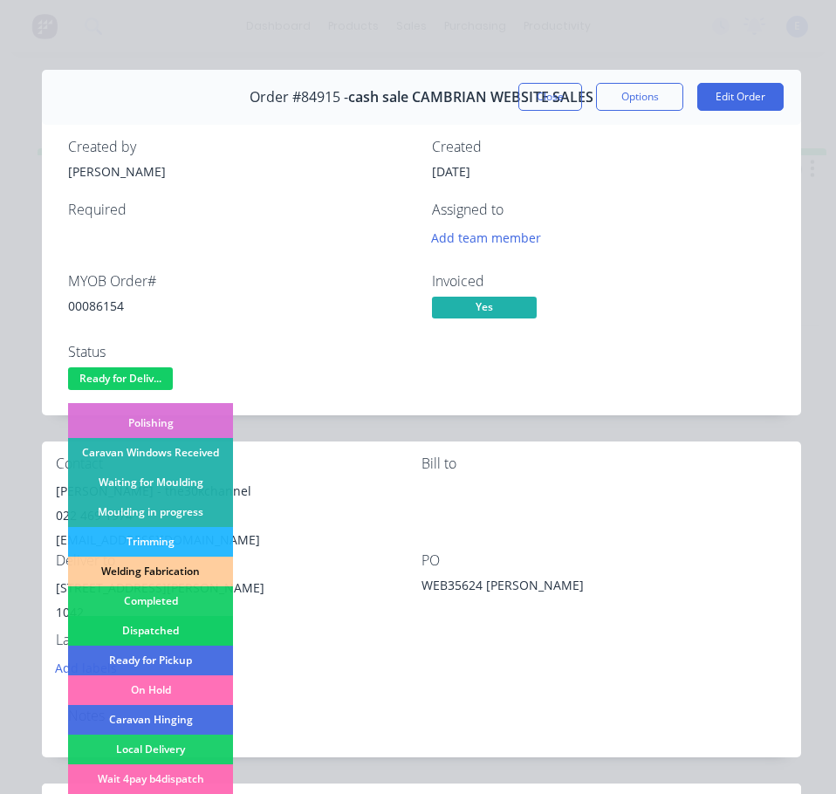
click at [174, 632] on div "Dispatched" at bounding box center [150, 631] width 165 height 30
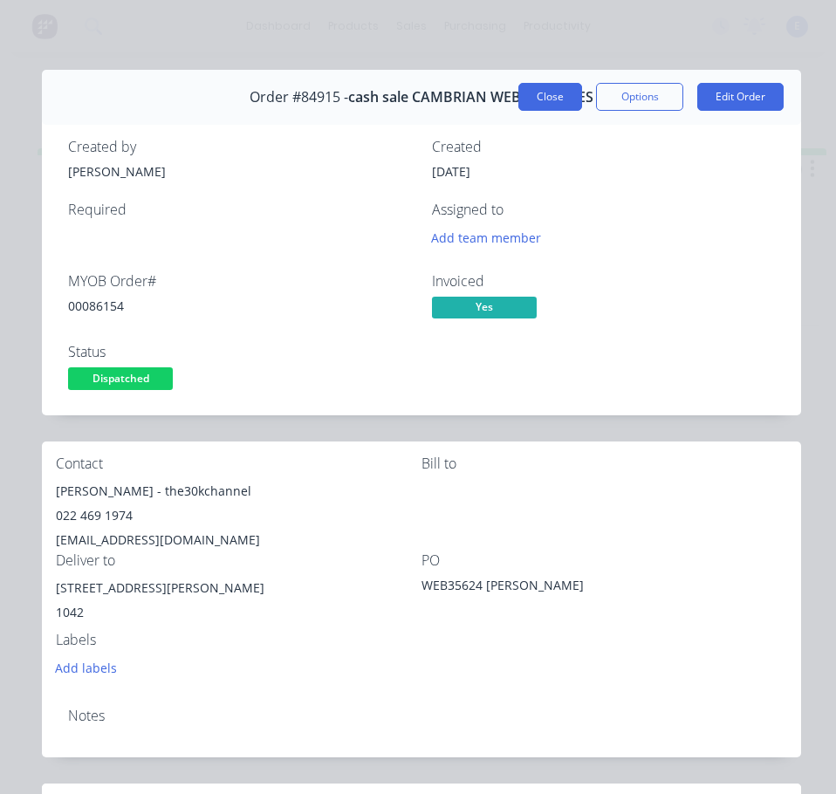
click at [520, 87] on button "Close" at bounding box center [550, 97] width 64 height 28
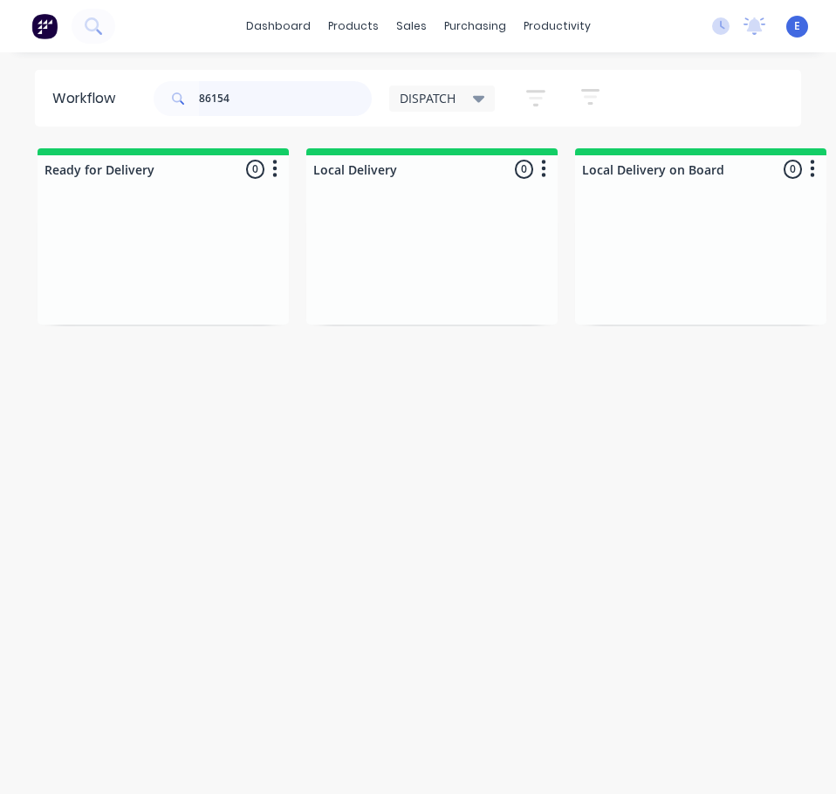
click at [253, 94] on input "86154" at bounding box center [285, 98] width 173 height 35
click at [213, 298] on div "Req. Del" at bounding box center [163, 290] width 220 height 30
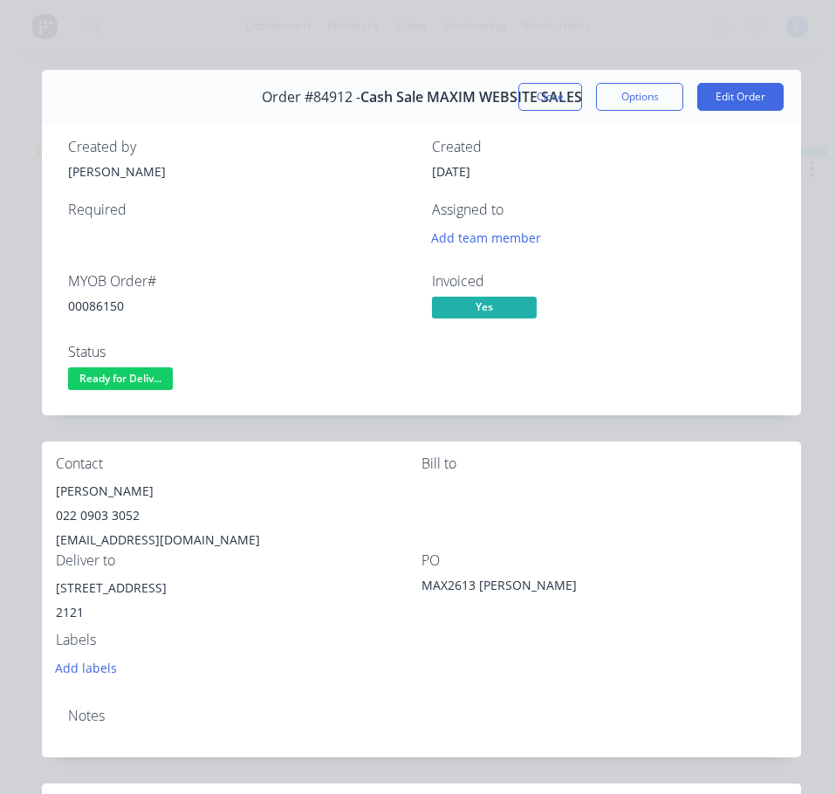
click at [109, 310] on div "00086150" at bounding box center [239, 306] width 343 height 18
click at [109, 309] on div "00086150" at bounding box center [239, 306] width 343 height 18
click at [104, 489] on div "[PERSON_NAME]" at bounding box center [239, 491] width 366 height 24
click at [104, 488] on div "[PERSON_NAME]" at bounding box center [239, 491] width 366 height 24
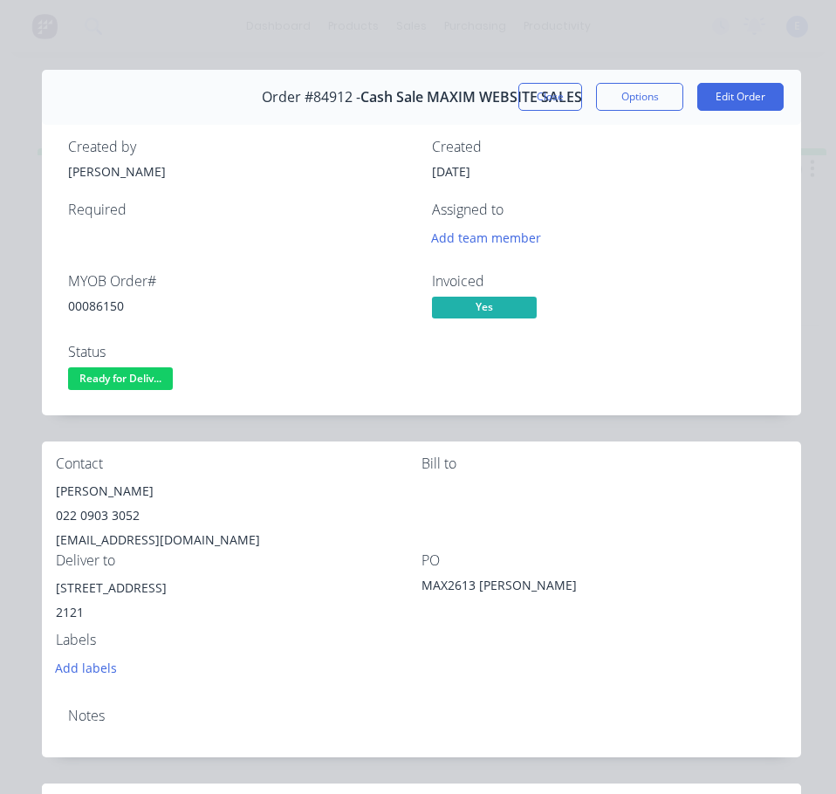
click at [99, 512] on div "022 0903 3052" at bounding box center [239, 515] width 366 height 24
click at [100, 512] on div "022 0903 3052" at bounding box center [239, 515] width 366 height 24
click at [144, 539] on div "[EMAIL_ADDRESS][DOMAIN_NAME]" at bounding box center [239, 540] width 366 height 24
click at [144, 538] on div "[EMAIL_ADDRESS][DOMAIN_NAME]" at bounding box center [239, 540] width 366 height 24
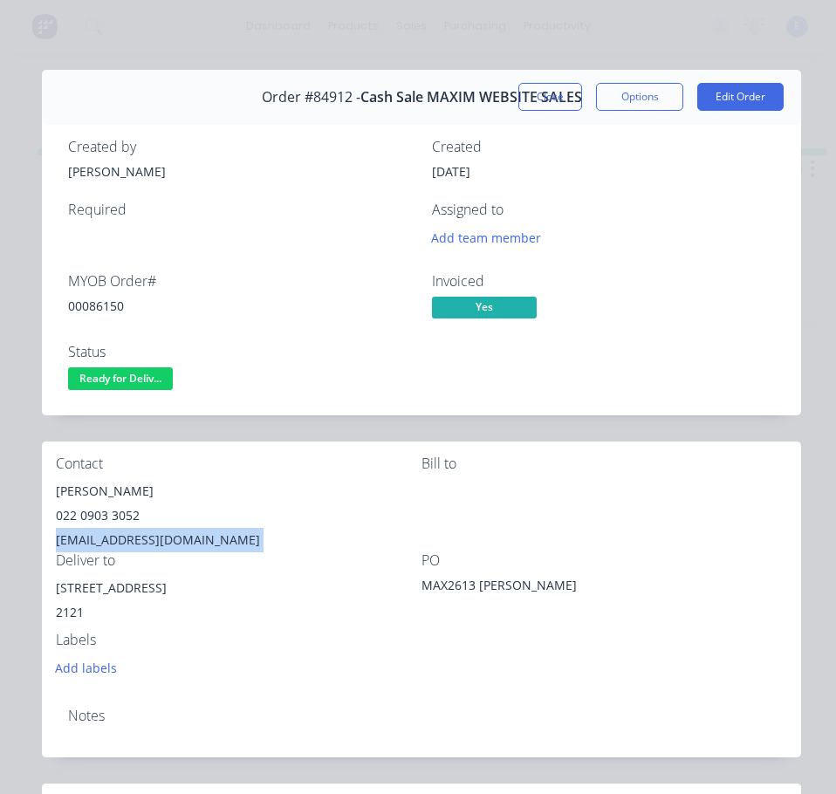
click at [144, 538] on div "[EMAIL_ADDRESS][DOMAIN_NAME]" at bounding box center [239, 540] width 366 height 24
drag, startPoint x: 164, startPoint y: 587, endPoint x: 76, endPoint y: 586, distance: 88.1
click at [51, 592] on div "Contact [PERSON_NAME] 022 0903 3052 [EMAIL_ADDRESS][DOMAIN_NAME] [PERSON_NAME] …" at bounding box center [421, 567] width 759 height 252
click at [113, 377] on span "Ready for Deliv..." at bounding box center [120, 378] width 105 height 22
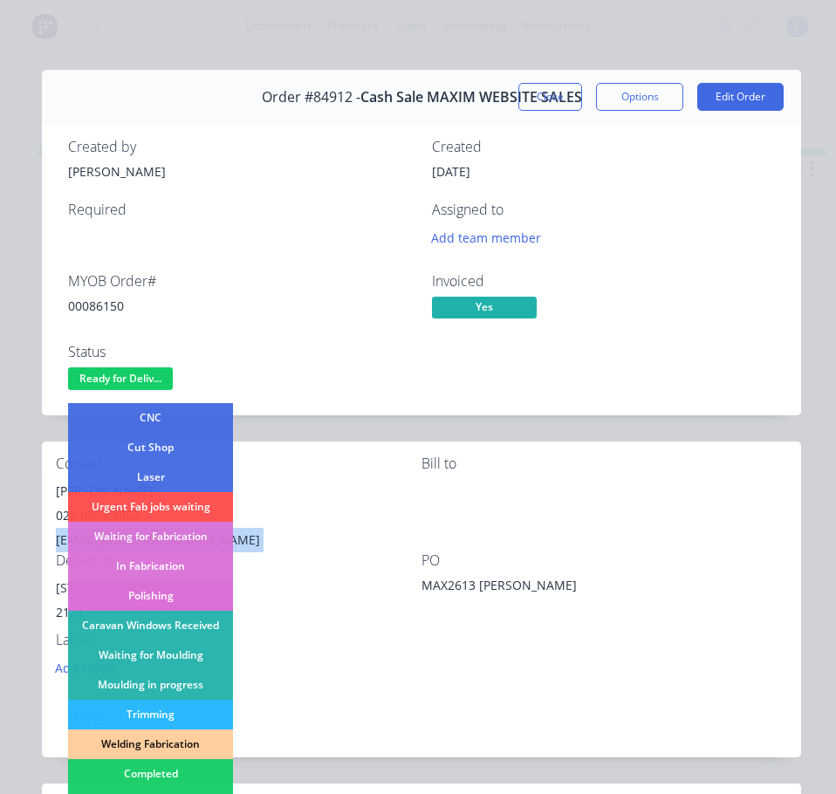
scroll to position [175, 0]
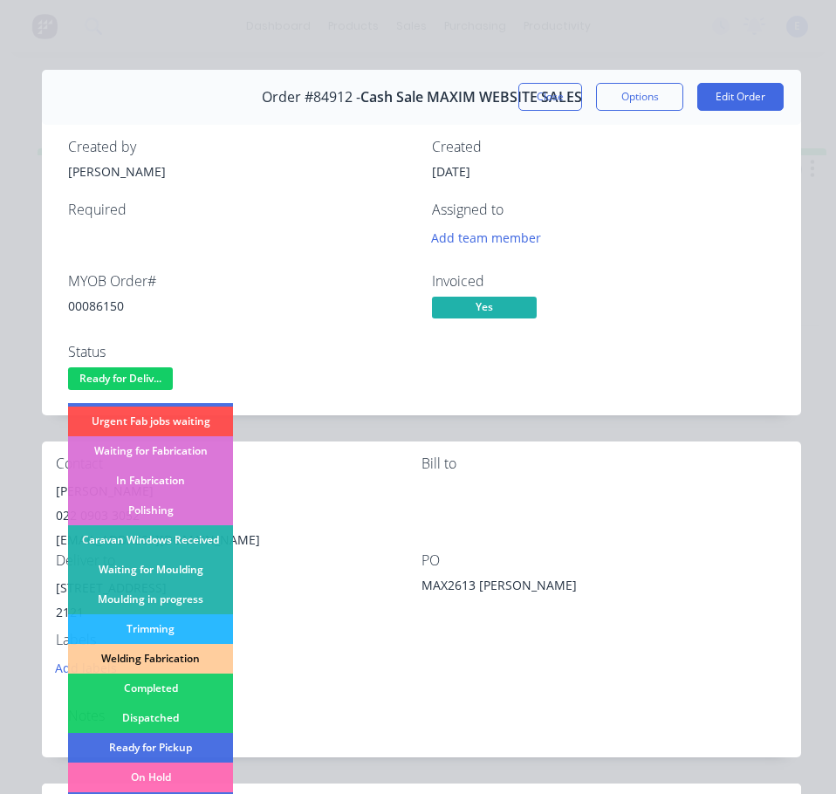
drag, startPoint x: 181, startPoint y: 711, endPoint x: 195, endPoint y: 698, distance: 19.1
click at [182, 711] on div "Dispatched" at bounding box center [150, 718] width 165 height 30
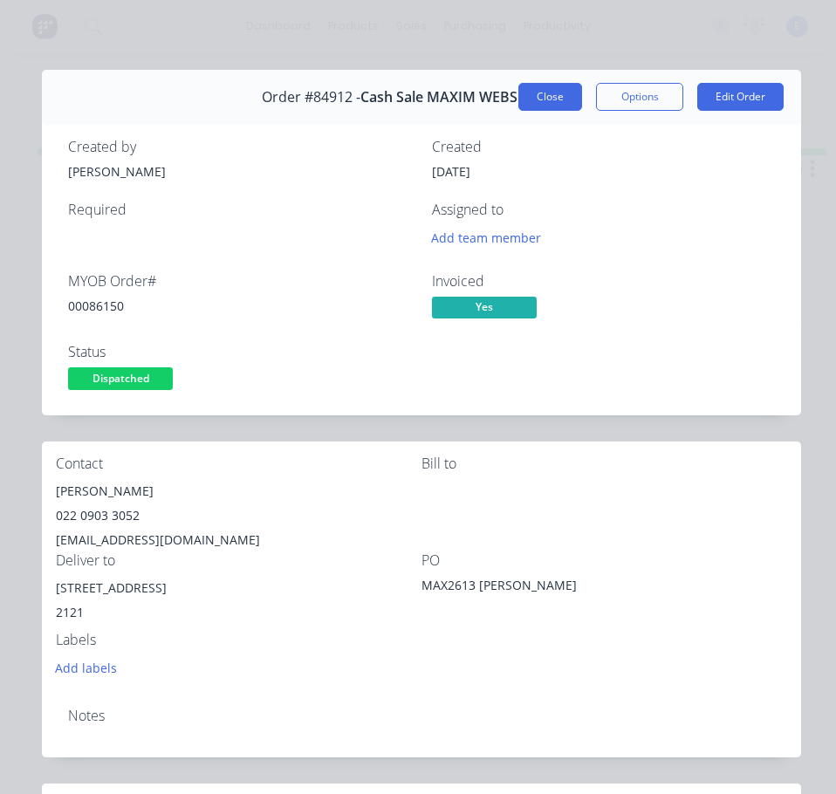
click at [539, 93] on button "Close" at bounding box center [550, 97] width 64 height 28
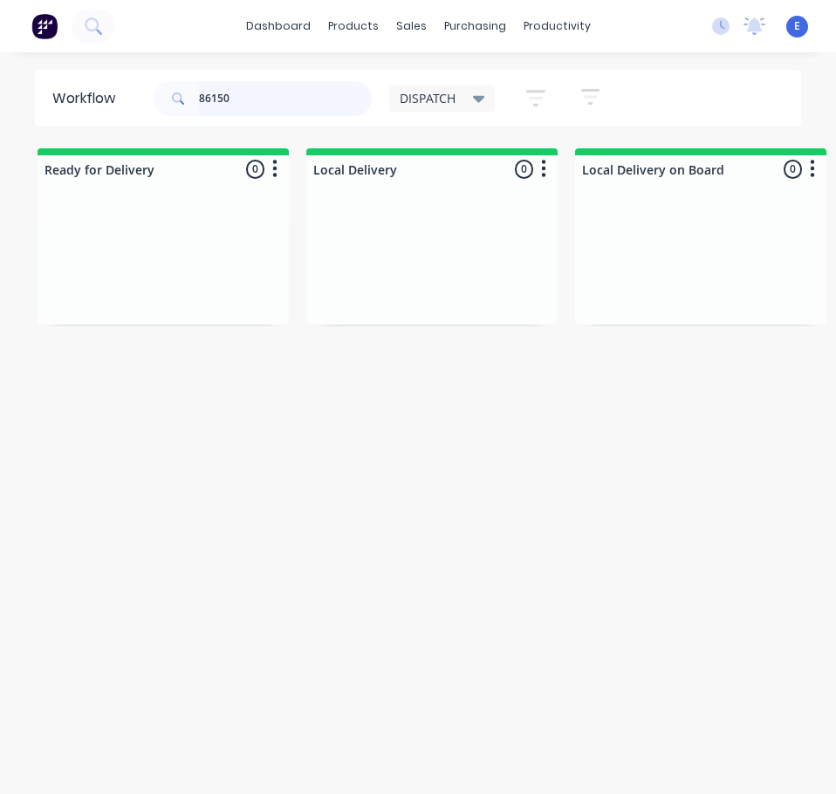
click at [241, 100] on input "86150" at bounding box center [285, 98] width 173 height 35
click at [159, 291] on div "Req. Del" at bounding box center [163, 290] width 220 height 30
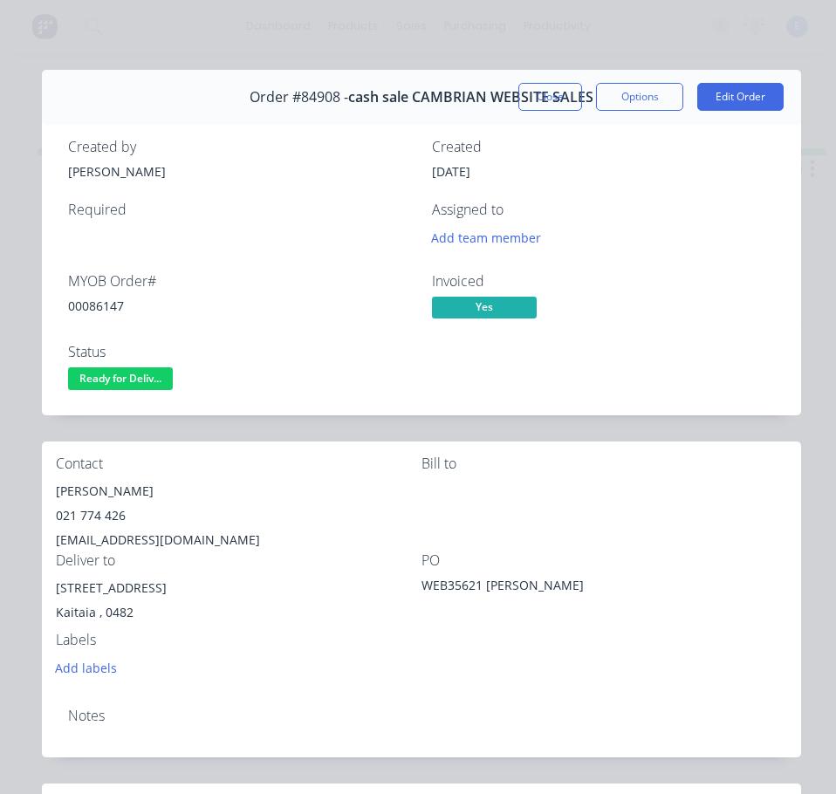
click at [86, 311] on div "00086147" at bounding box center [239, 306] width 343 height 18
click at [79, 489] on div "[PERSON_NAME]" at bounding box center [239, 491] width 366 height 24
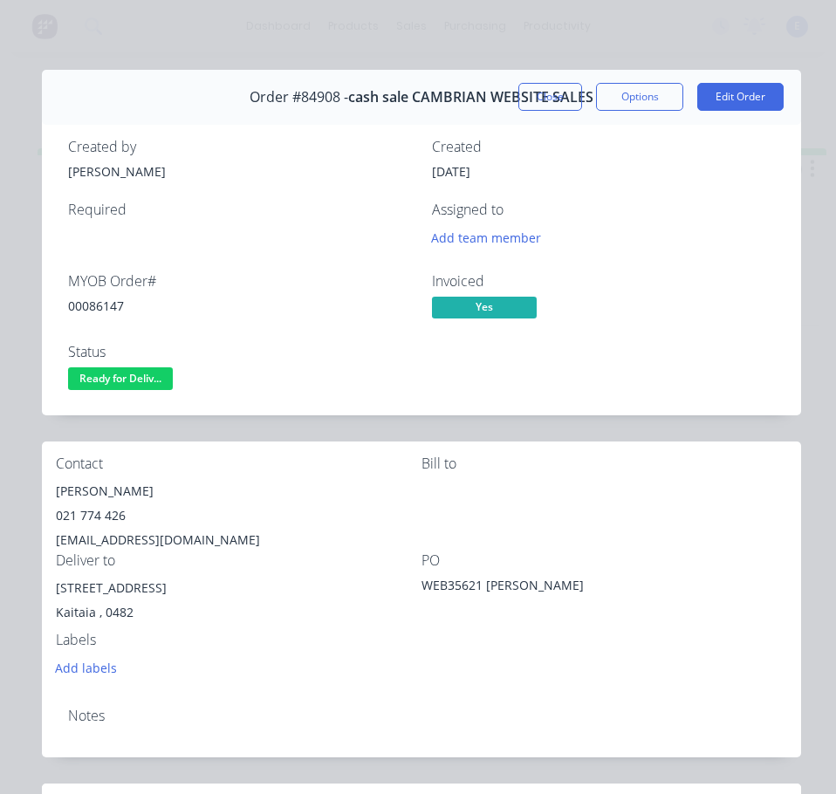
click at [86, 515] on div "021 774 426" at bounding box center [239, 515] width 366 height 24
click at [86, 514] on div "021 774 426" at bounding box center [239, 515] width 366 height 24
click at [115, 530] on div "[EMAIL_ADDRESS][DOMAIN_NAME]" at bounding box center [239, 540] width 366 height 24
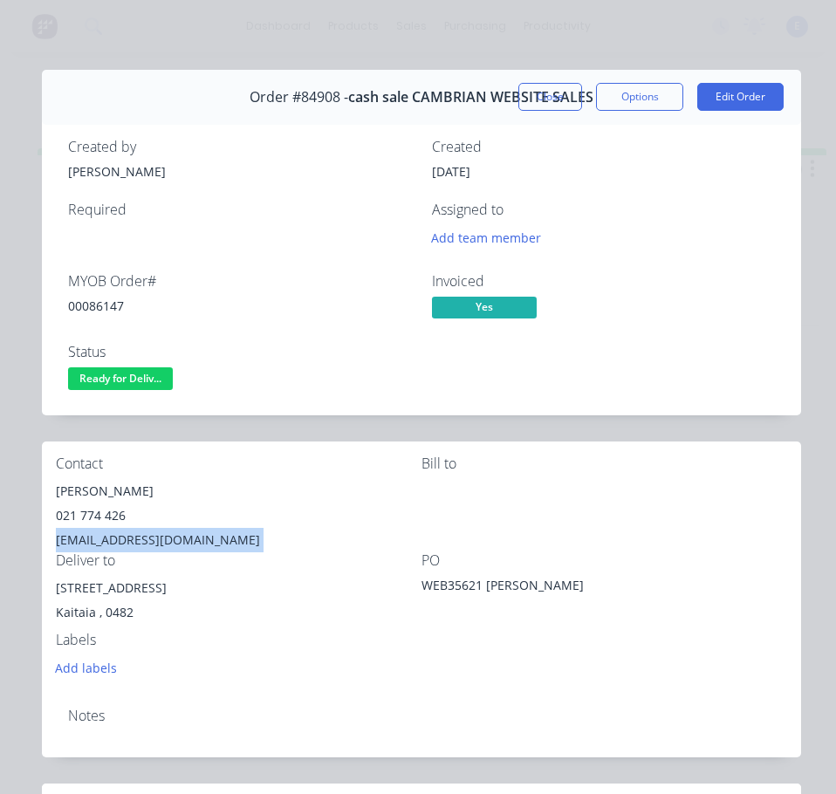
click at [115, 530] on div "[EMAIL_ADDRESS][DOMAIN_NAME]" at bounding box center [239, 540] width 366 height 24
drag, startPoint x: 218, startPoint y: 591, endPoint x: 58, endPoint y: 587, distance: 159.7
click at [58, 587] on div "[STREET_ADDRESS]" at bounding box center [239, 588] width 366 height 24
click at [282, 584] on div "[STREET_ADDRESS]" at bounding box center [239, 588] width 366 height 24
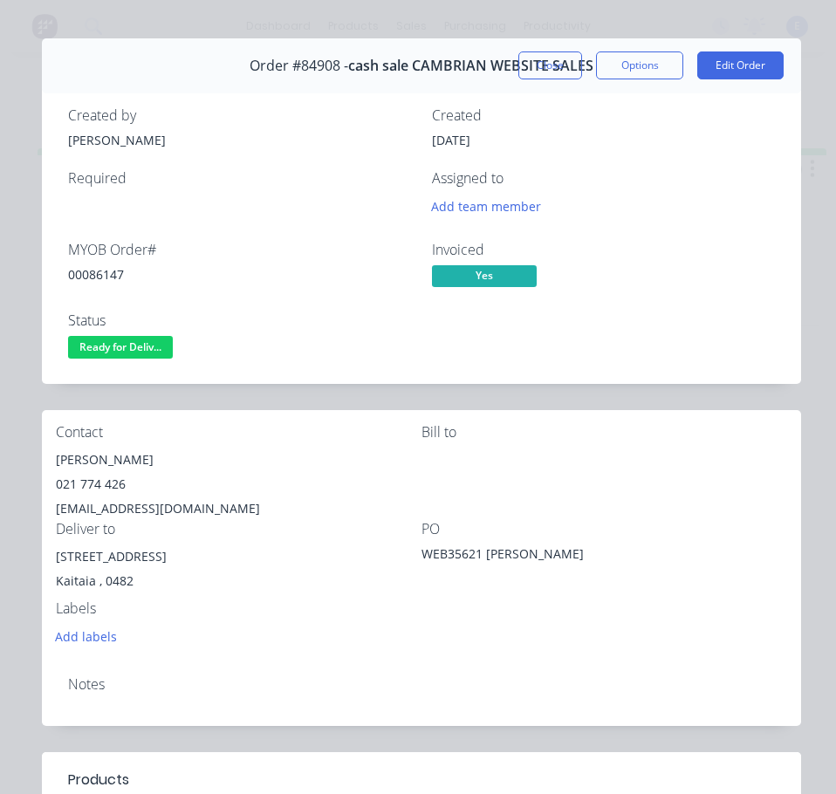
scroll to position [0, 0]
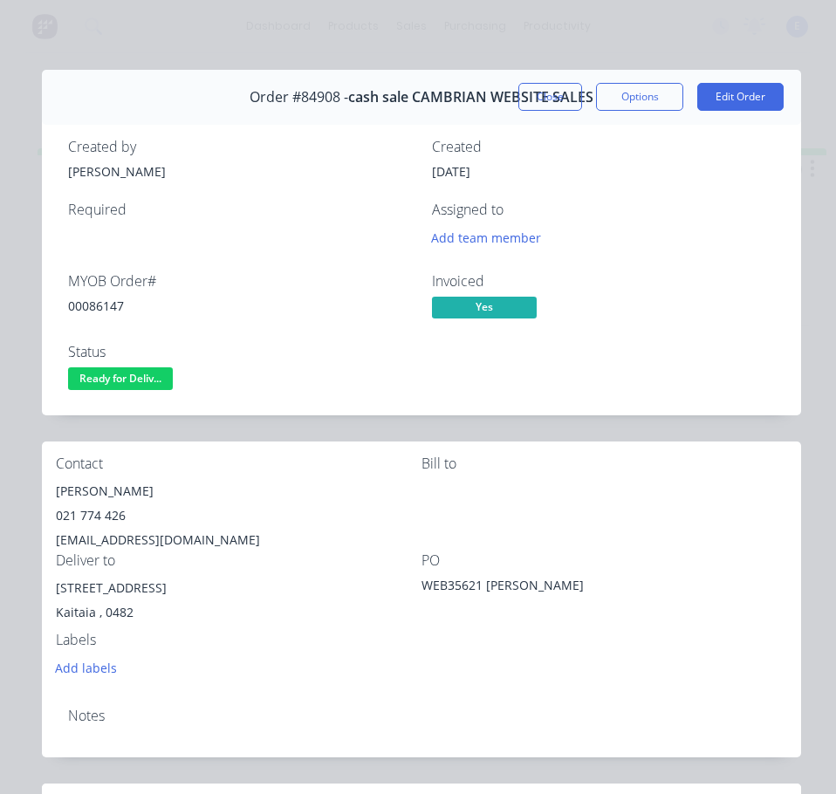
click at [103, 389] on span "Ready for Deliv..." at bounding box center [120, 378] width 105 height 22
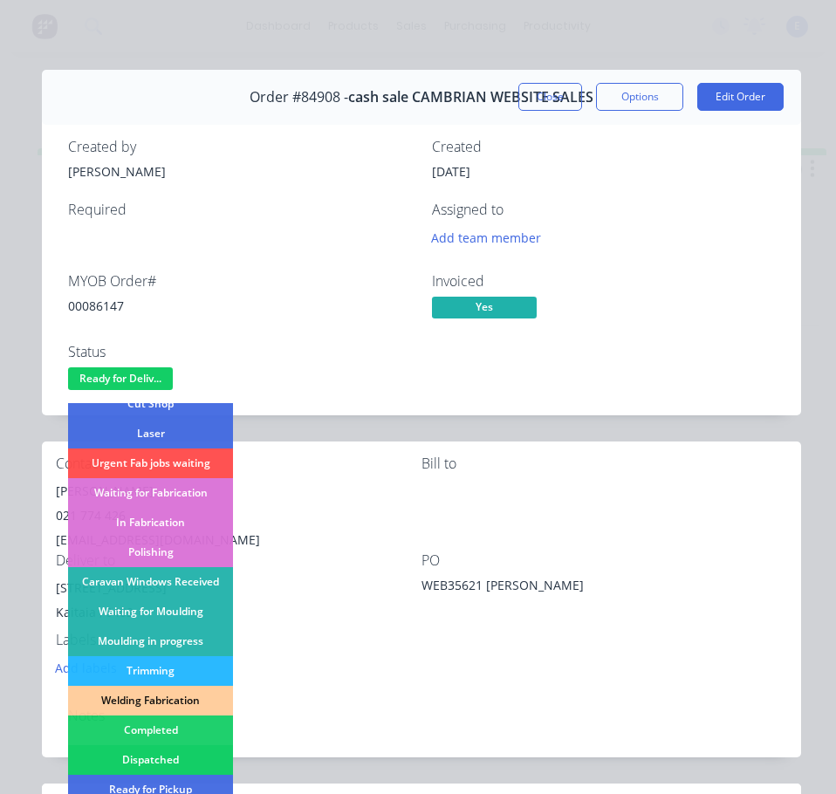
scroll to position [262, 0]
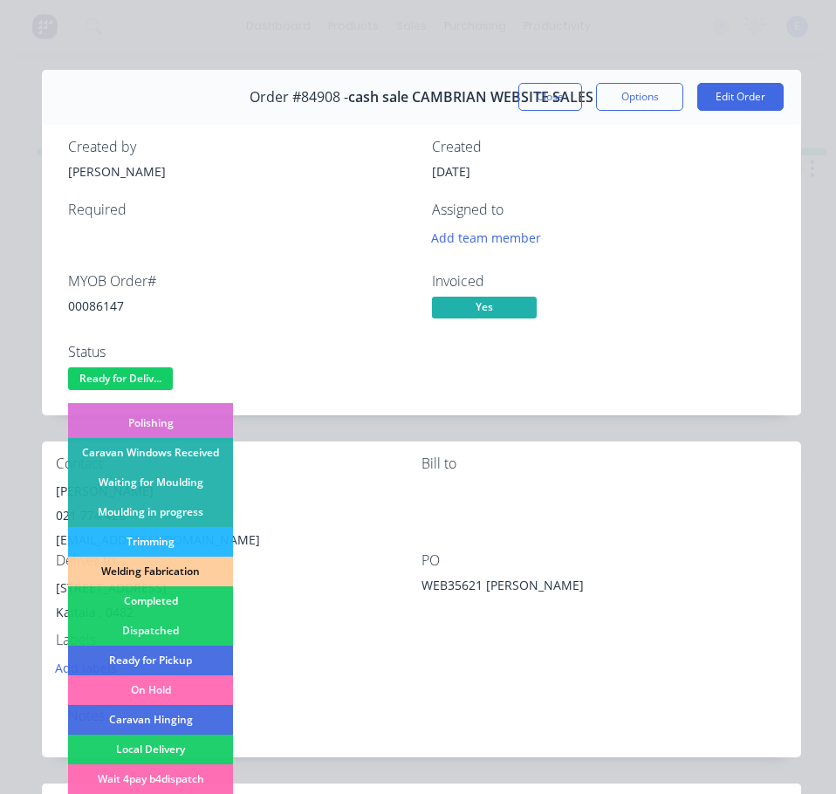
click at [174, 623] on div "Dispatched" at bounding box center [150, 631] width 165 height 30
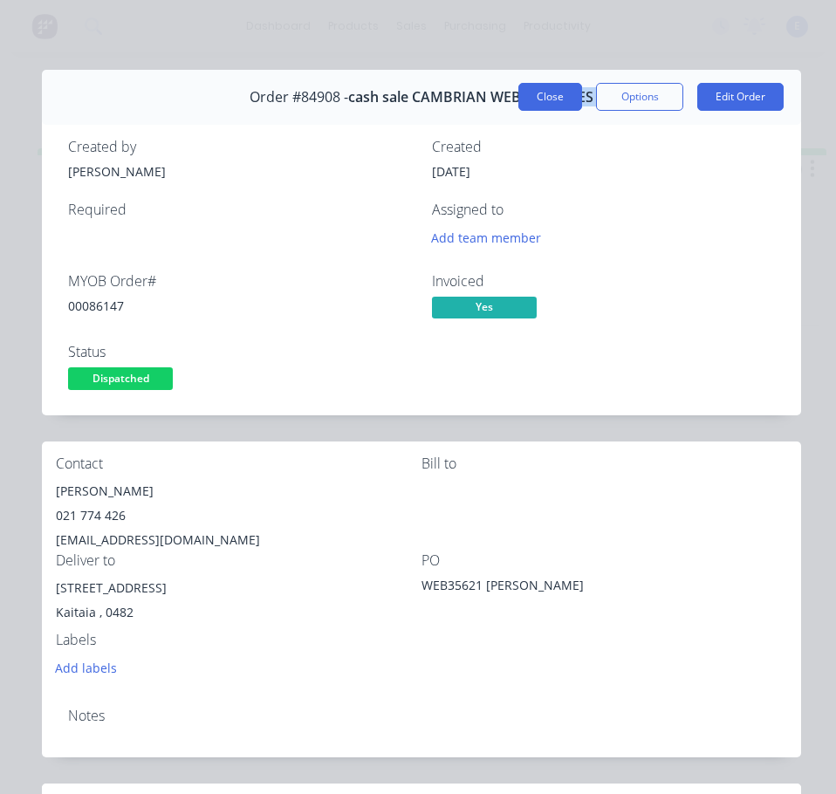
drag, startPoint x: 557, startPoint y: 80, endPoint x: 557, endPoint y: 92, distance: 11.3
click at [557, 92] on div "Order #84908 - cash sale CAMBRIAN WEBSITE SALES Close Options Edit Order" at bounding box center [421, 97] width 759 height 55
click at [557, 92] on button "Close" at bounding box center [550, 97] width 64 height 28
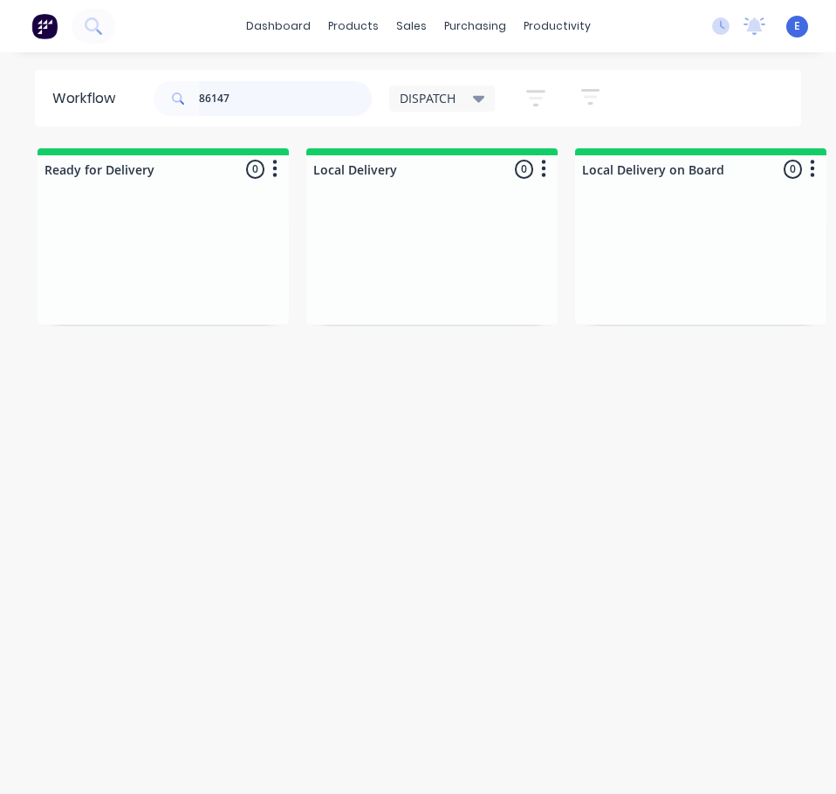
click at [247, 99] on input "86147" at bounding box center [285, 98] width 173 height 35
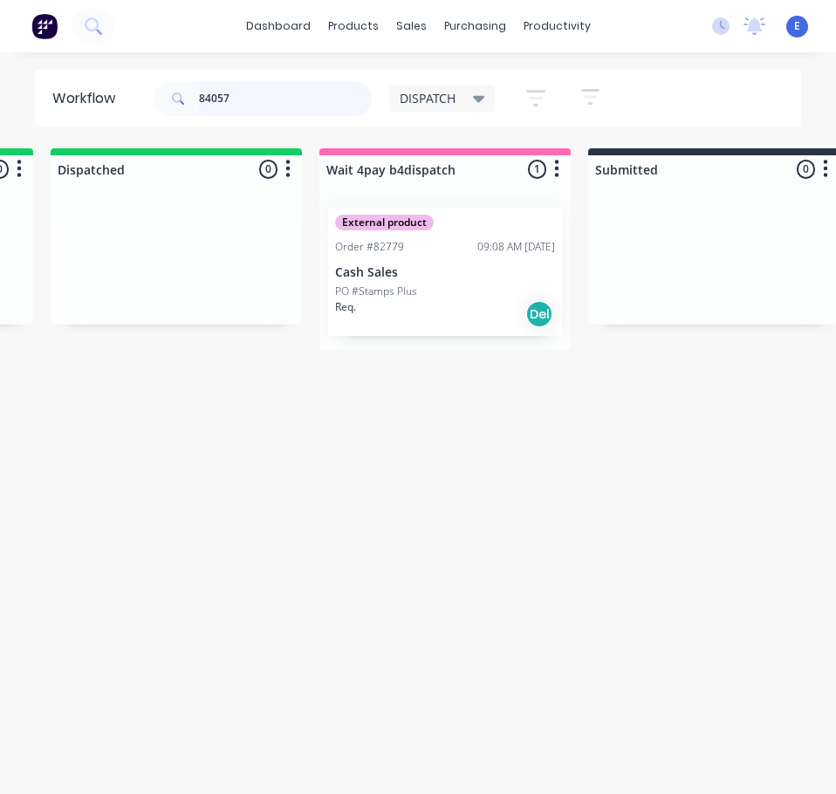
scroll to position [0, 938]
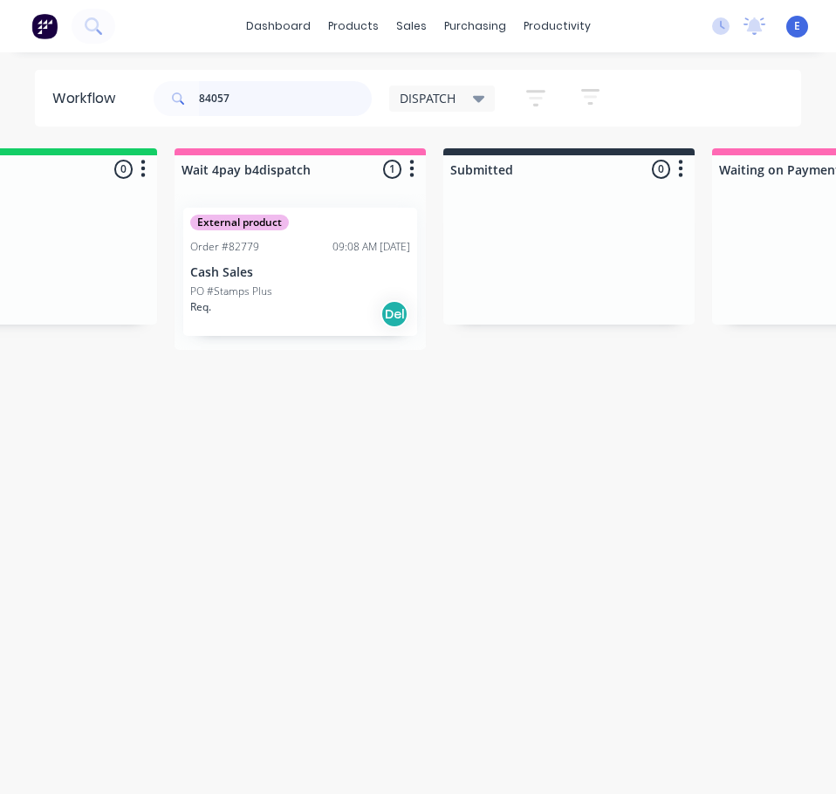
type input "84057"
click at [297, 270] on p "Cash Sales" at bounding box center [300, 272] width 220 height 15
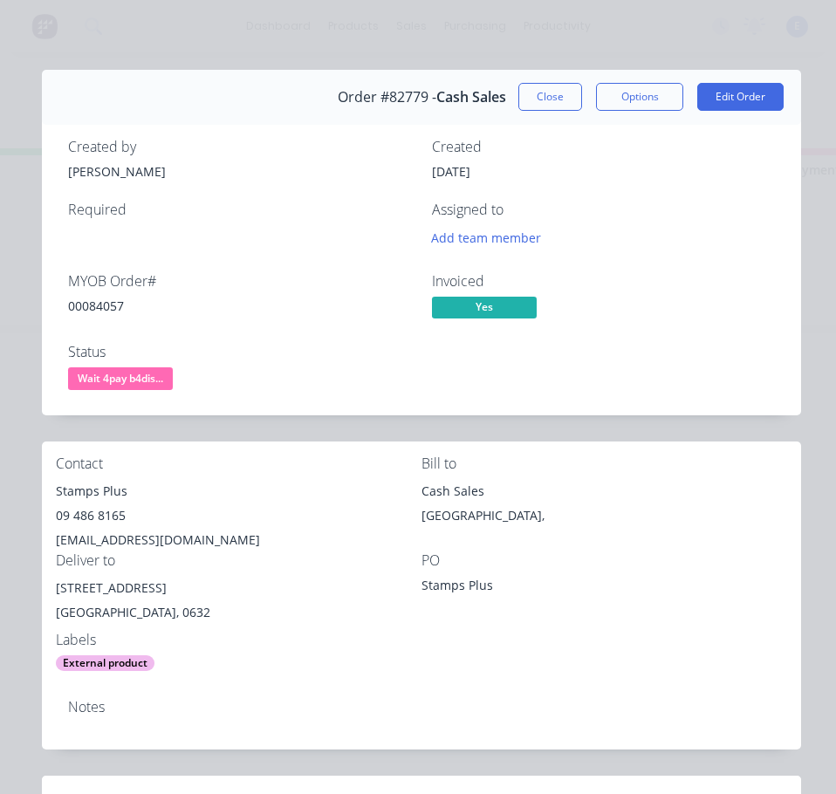
click at [104, 305] on div "00084057" at bounding box center [239, 306] width 343 height 18
click at [80, 490] on div "Stamps Plus" at bounding box center [239, 491] width 366 height 24
click at [80, 489] on div "Stamps Plus" at bounding box center [239, 491] width 366 height 24
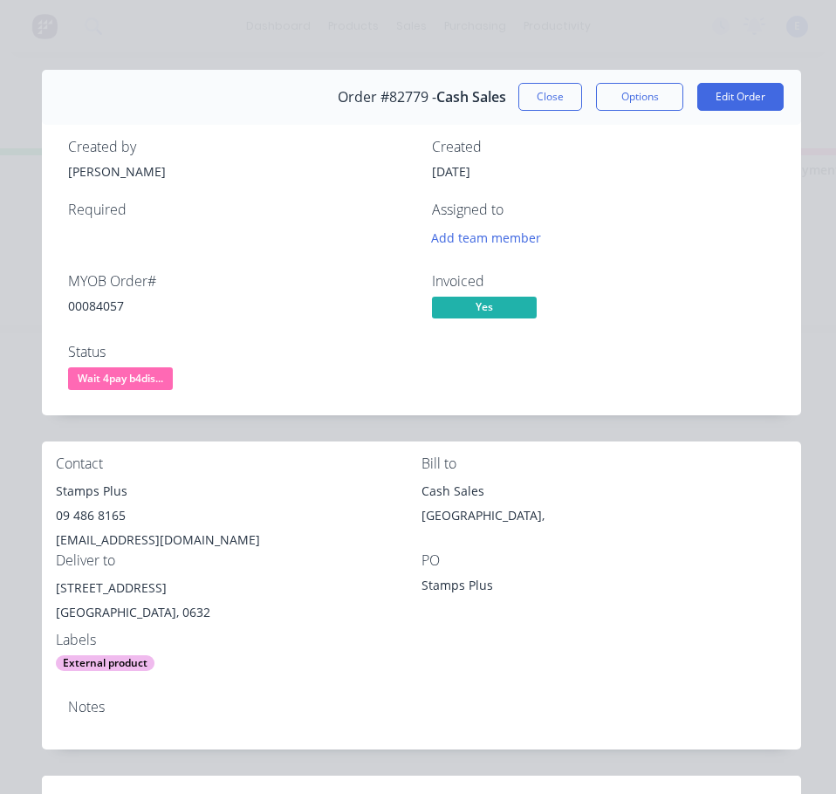
click at [72, 517] on div "09 486 8165" at bounding box center [239, 515] width 366 height 24
click at [156, 536] on div "[EMAIL_ADDRESS][DOMAIN_NAME]" at bounding box center [239, 540] width 366 height 24
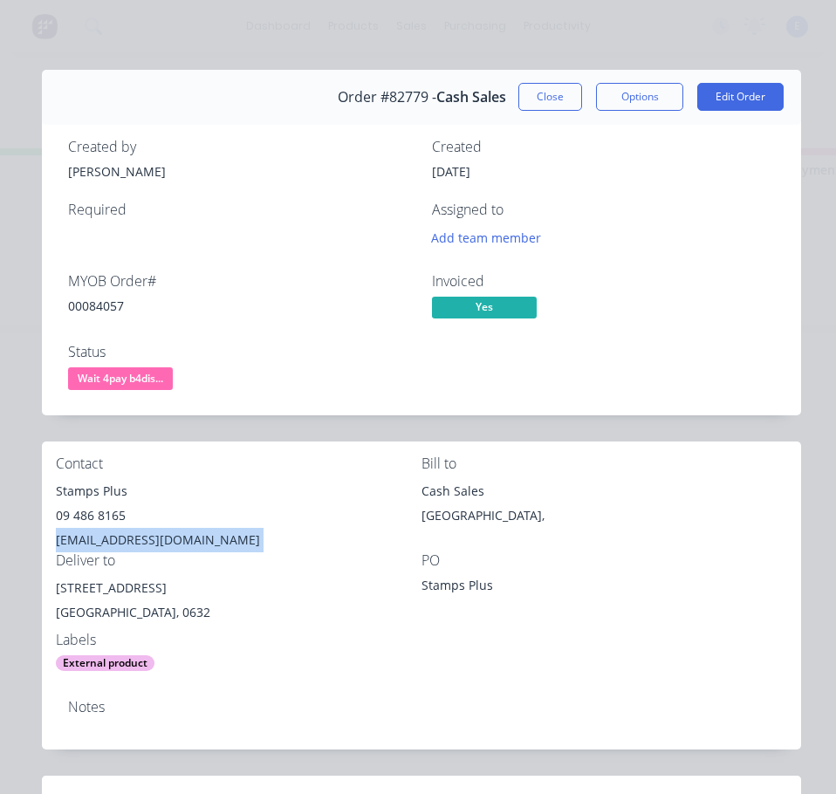
click at [156, 536] on div "[EMAIL_ADDRESS][DOMAIN_NAME]" at bounding box center [239, 540] width 366 height 24
drag, startPoint x: 172, startPoint y: 588, endPoint x: 54, endPoint y: 594, distance: 117.9
click at [54, 594] on div "Contact Stamps Plus [PHONE_NUMBER] [EMAIL_ADDRESS][DOMAIN_NAME] Bill to Cash Sa…" at bounding box center [421, 563] width 759 height 244
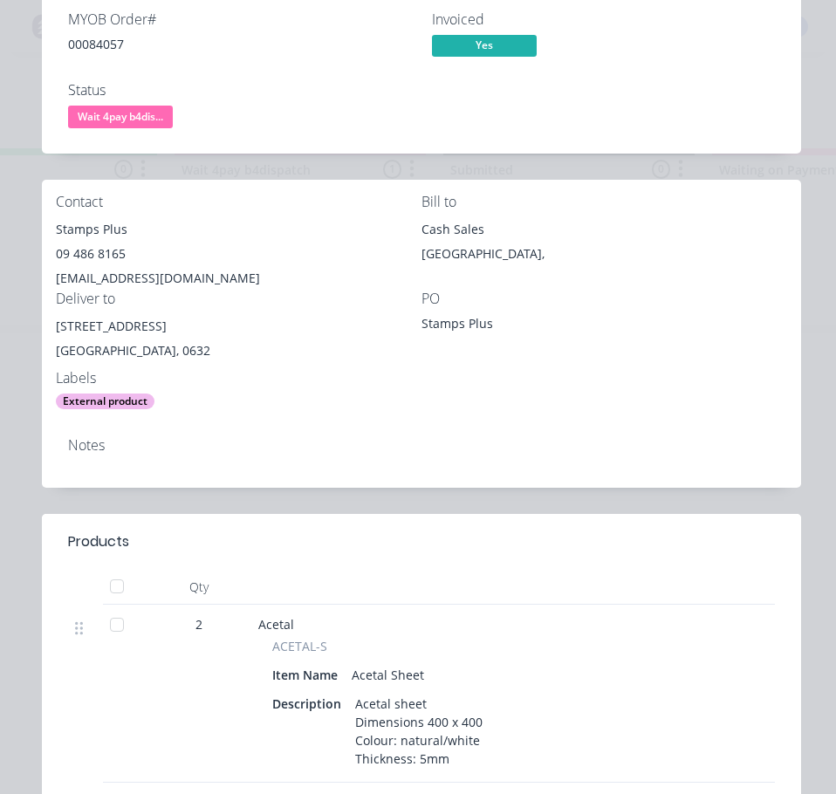
click at [301, 446] on div "Notes" at bounding box center [421, 445] width 707 height 17
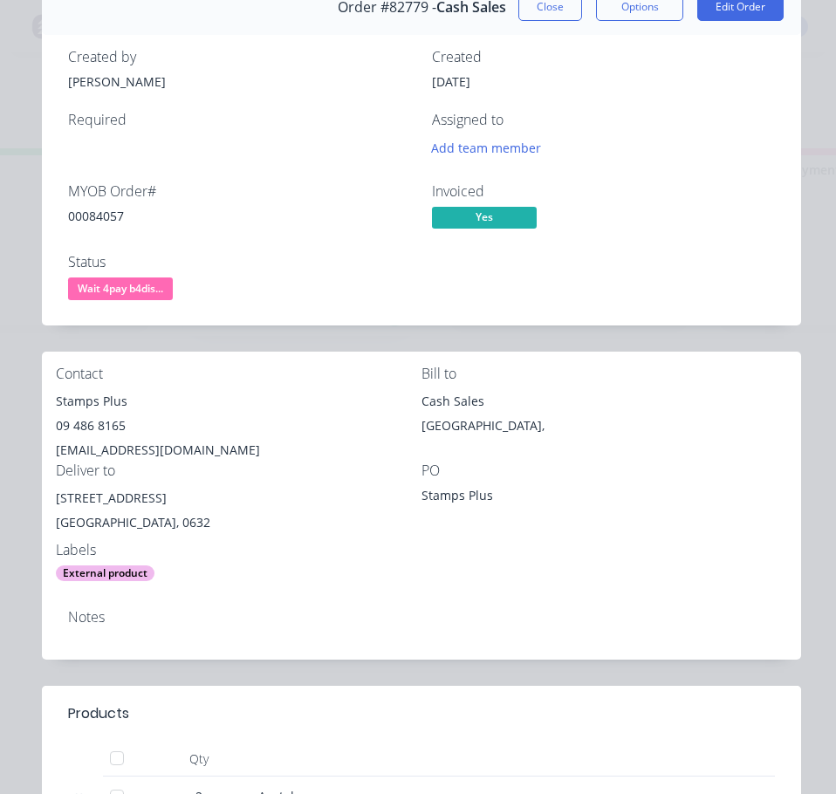
scroll to position [87, 0]
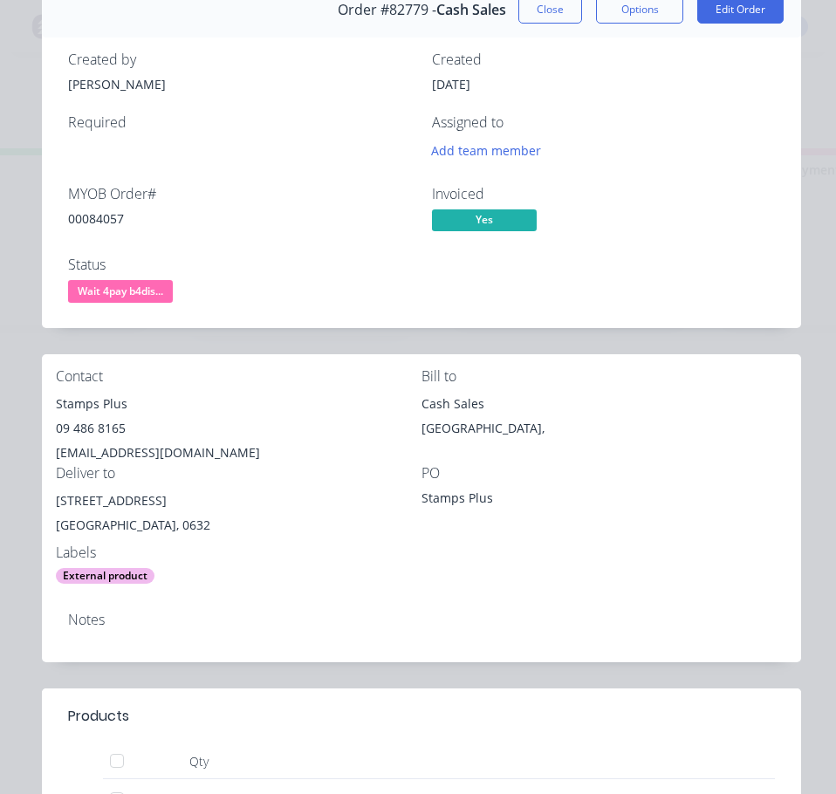
click at [316, 435] on div "09 486 8165" at bounding box center [239, 428] width 366 height 24
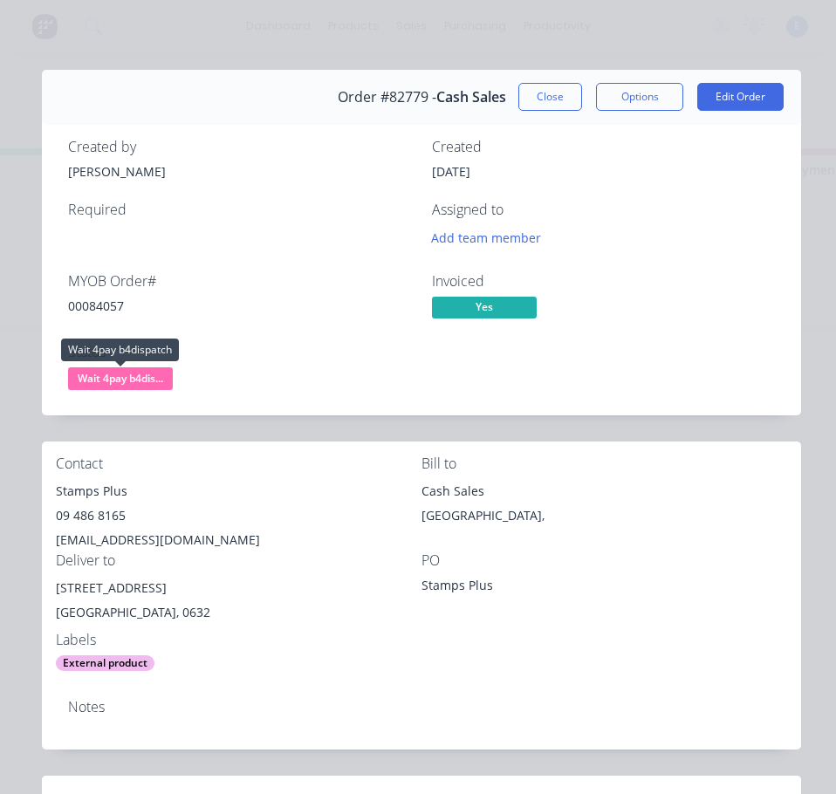
click at [130, 376] on span "Wait 4pay b4dis..." at bounding box center [120, 378] width 105 height 22
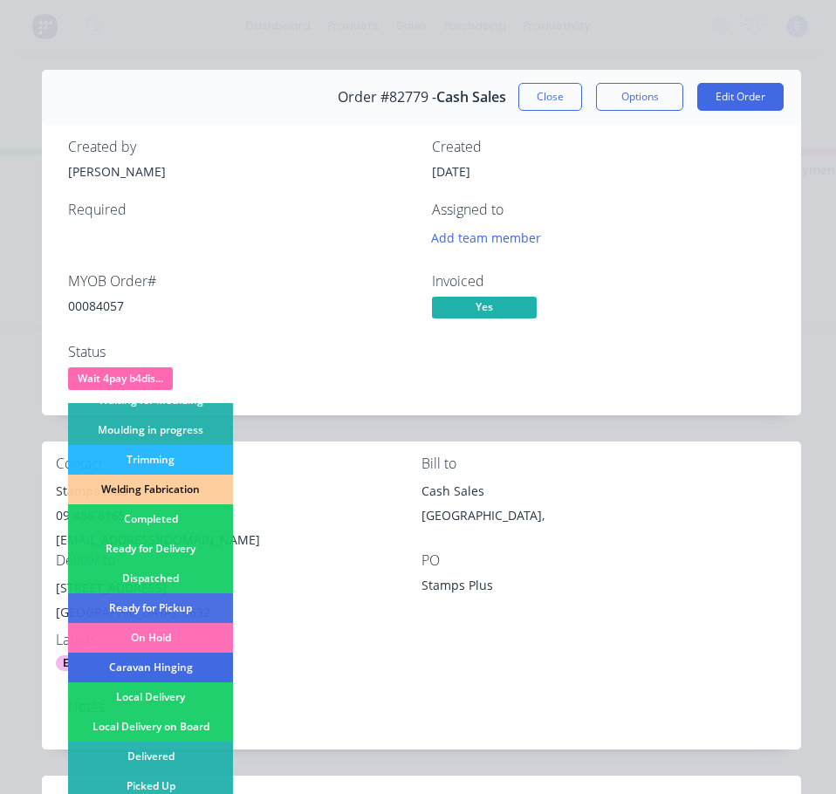
scroll to position [345, 0]
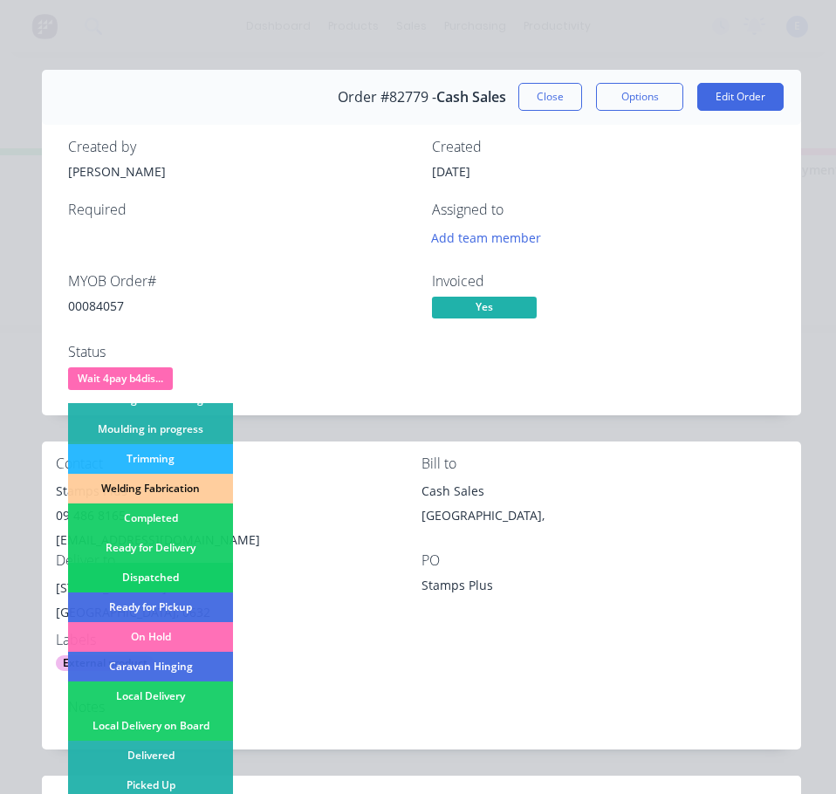
click at [182, 575] on div "Dispatched" at bounding box center [150, 578] width 165 height 30
